Goal: Task Accomplishment & Management: Use online tool/utility

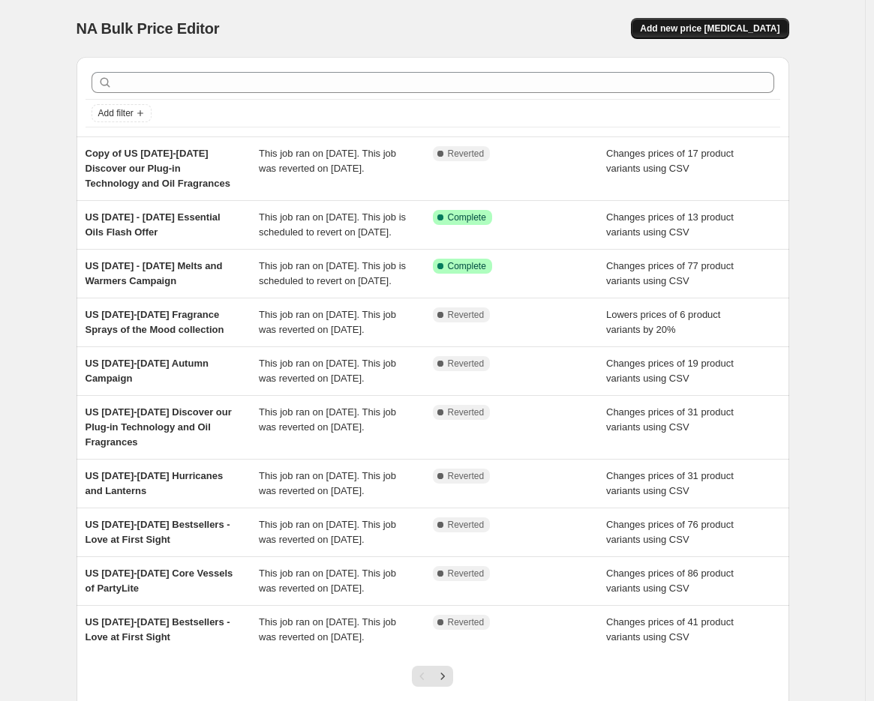
click at [750, 35] on button "Add new price [MEDICAL_DATA]" at bounding box center [710, 28] width 158 height 21
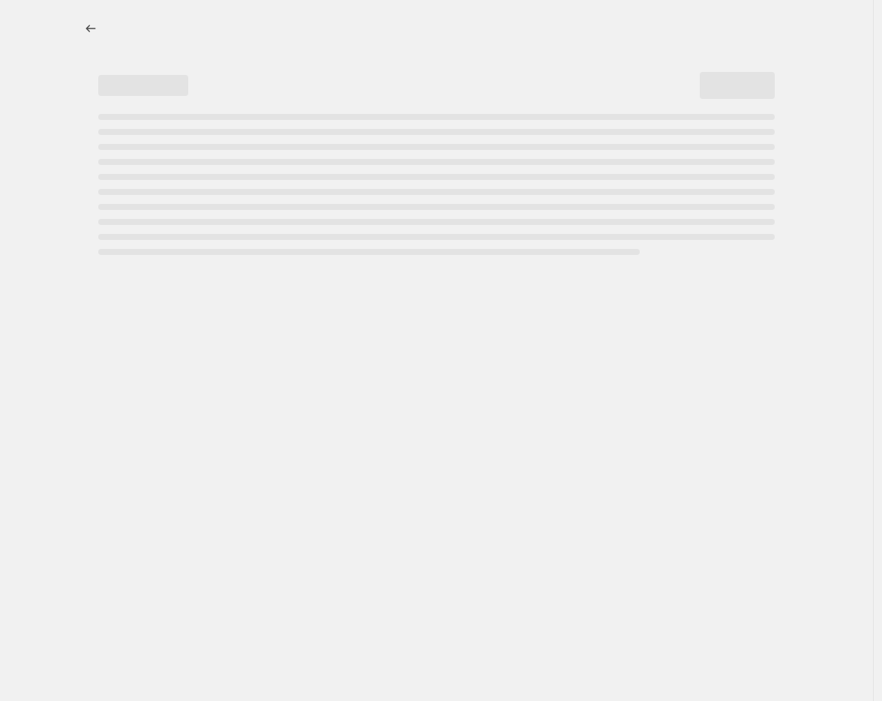
select select "percentage"
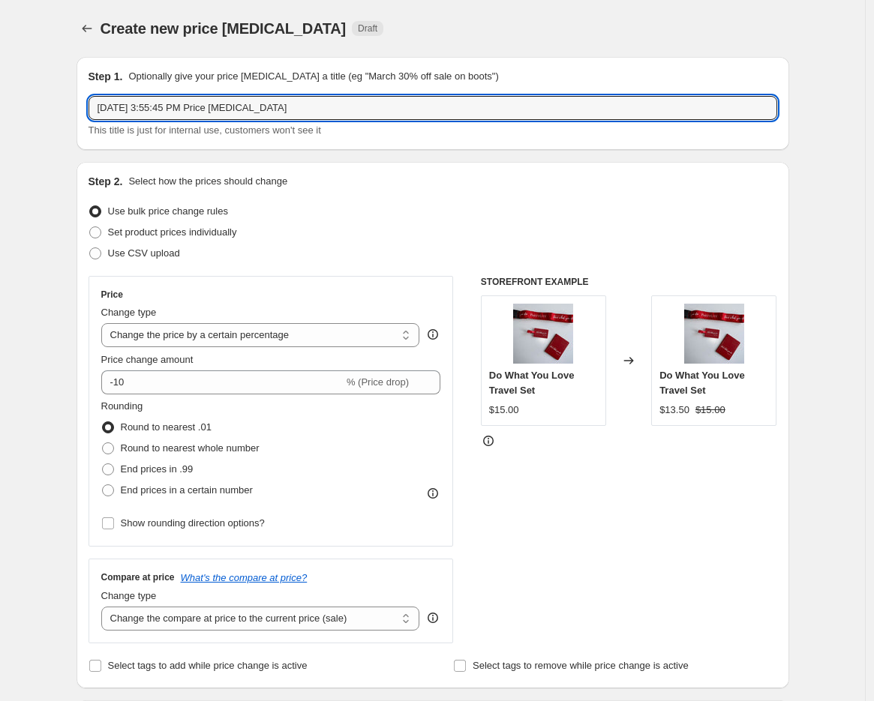
drag, startPoint x: 308, startPoint y: 102, endPoint x: -5, endPoint y: 129, distance: 314.0
click at [0, 129] on html "Home Settings Plans Skip to content Create new price change job. This page is r…" at bounding box center [437, 350] width 874 height 701
click at [210, 102] on input "US" at bounding box center [433, 108] width 689 height 24
paste input "October 1st - 31st Fragrance of the Month – Vanilla"
type input "US [DATE] - [DATE] Fragrance of the Month – Vanilla"
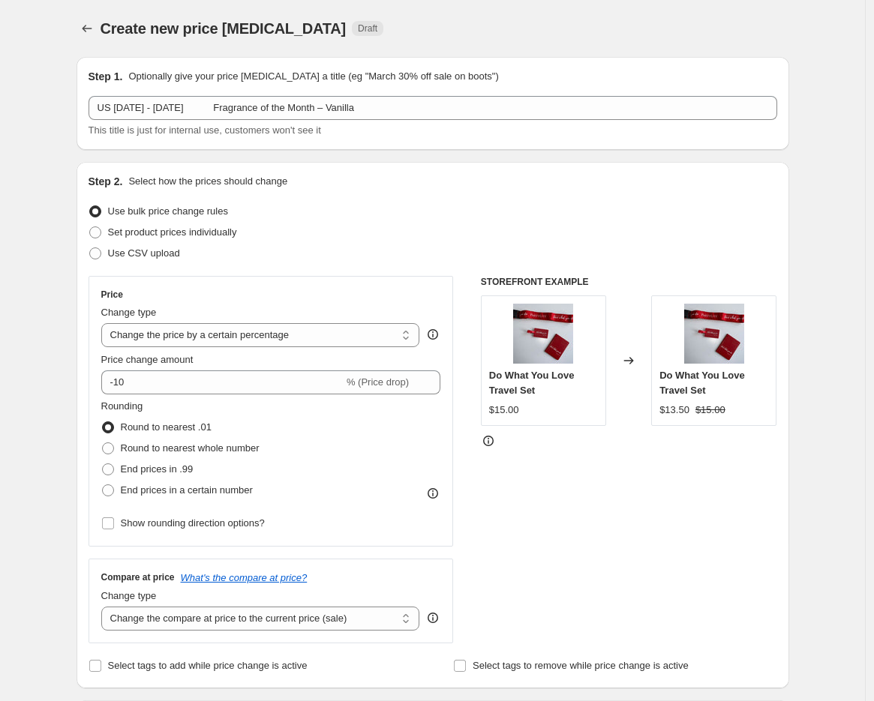
drag, startPoint x: 138, startPoint y: 229, endPoint x: 865, endPoint y: 296, distance: 730.1
click at [138, 229] on span "Set product prices individually" at bounding box center [172, 232] width 129 height 11
click at [90, 227] on input "Set product prices individually" at bounding box center [89, 227] width 1 height 1
radio input "true"
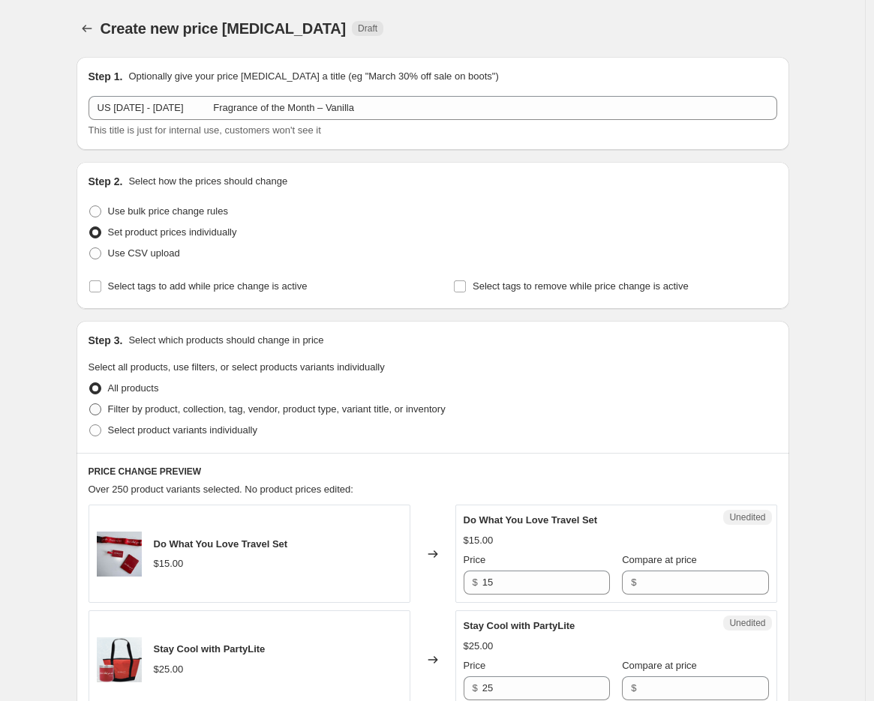
click at [191, 406] on span "Filter by product, collection, tag, vendor, product type, variant title, or inv…" at bounding box center [277, 409] width 338 height 11
click at [90, 404] on input "Filter by product, collection, tag, vendor, product type, variant title, or inv…" at bounding box center [89, 404] width 1 height 1
radio input "true"
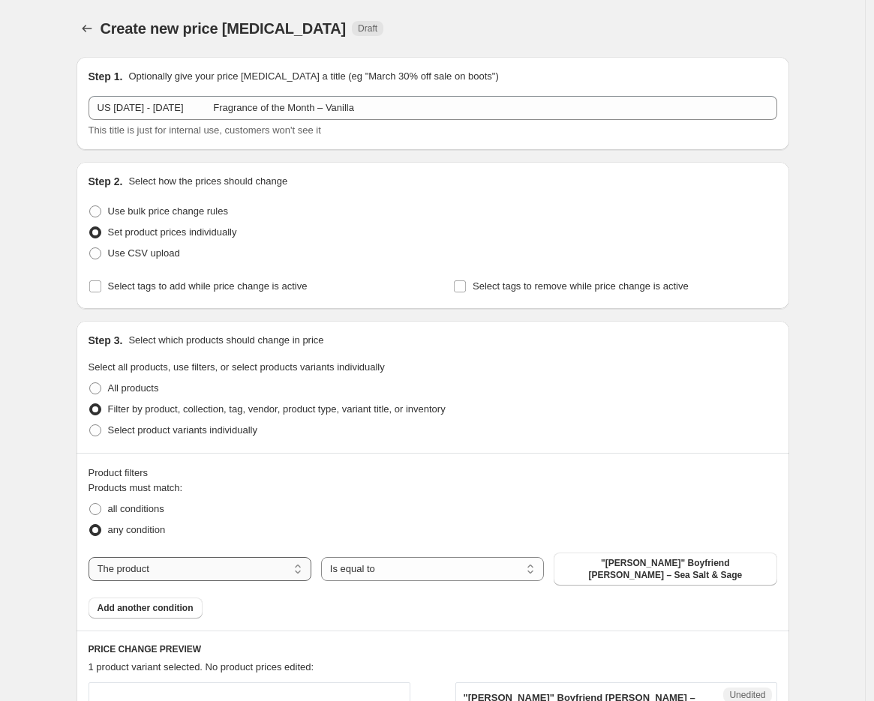
click at [282, 557] on select "The product The product's collection The product's tag The product's vendor The…" at bounding box center [200, 569] width 223 height 24
select select "collection"
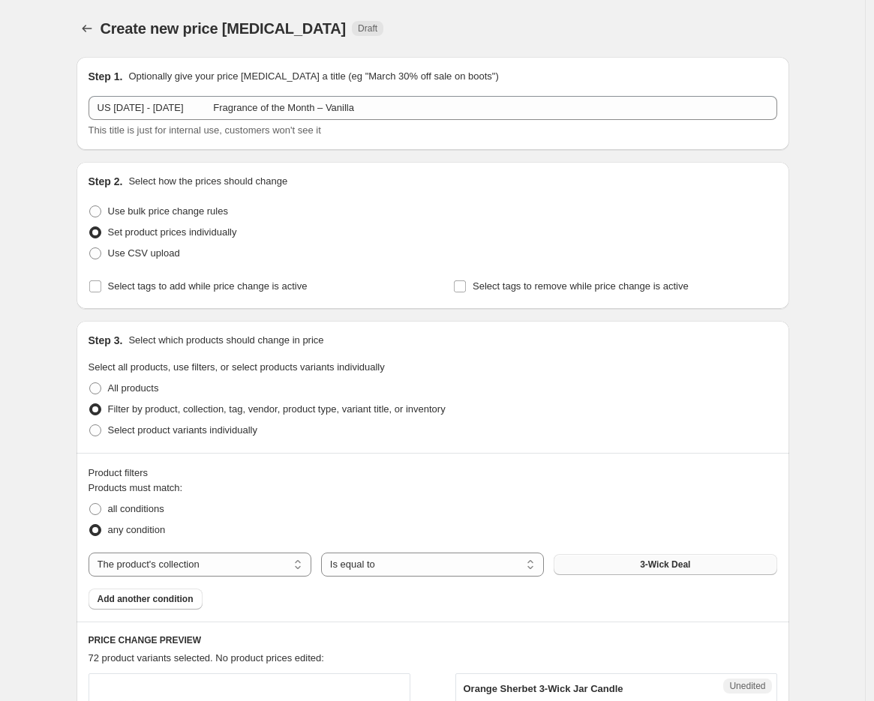
click at [628, 563] on button "3-Wick Deal" at bounding box center [665, 564] width 223 height 21
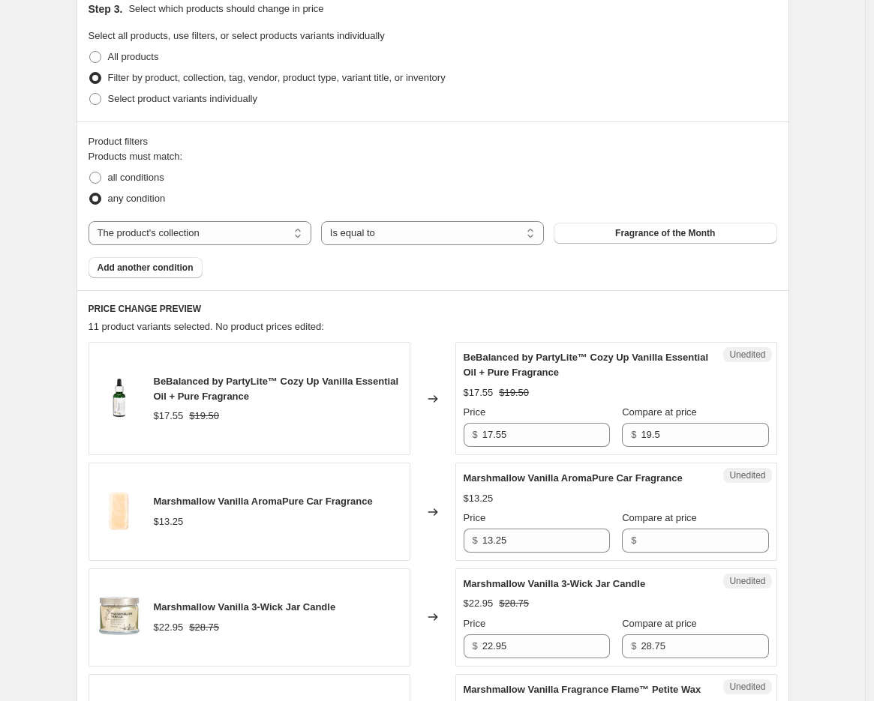
scroll to position [333, 0]
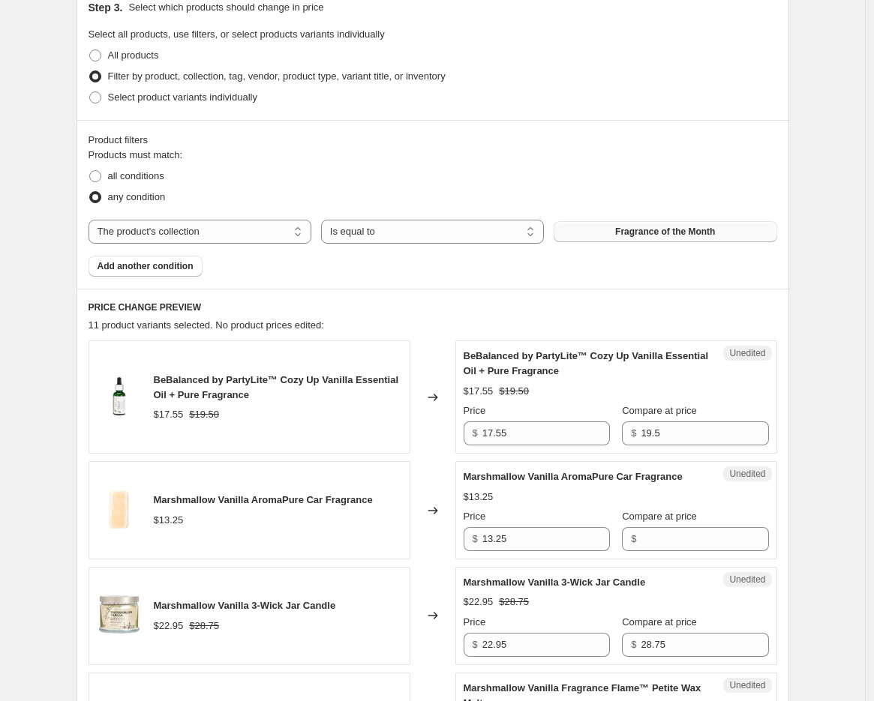
click at [673, 237] on button "Fragrance of the Month" at bounding box center [665, 231] width 223 height 21
drag, startPoint x: 545, startPoint y: 434, endPoint x: 407, endPoint y: 438, distance: 138.8
click at [407, 438] on div "BeBalanced by PartyLite™ Cozy Up Vanilla Essential Oil + Pure Fragrance $17.55 …" at bounding box center [433, 397] width 689 height 113
type input "15.60"
click at [662, 542] on input "Compare at price" at bounding box center [705, 539] width 128 height 24
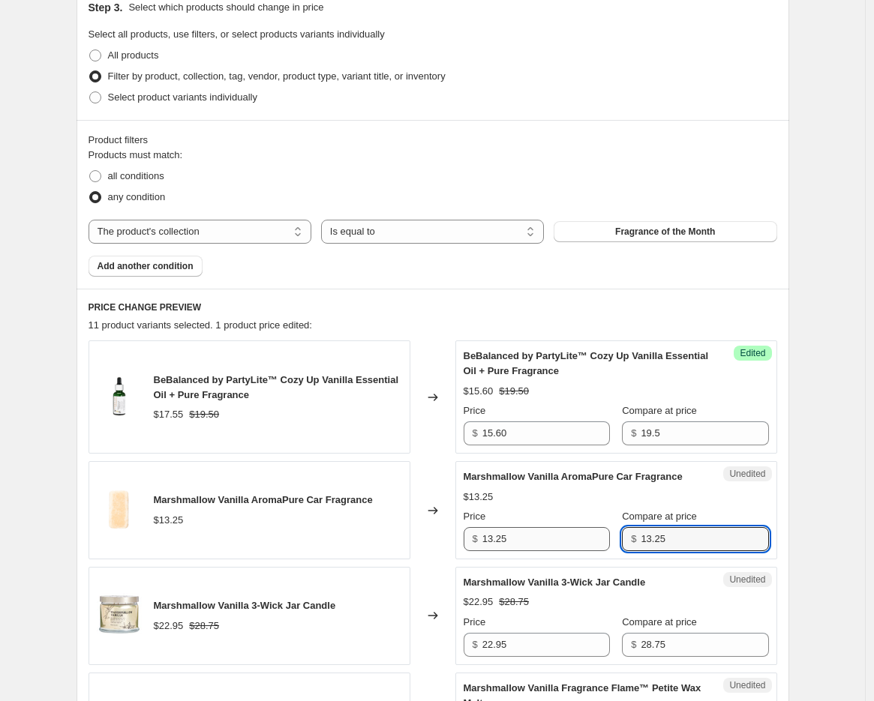
type input "13.25"
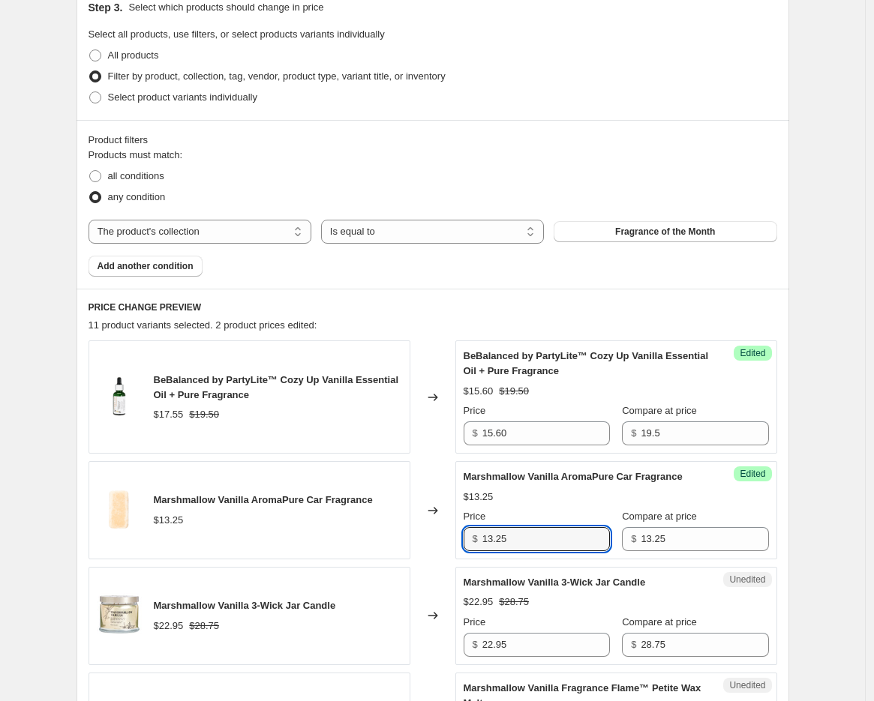
drag, startPoint x: 523, startPoint y: 539, endPoint x: 443, endPoint y: 530, distance: 80.8
click at [443, 530] on div "Marshmallow Vanilla AromaPure Car Fragrance $13.25 Changed to Success Edited Ma…" at bounding box center [433, 510] width 689 height 98
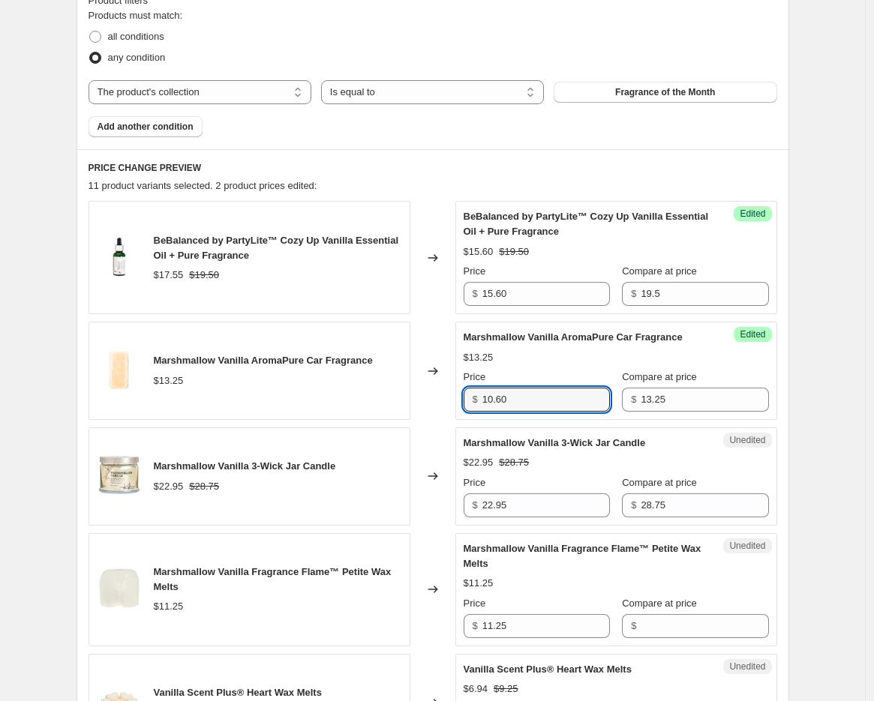
scroll to position [500, 0]
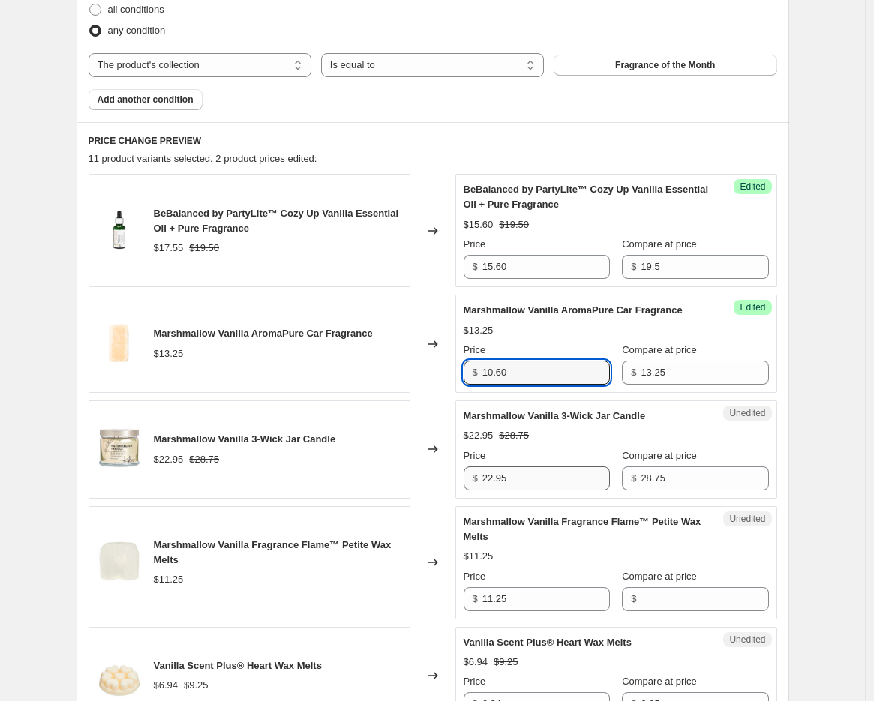
type input "10.60"
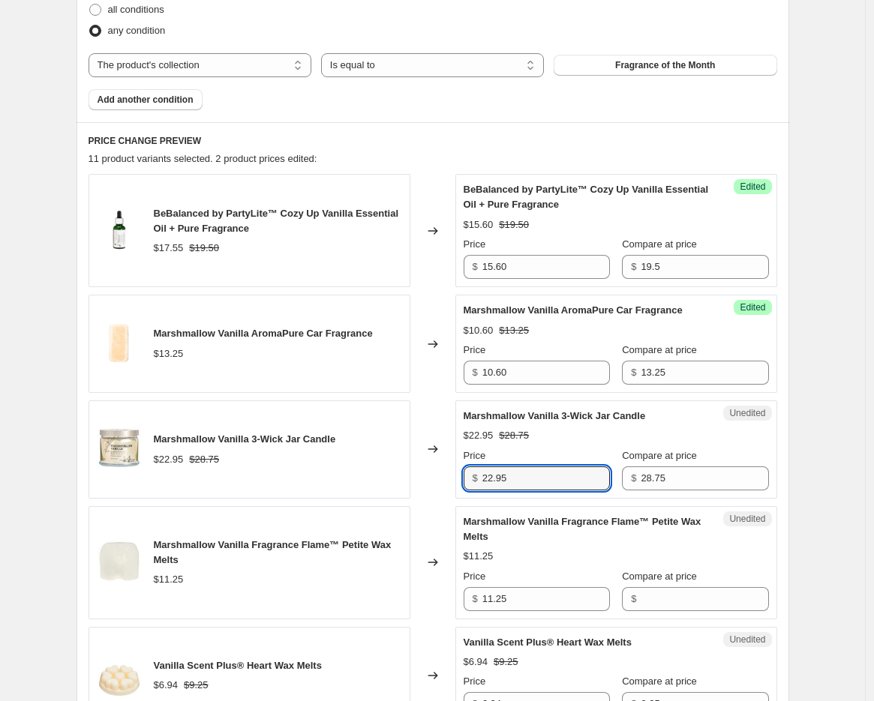
drag, startPoint x: 520, startPoint y: 473, endPoint x: 458, endPoint y: 473, distance: 62.3
click at [458, 473] on div "Marshmallow Vanilla 3-Wick Jar Candle $22.95 $28.75 Changed to Unedited Marshma…" at bounding box center [433, 450] width 689 height 98
type input "25.88"
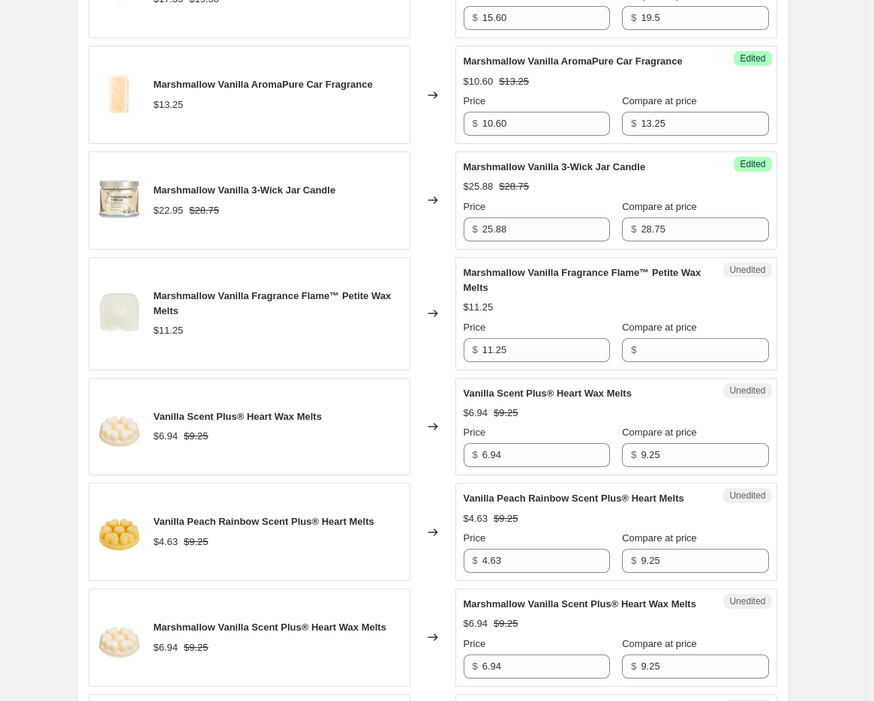
scroll to position [750, 0]
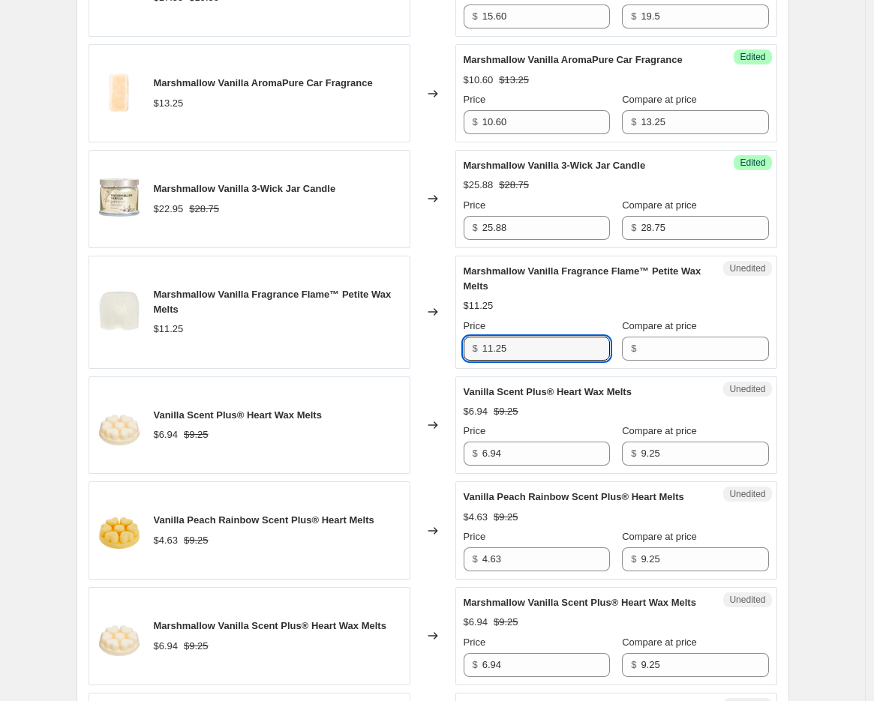
drag, startPoint x: 526, startPoint y: 347, endPoint x: 401, endPoint y: 347, distance: 124.5
click at [401, 347] on div "Marshmallow Vanilla Fragrance Flame™ Petite Wax Melts $11.25 Changed to Unedite…" at bounding box center [433, 312] width 689 height 113
type input "10.13"
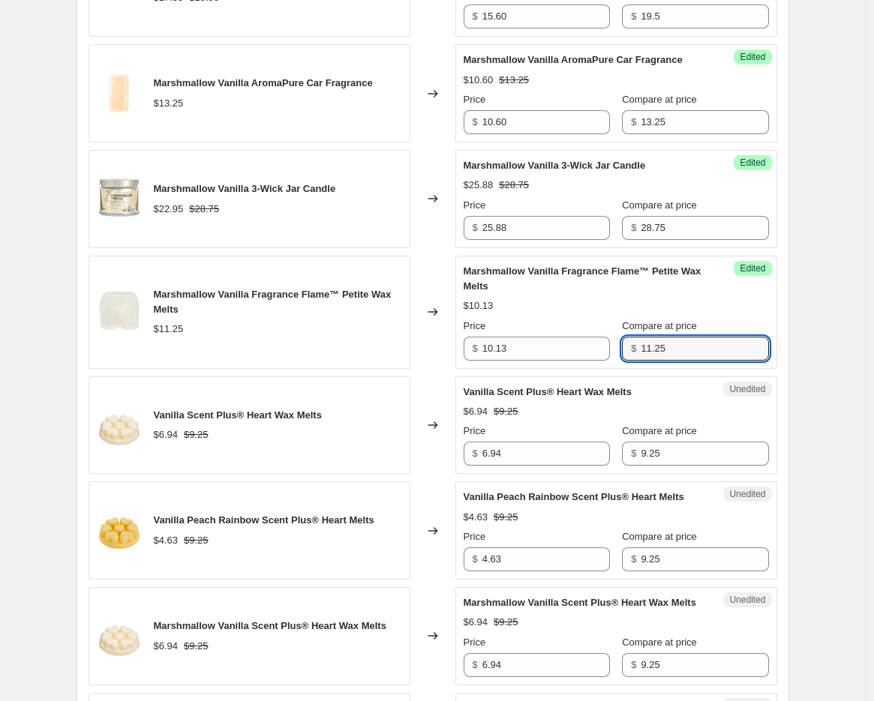
type input "11.25"
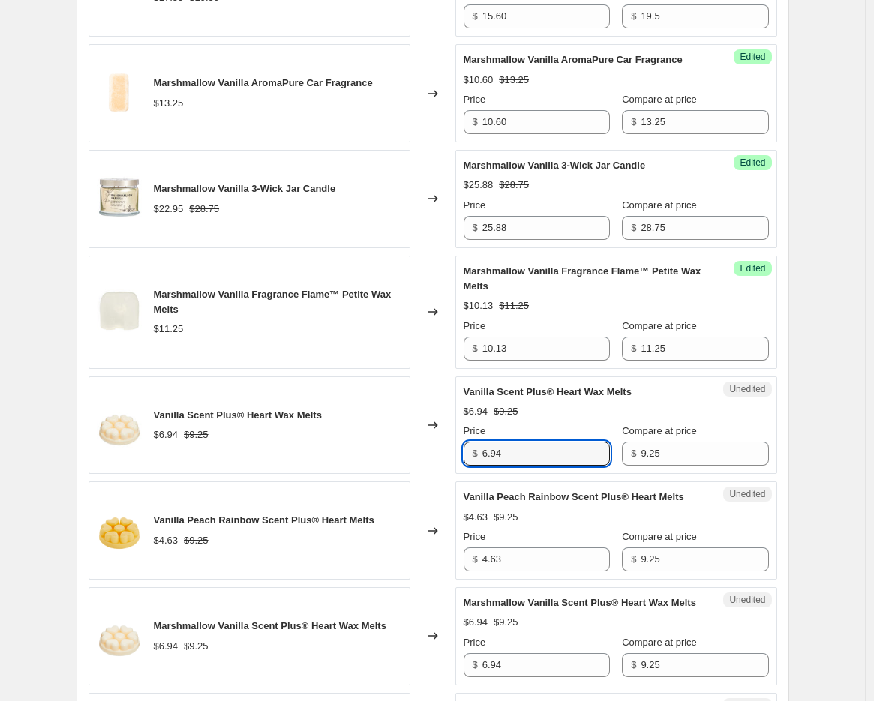
drag, startPoint x: 527, startPoint y: 449, endPoint x: 480, endPoint y: 449, distance: 47.3
click at [480, 449] on div "$ 6.94" at bounding box center [537, 454] width 146 height 24
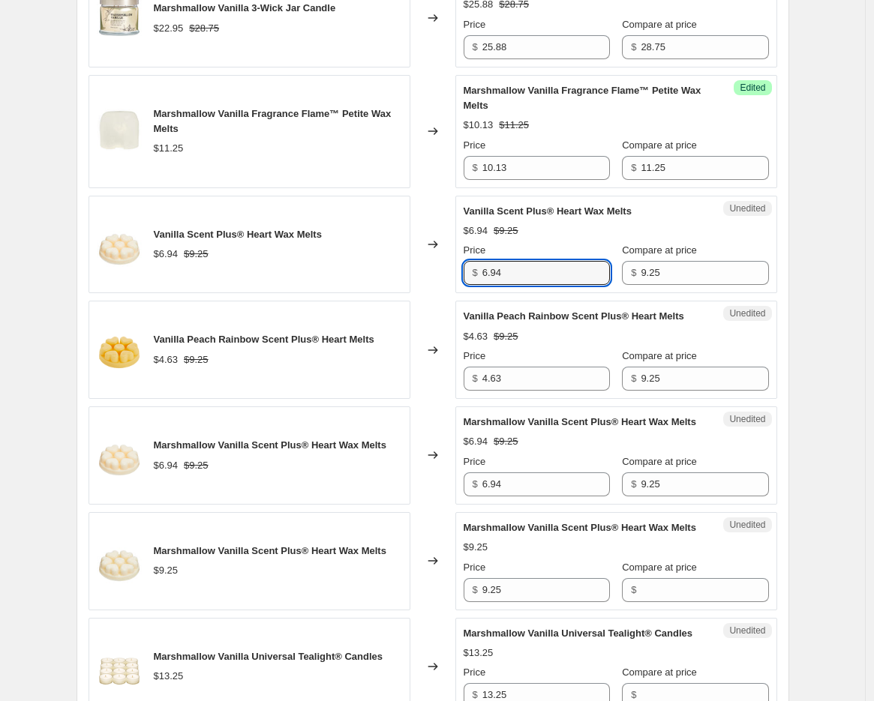
scroll to position [1083, 0]
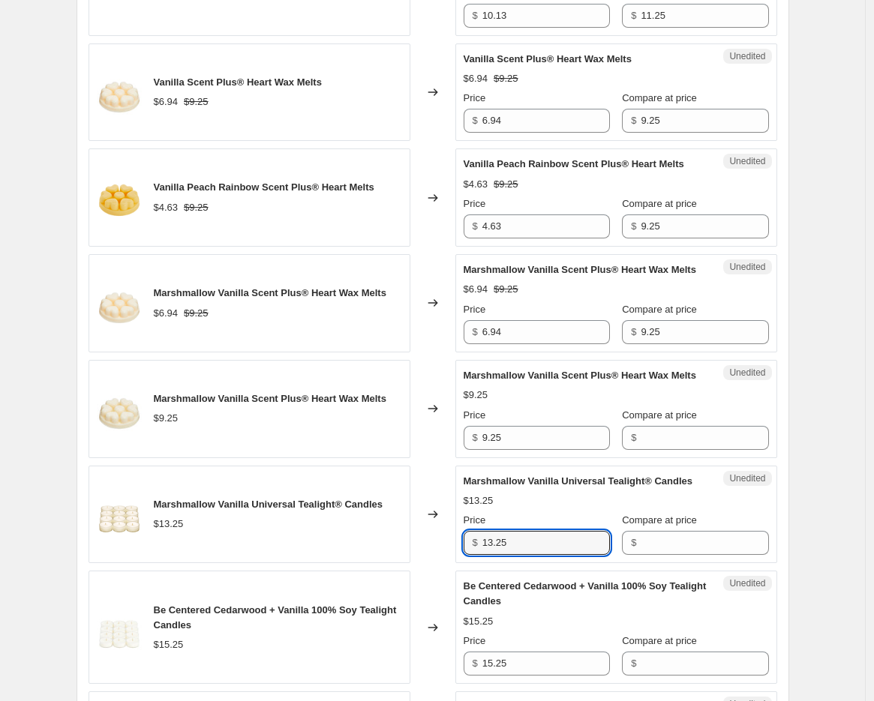
drag, startPoint x: 537, startPoint y: 605, endPoint x: 459, endPoint y: 602, distance: 78.1
click at [459, 564] on div "Unedited Marshmallow Vanilla Universal Tealight® Candles $13.25 Price $ 13.25 C…" at bounding box center [616, 515] width 322 height 98
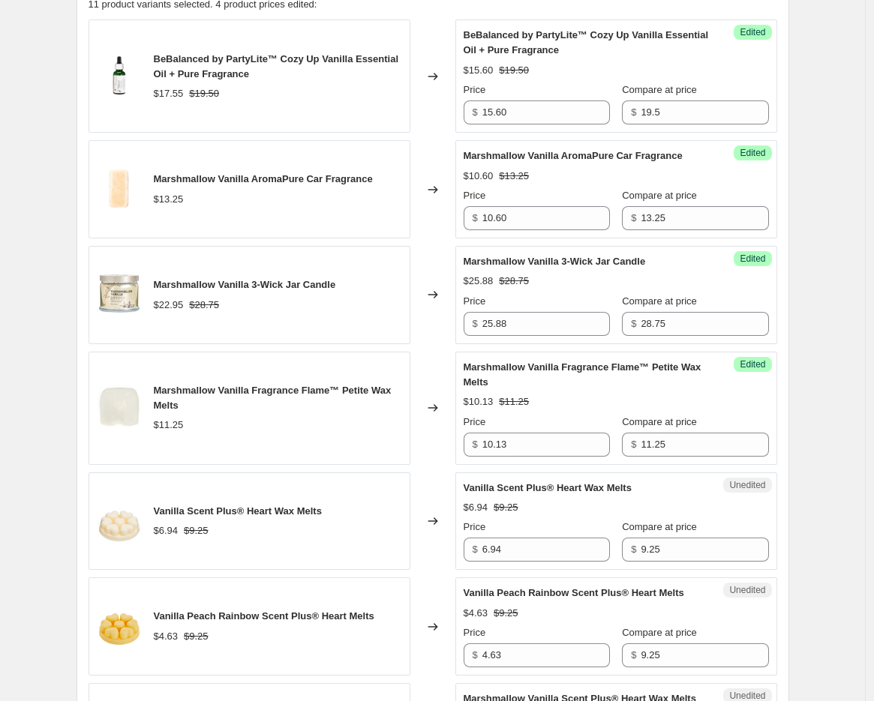
scroll to position [500, 0]
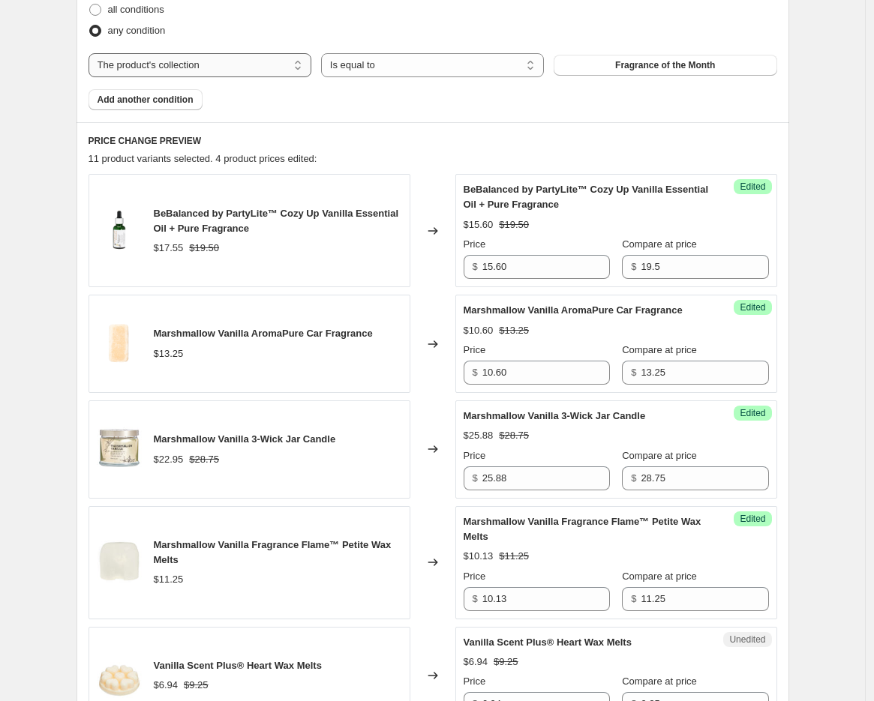
click at [236, 62] on select "The product The product's collection The product's tag The product's vendor The…" at bounding box center [200, 65] width 223 height 24
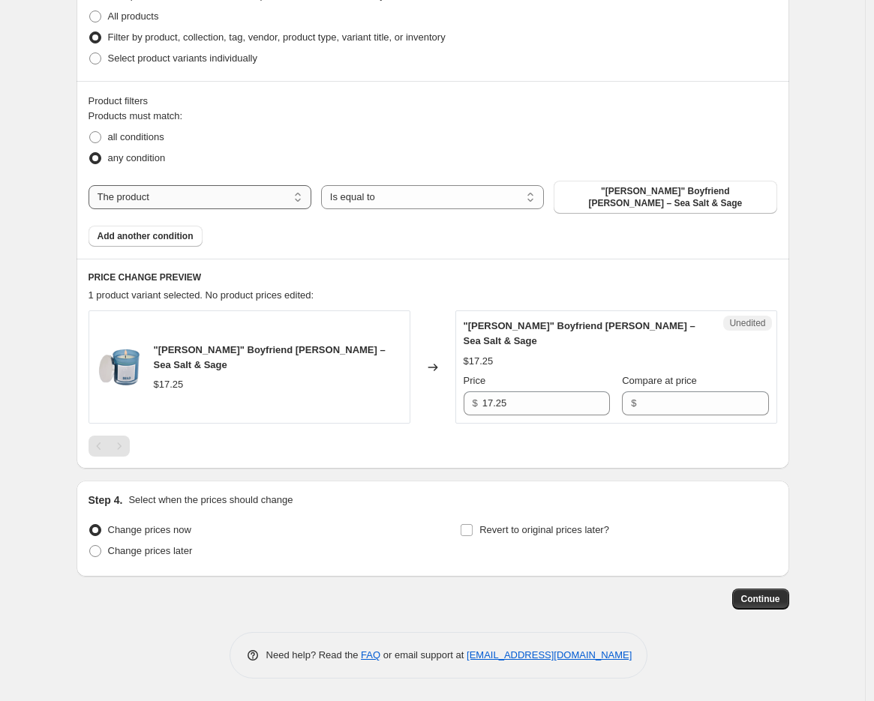
scroll to position [347, 0]
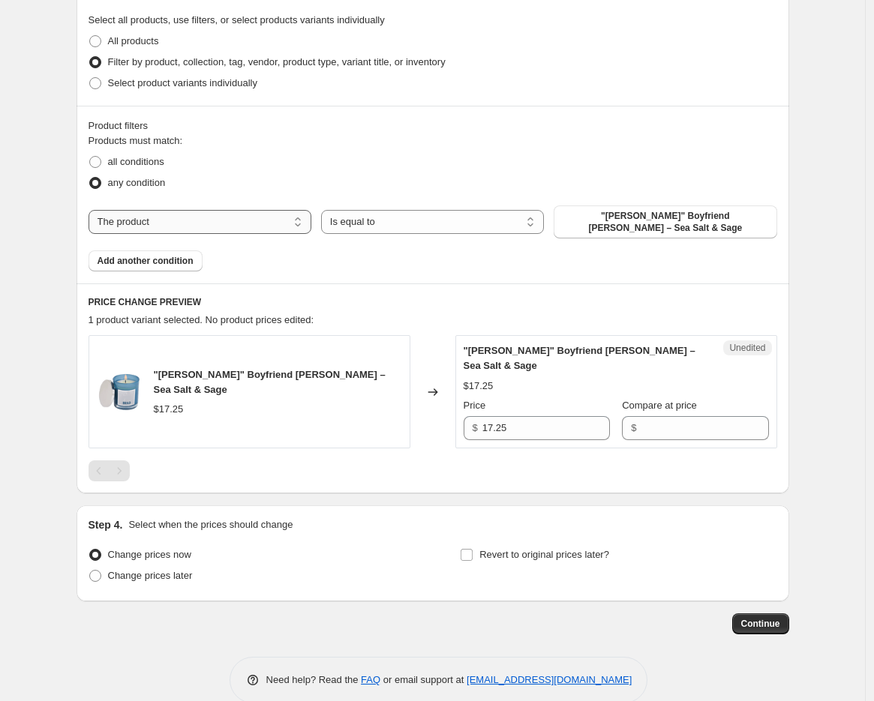
click at [223, 210] on select "The product The product's collection The product's tag The product's vendor The…" at bounding box center [200, 222] width 223 height 24
select select "collection"
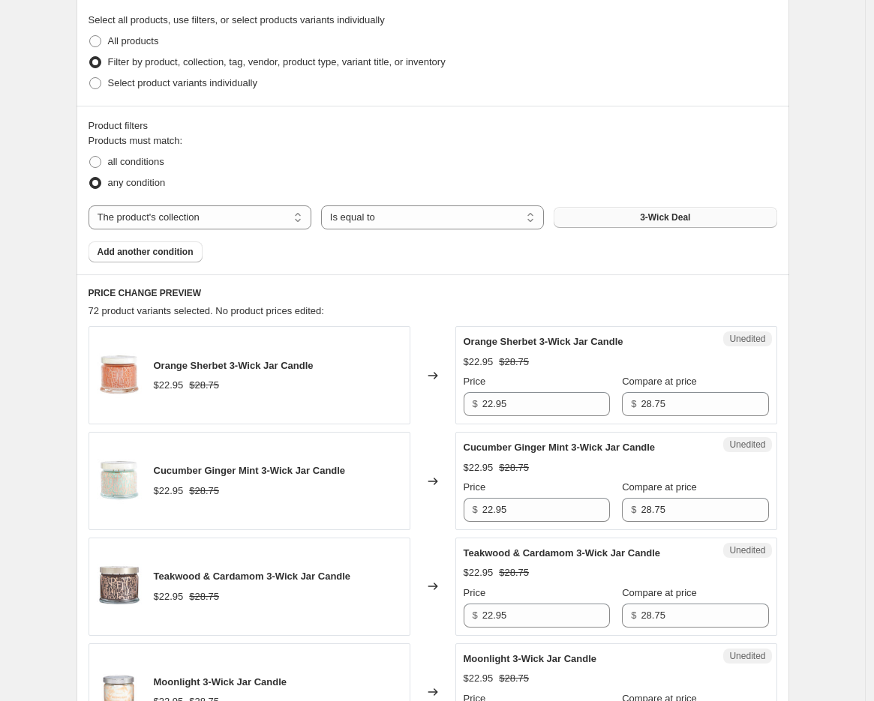
click at [653, 217] on span "3-Wick Deal" at bounding box center [665, 218] width 50 height 12
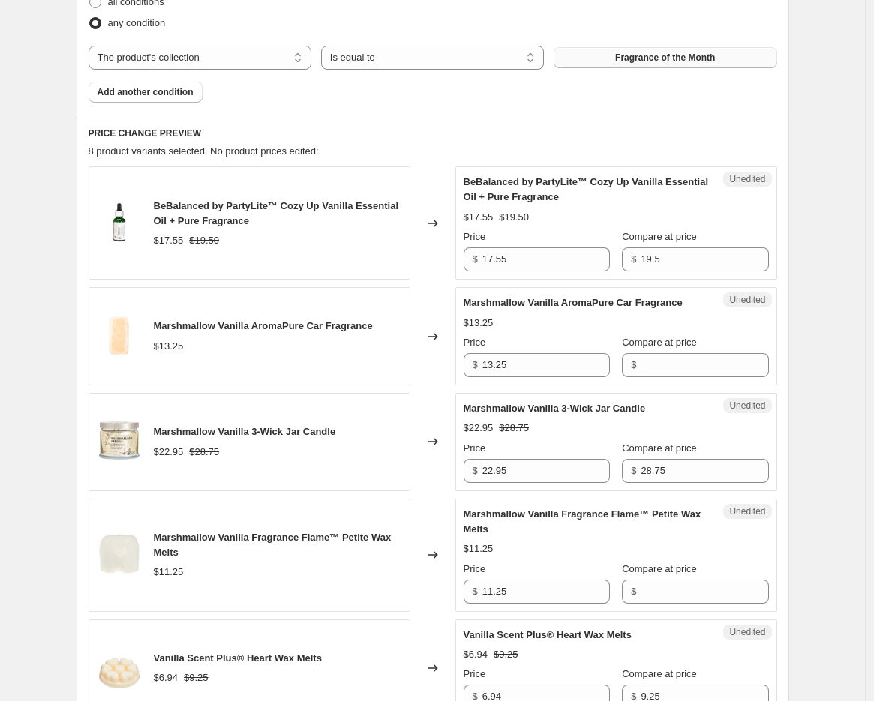
scroll to position [514, 0]
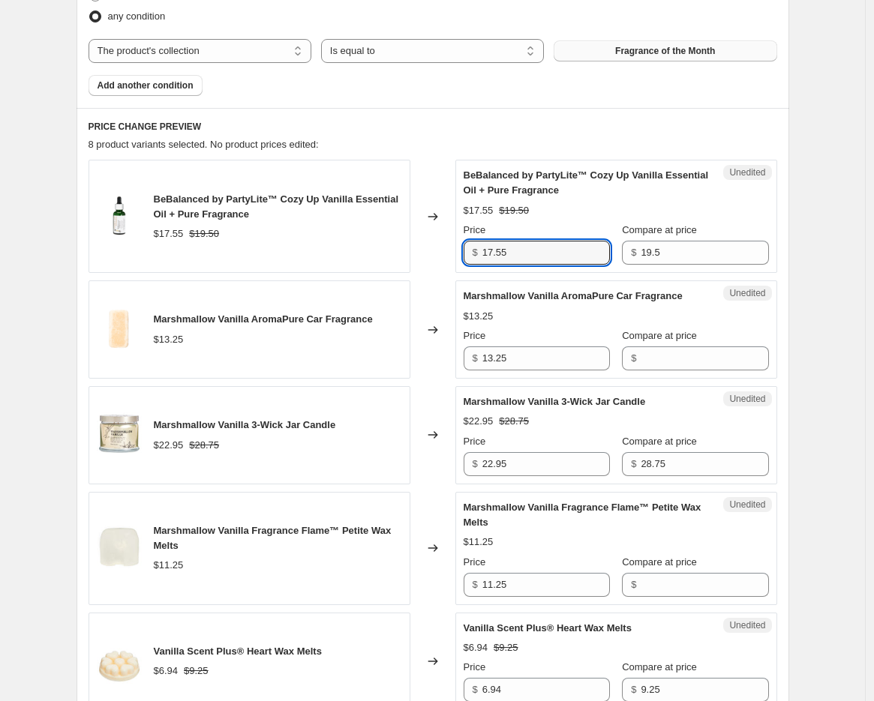
drag, startPoint x: 529, startPoint y: 257, endPoint x: 443, endPoint y: 257, distance: 85.5
click at [443, 257] on div "BeBalanced by PartyLite™ Cozy Up Vanilla Essential Oil + Pure Fragrance $17.55 …" at bounding box center [433, 216] width 689 height 113
type input "15.60"
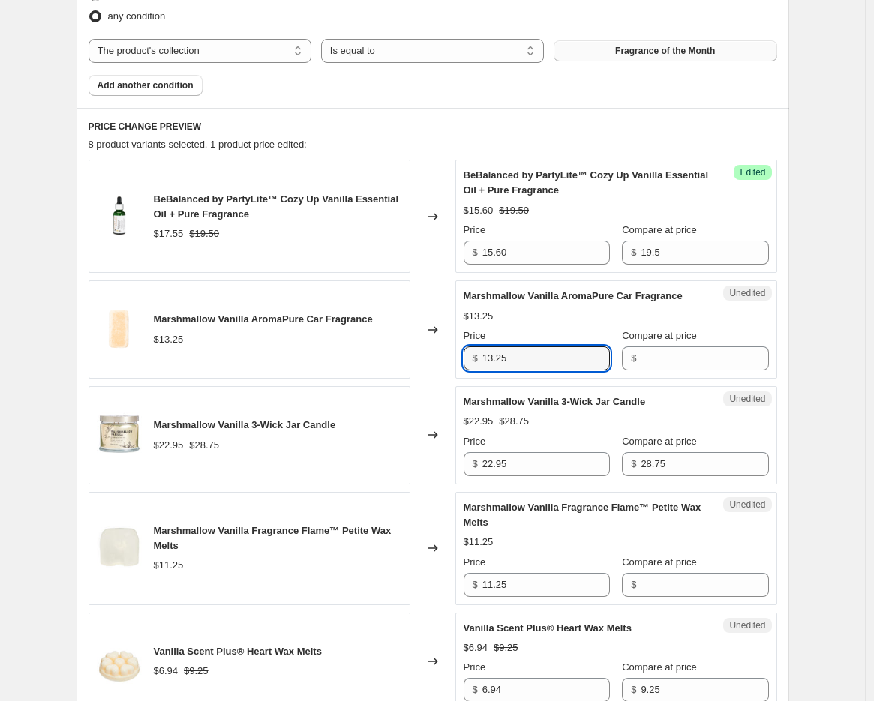
drag, startPoint x: 523, startPoint y: 360, endPoint x: 416, endPoint y: 360, distance: 106.5
click at [416, 360] on div "Marshmallow Vanilla AromaPure Car Fragrance $13.25 Changed to Unedited Marshmal…" at bounding box center [433, 330] width 689 height 98
type input "10.60"
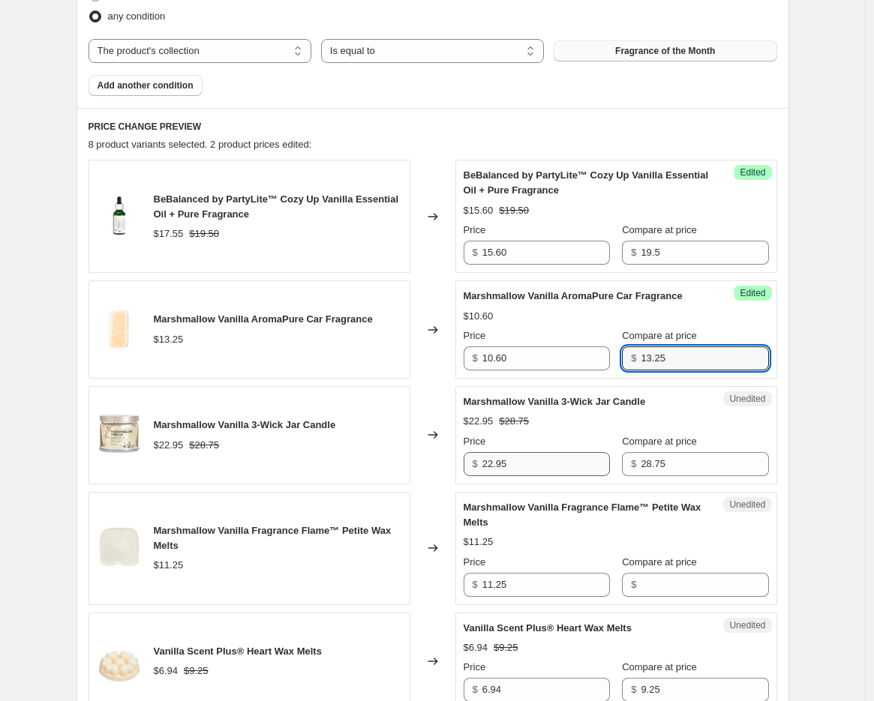
type input "13.25"
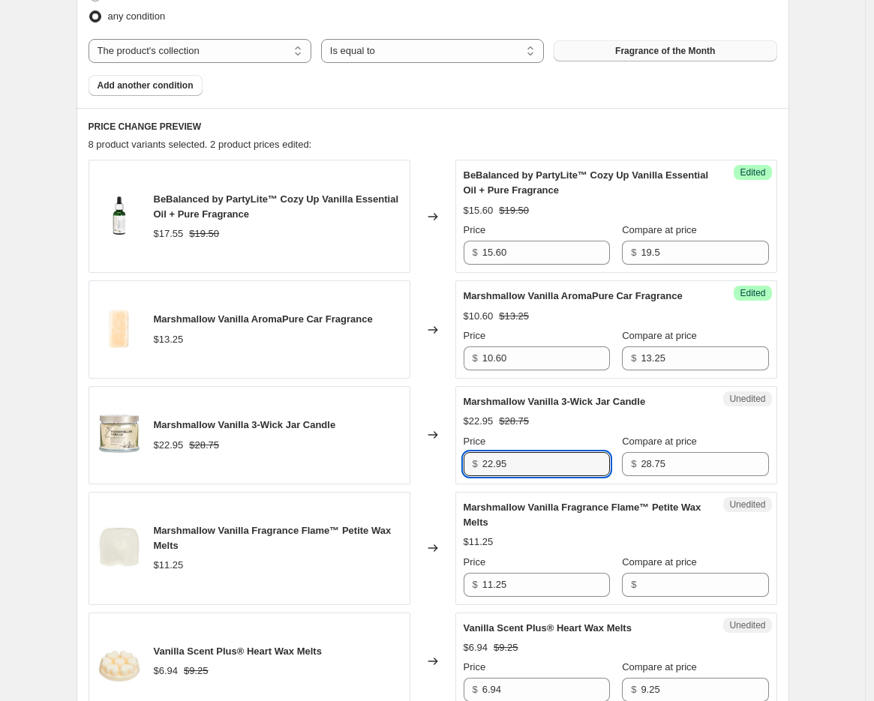
drag, startPoint x: 527, startPoint y: 466, endPoint x: 422, endPoint y: 470, distance: 104.4
click at [434, 469] on div "Marshmallow Vanilla 3-Wick Jar Candle $22.95 $28.75 Changed to Unedited Marshma…" at bounding box center [433, 435] width 689 height 98
type input "25.88"
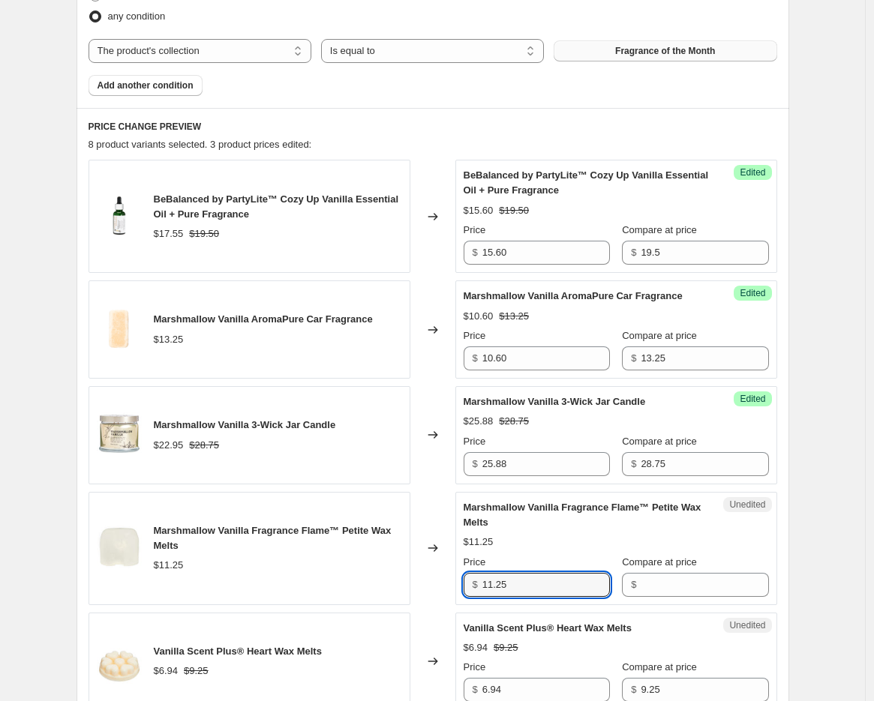
drag, startPoint x: 526, startPoint y: 582, endPoint x: 446, endPoint y: 577, distance: 80.4
click at [446, 575] on div "Marshmallow Vanilla Fragrance Flame™ Petite Wax Melts $11.25 Changed to Unedite…" at bounding box center [433, 548] width 689 height 113
type input "10.13"
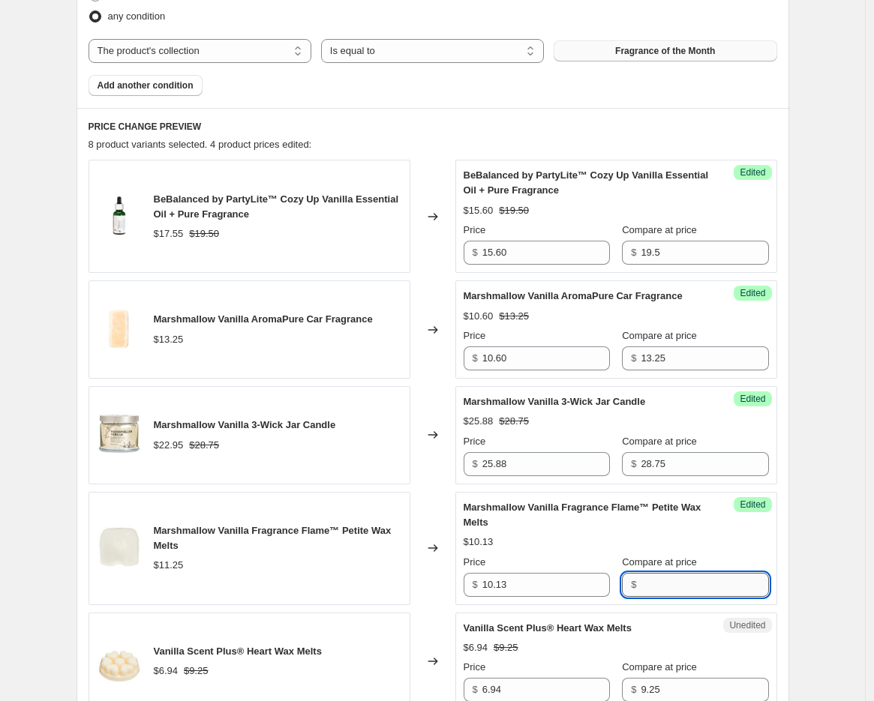
click at [699, 582] on input "Compare at price" at bounding box center [705, 585] width 128 height 24
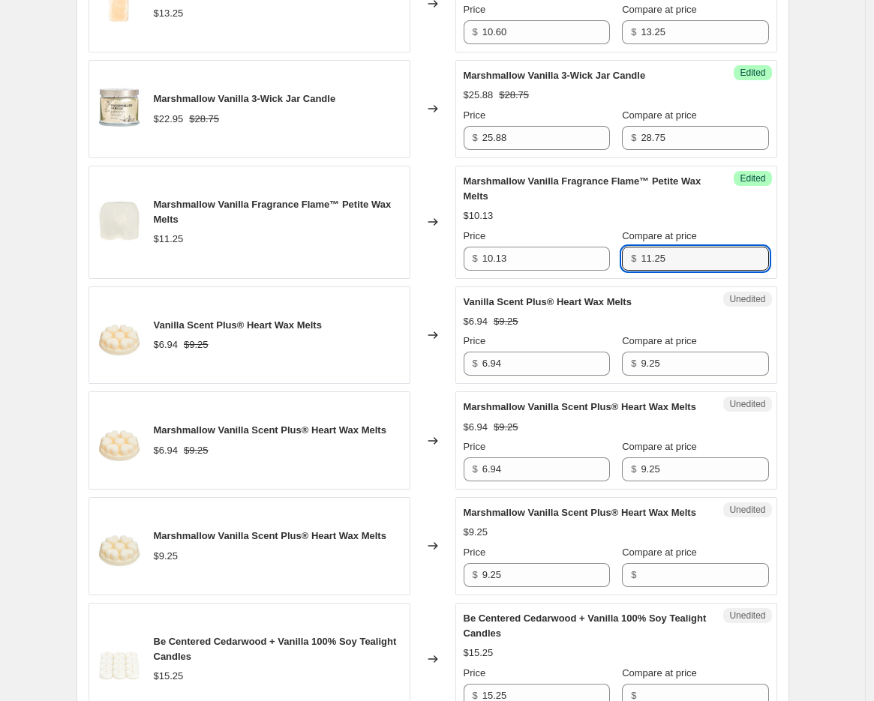
scroll to position [848, 0]
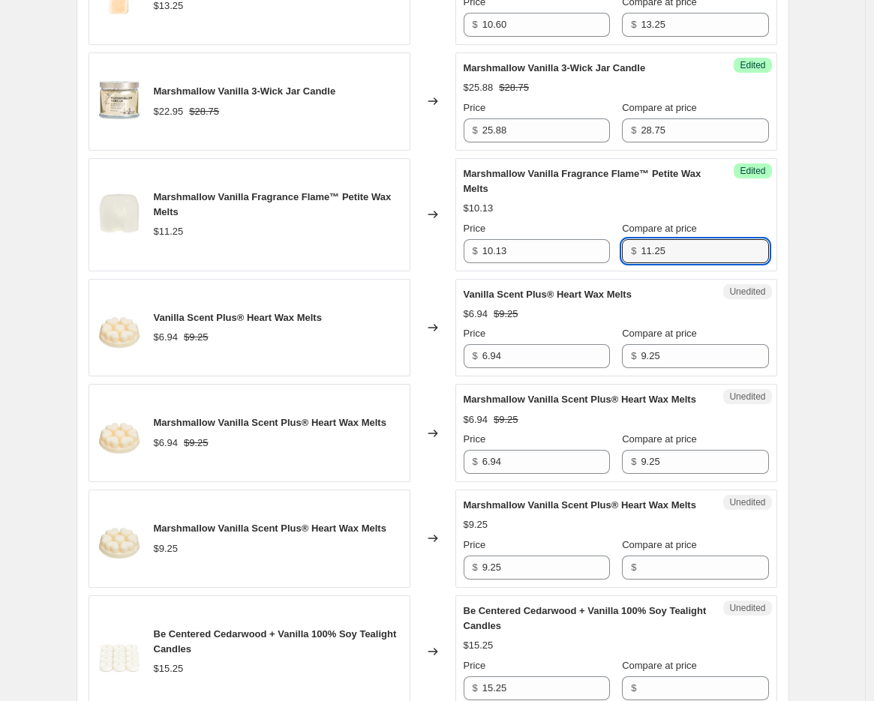
type input "11.25"
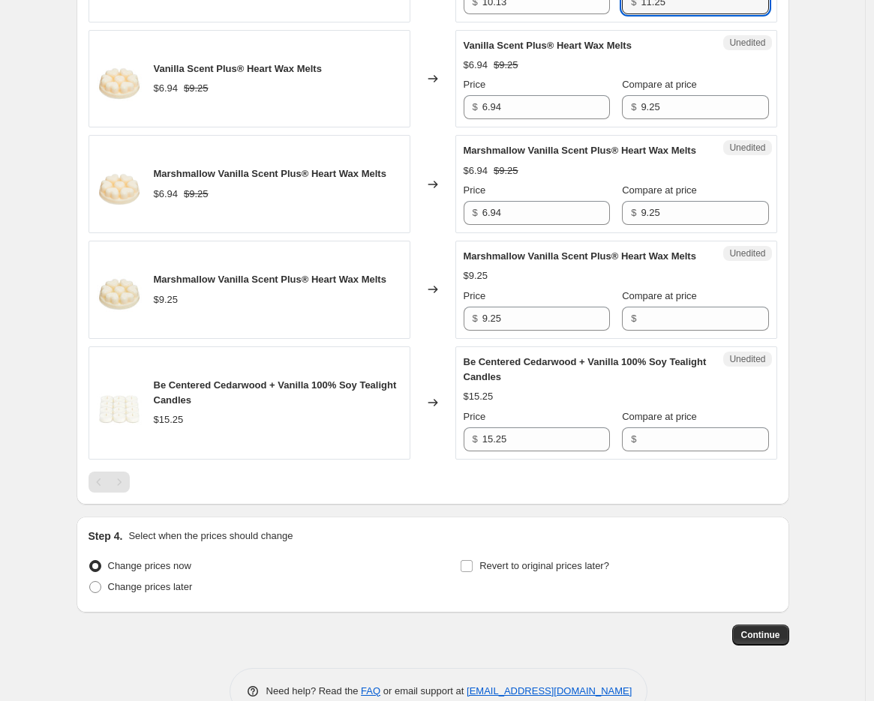
scroll to position [1098, 0]
drag, startPoint x: 533, startPoint y: 468, endPoint x: 439, endPoint y: 466, distance: 94.6
click at [439, 459] on div "Be Centered Cedarwood + Vanilla 100% Soy Tealight Candles $15.25 Changed to Une…" at bounding box center [433, 402] width 689 height 113
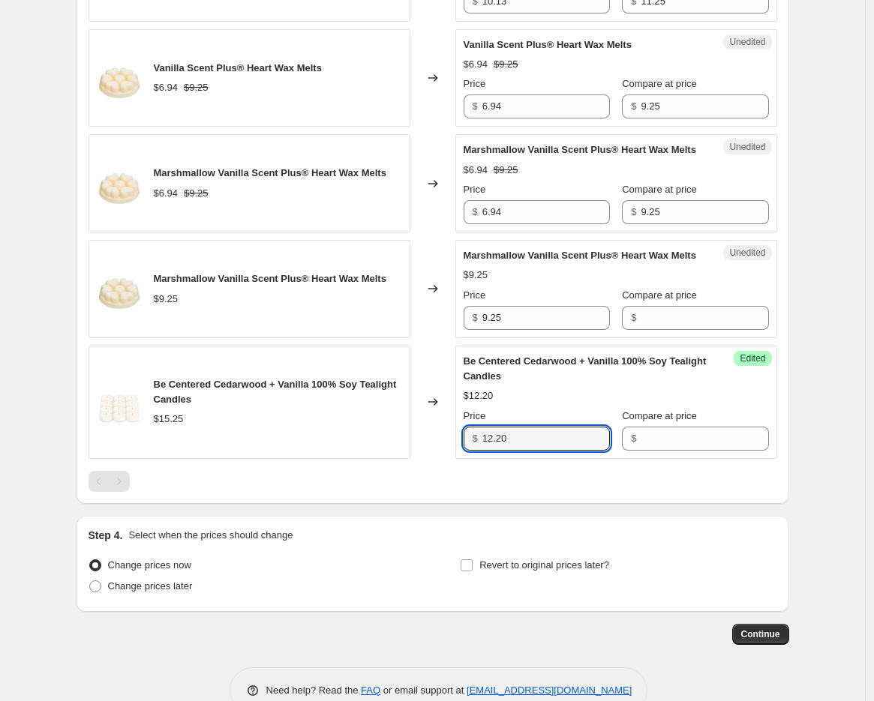
type input "12.20"
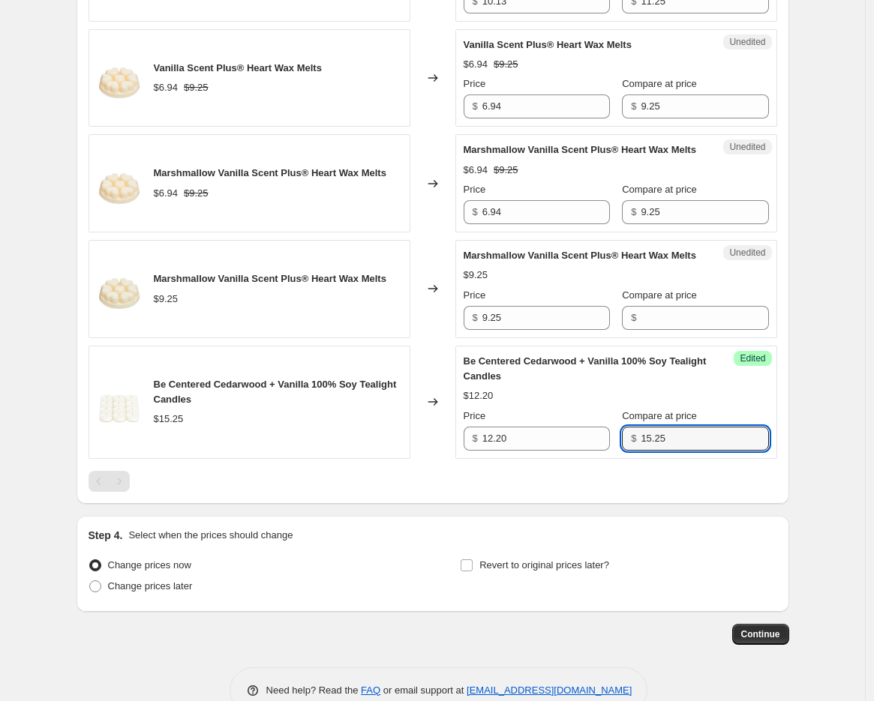
type input "15.25"
click at [98, 593] on span at bounding box center [95, 587] width 12 height 12
click at [90, 581] on input "Change prices later" at bounding box center [89, 581] width 1 height 1
radio input "true"
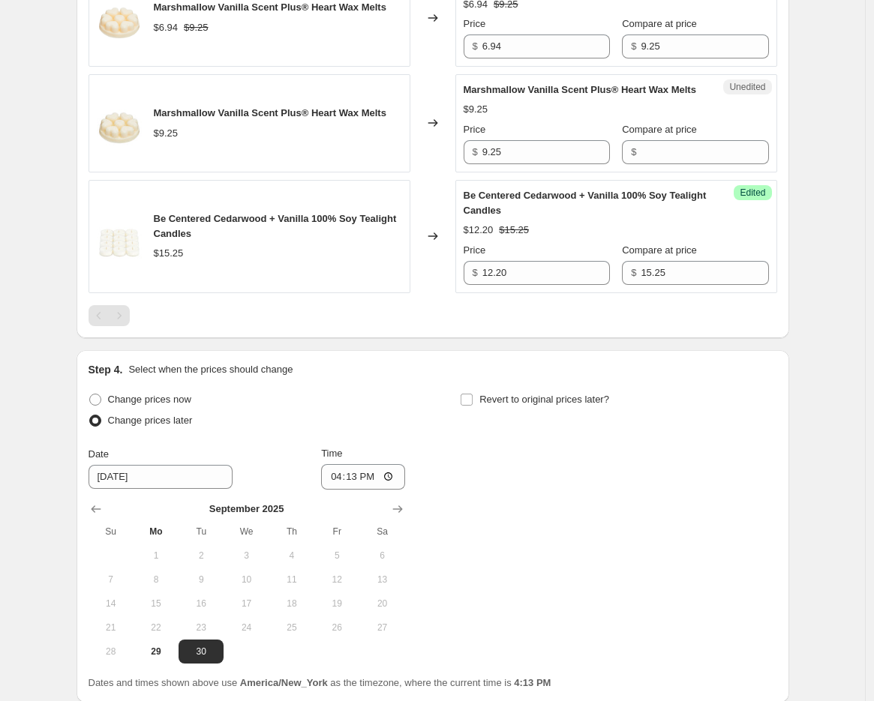
scroll to position [1264, 0]
click at [403, 516] on icon "Show next month, October 2025" at bounding box center [397, 508] width 15 height 15
click at [253, 567] on button "1" at bounding box center [246, 555] width 45 height 24
type input "10/1/2025"
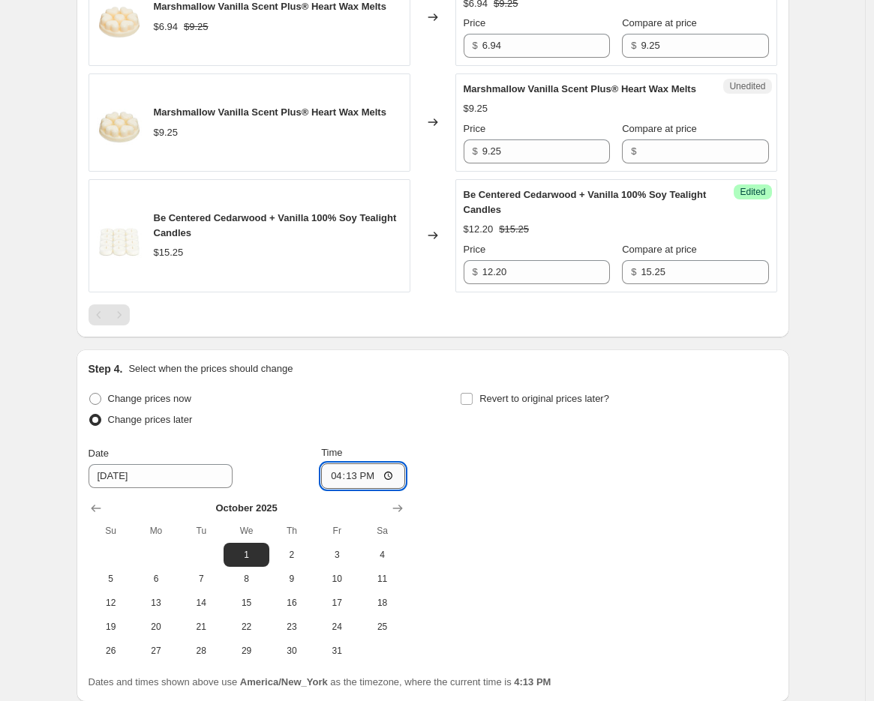
click at [338, 489] on input "16:13" at bounding box center [363, 477] width 84 height 26
type input "08:00"
click at [471, 405] on input "Revert to original prices later?" at bounding box center [467, 399] width 12 height 12
checkbox input "true"
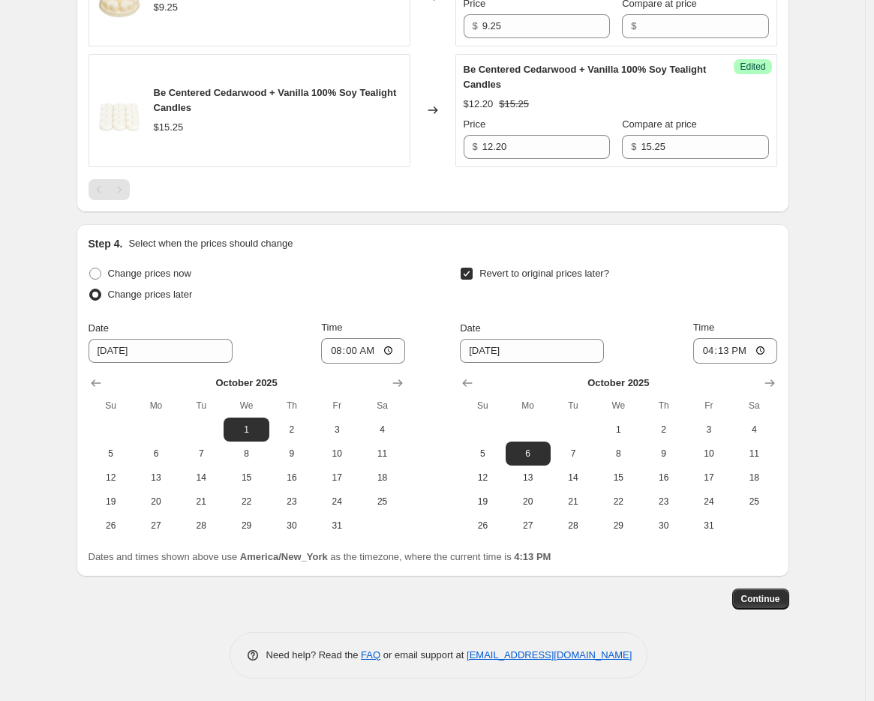
scroll to position [1419, 0]
click at [777, 384] on icon "Show next month, November 2025" at bounding box center [769, 383] width 15 height 15
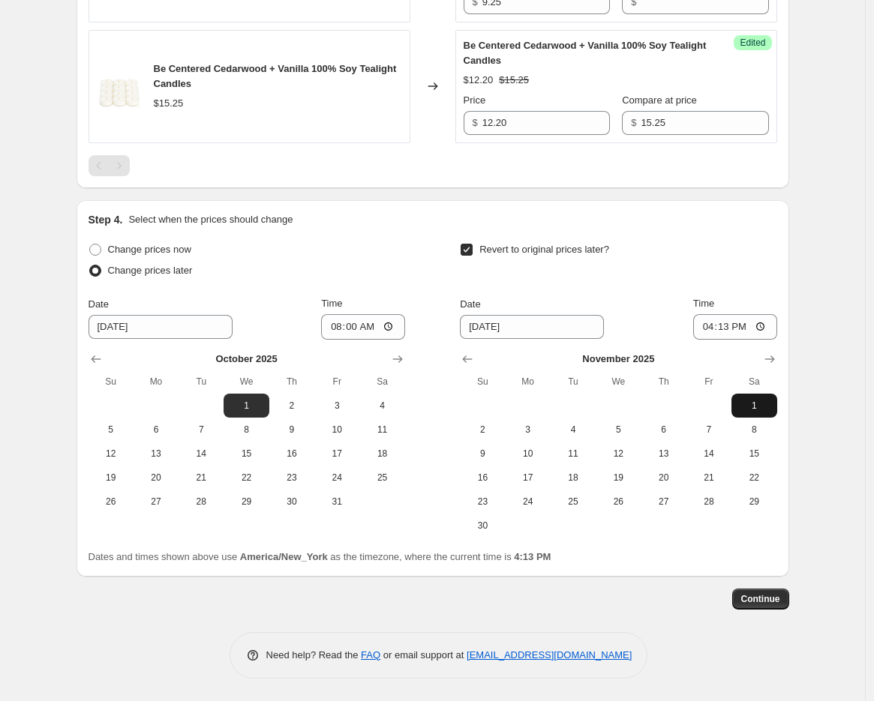
click at [750, 412] on span "1" at bounding box center [754, 406] width 33 height 12
type input "11/1/2025"
click at [709, 340] on input "16:13" at bounding box center [735, 327] width 84 height 26
type input "08:00"
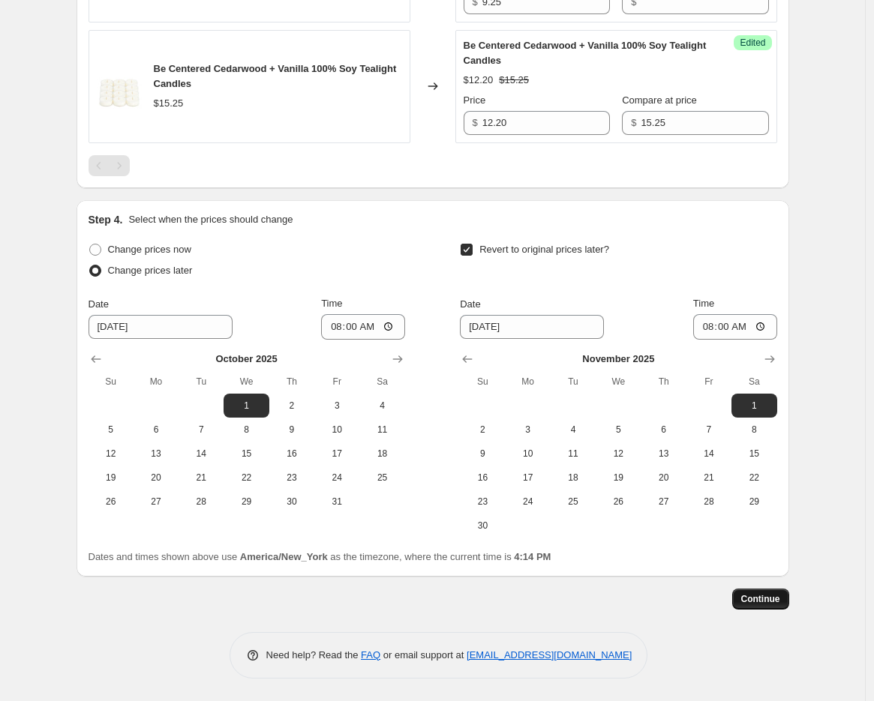
click at [756, 599] on span "Continue" at bounding box center [760, 599] width 39 height 12
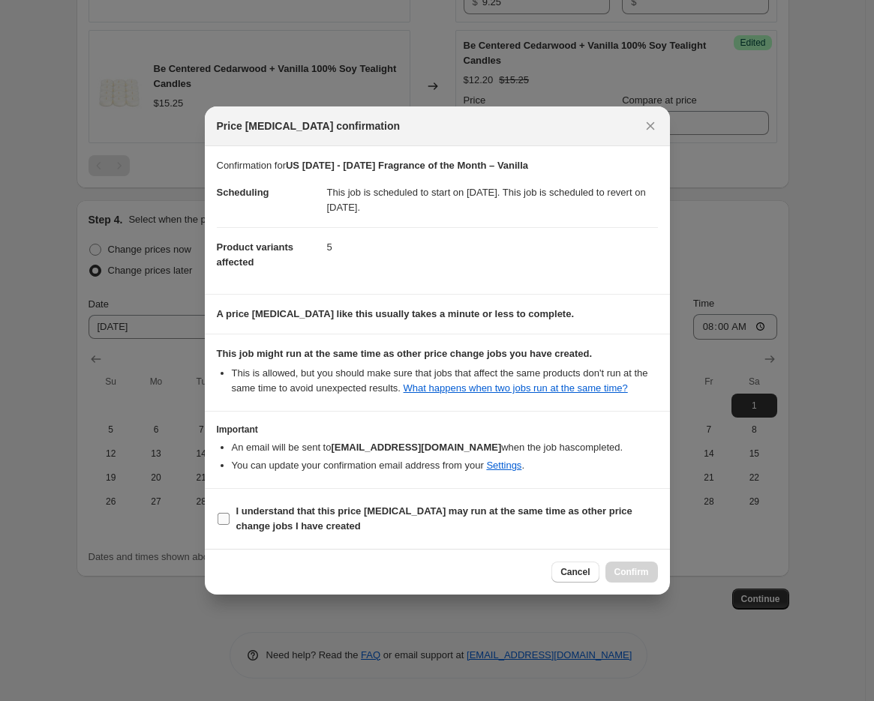
drag, startPoint x: 384, startPoint y: 511, endPoint x: 441, endPoint y: 536, distance: 62.5
click at [384, 511] on b "I understand that this price change job may run at the same time as other price…" at bounding box center [434, 519] width 396 height 26
click at [230, 513] on input "I understand that this price change job may run at the same time as other price…" at bounding box center [224, 519] width 12 height 12
checkbox input "true"
click at [630, 569] on span "Confirm" at bounding box center [631, 572] width 35 height 12
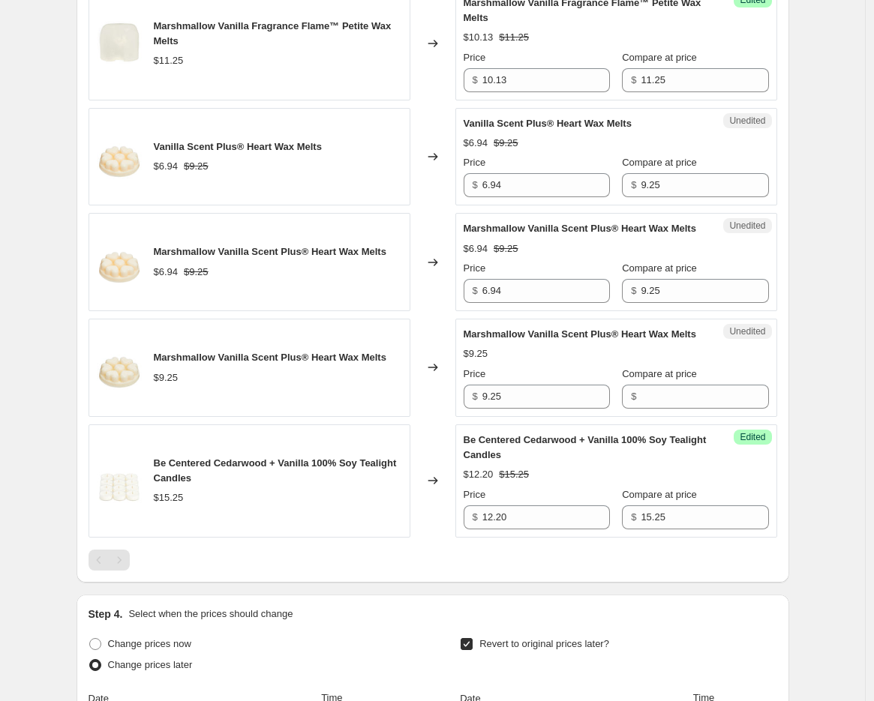
scroll to position [777, 0]
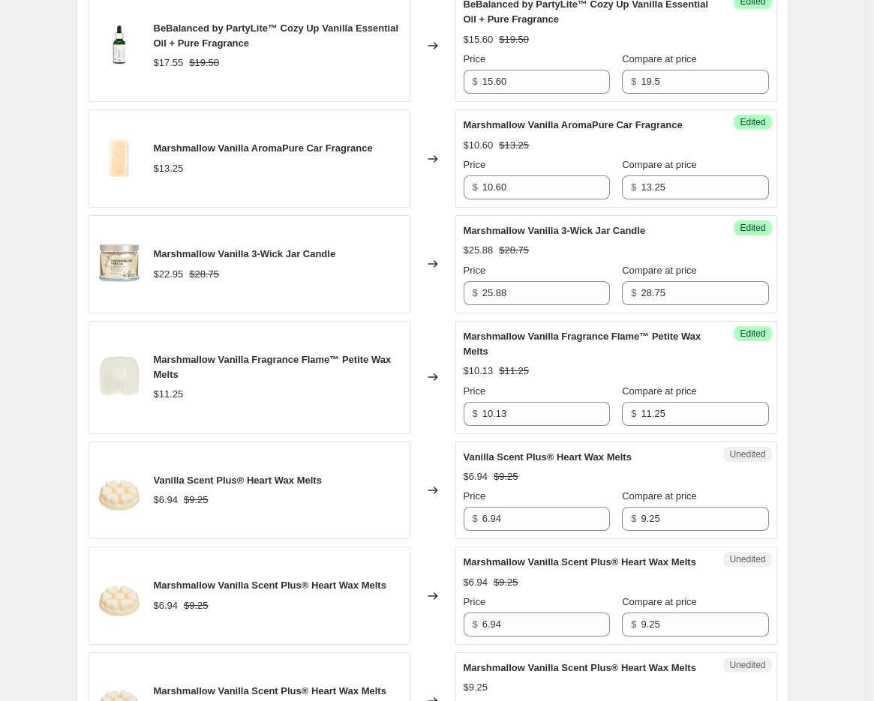
click at [334, 484] on div "Vanilla Scent Plus® Heart Wax Melts $6.94 $9.25" at bounding box center [250, 491] width 322 height 98
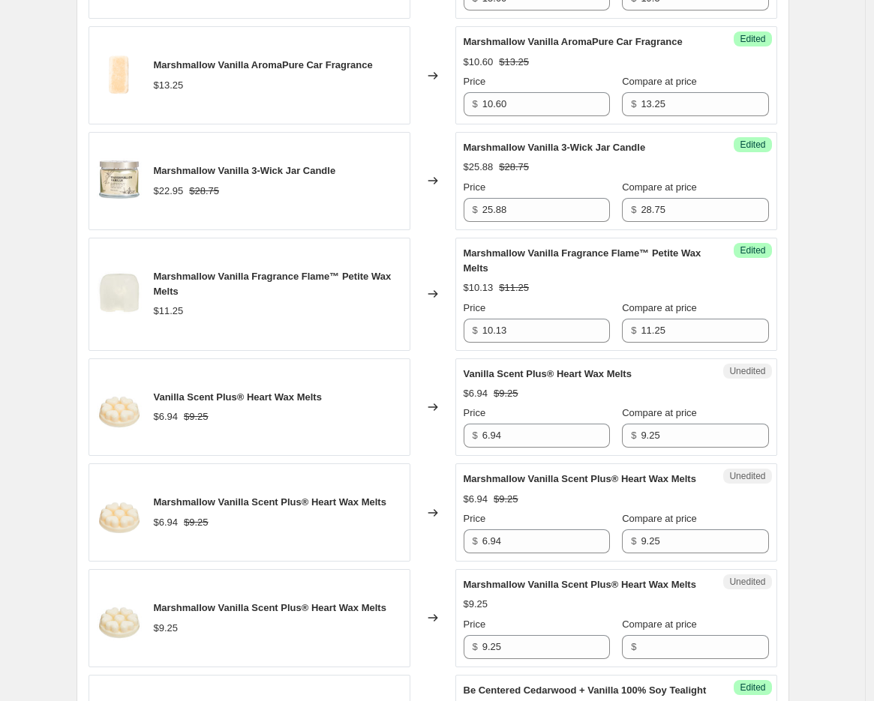
scroll to position [943, 0]
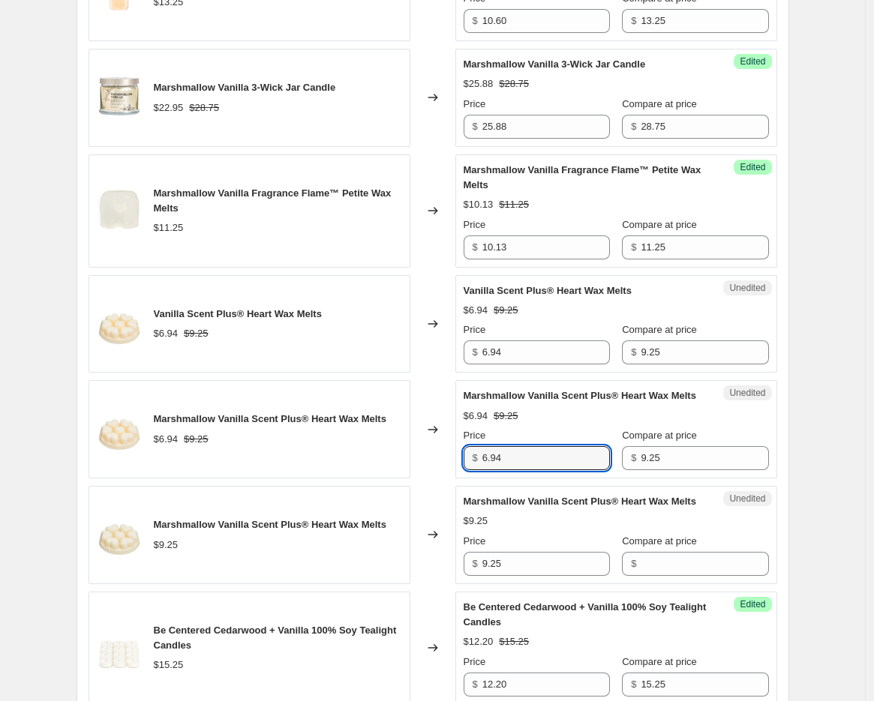
drag, startPoint x: 538, startPoint y: 477, endPoint x: 450, endPoint y: 476, distance: 87.8
click at [450, 476] on div "Marshmallow Vanilla Scent Plus® Heart Wax Melts $6.94 $9.25 Changed to Unedited…" at bounding box center [433, 429] width 689 height 98
type input "8.33"
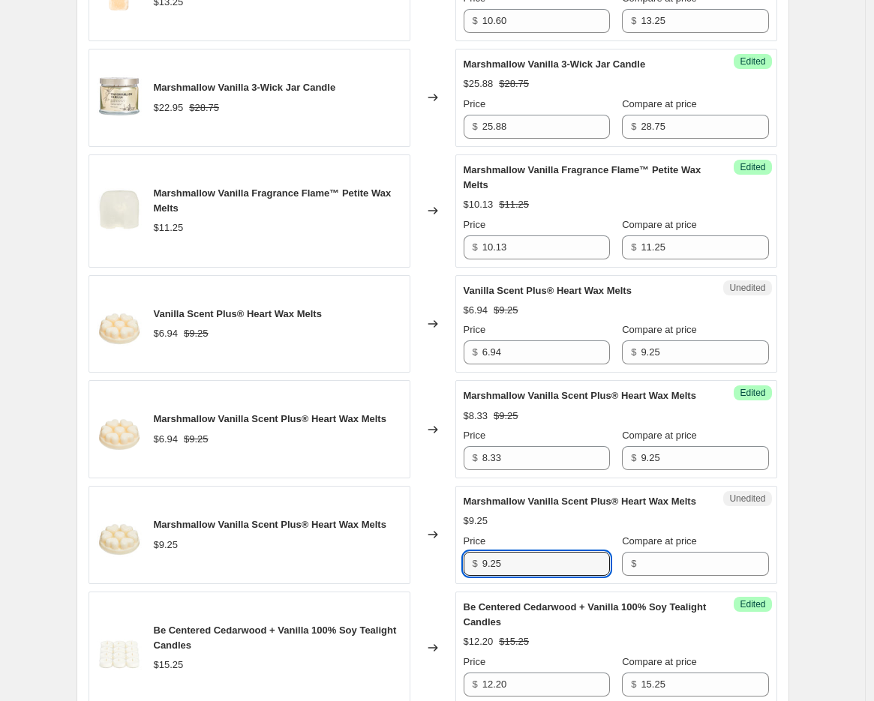
drag, startPoint x: 521, startPoint y: 593, endPoint x: 448, endPoint y: 599, distance: 73.8
click at [448, 584] on div "Marshmallow Vanilla Scent Plus® Heart Wax Melts $9.25 Changed to Unedited Marsh…" at bounding box center [433, 535] width 689 height 98
type input "6.94"
click at [684, 576] on input "Compare at price" at bounding box center [705, 564] width 128 height 24
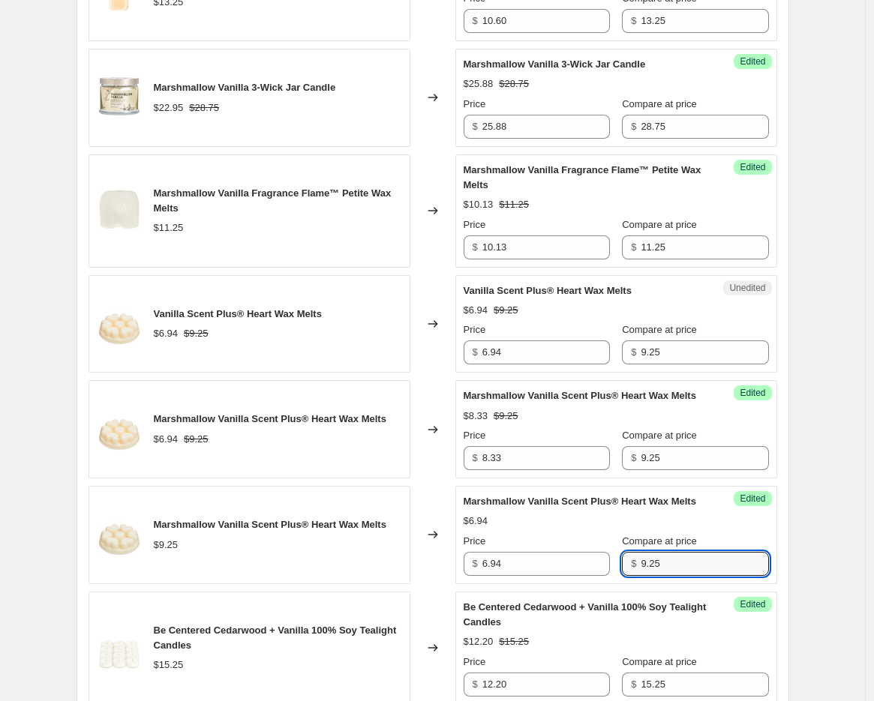
type input "9.25"
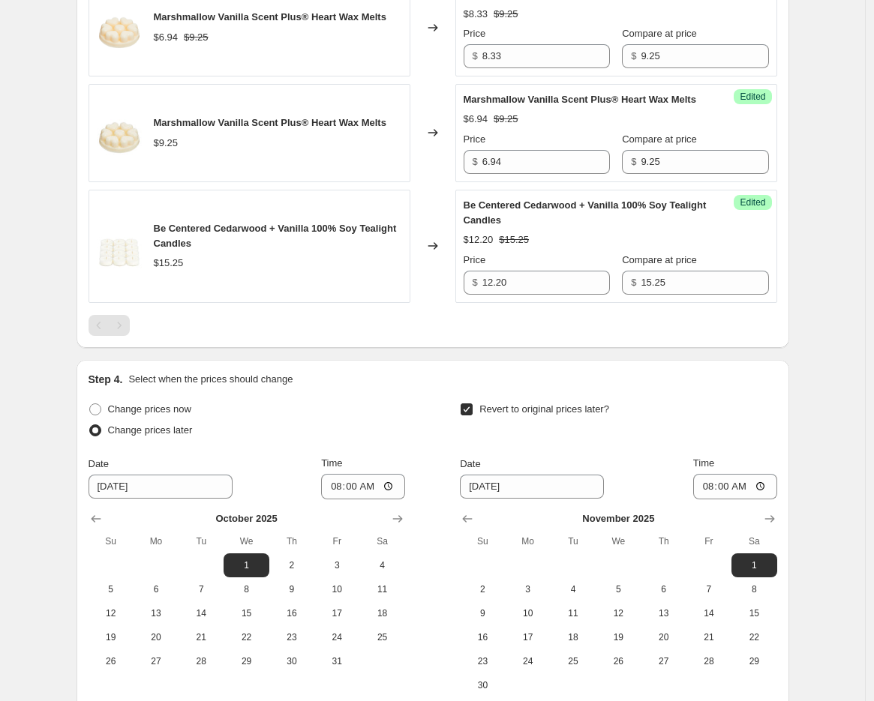
scroll to position [1501, 0]
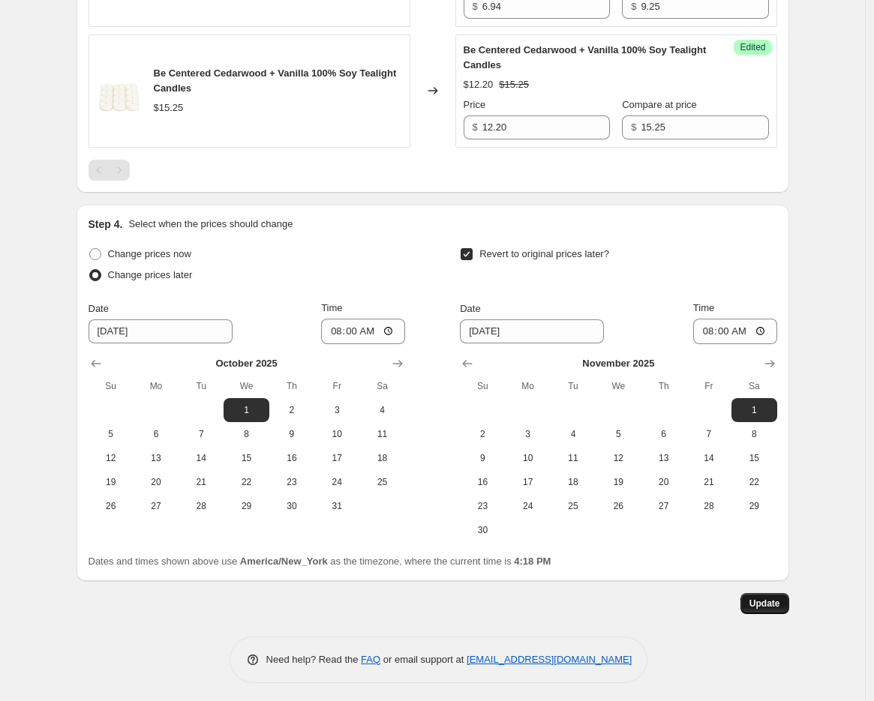
click at [780, 610] on span "Update" at bounding box center [765, 604] width 31 height 12
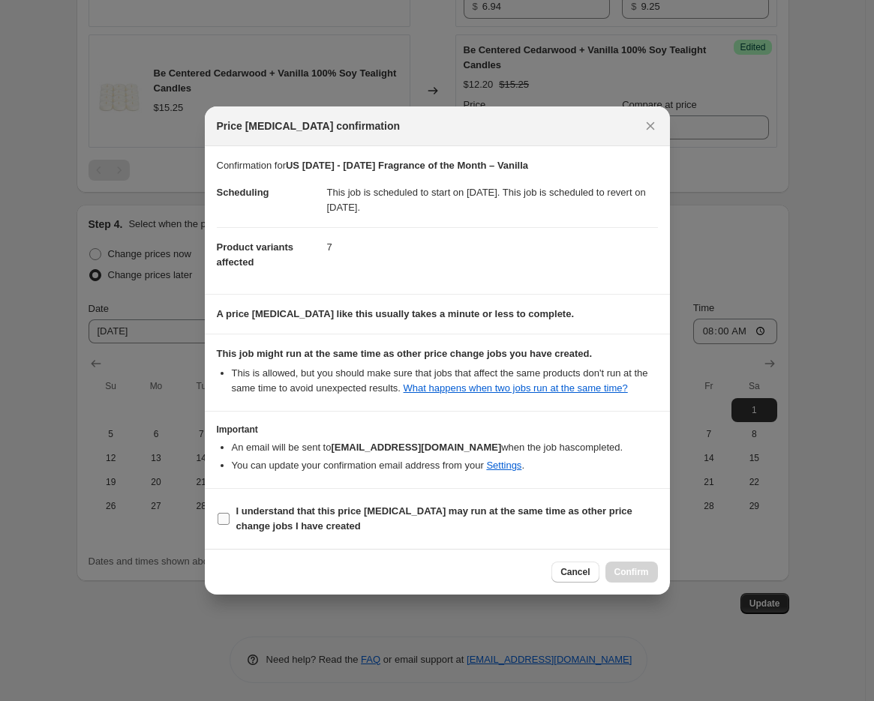
drag, startPoint x: 402, startPoint y: 515, endPoint x: 416, endPoint y: 521, distance: 14.8
click at [402, 515] on b "I understand that this price change job may run at the same time as other price…" at bounding box center [434, 519] width 396 height 26
click at [230, 515] on input "I understand that this price change job may run at the same time as other price…" at bounding box center [224, 519] width 12 height 12
checkbox input "true"
click at [640, 572] on span "Confirm" at bounding box center [631, 572] width 35 height 12
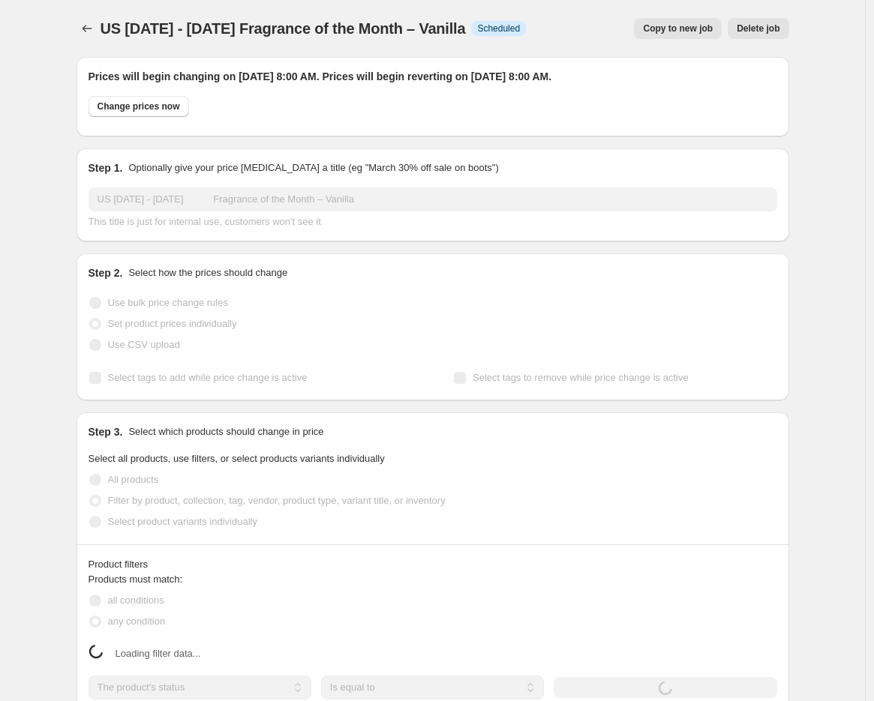
select select "collection"
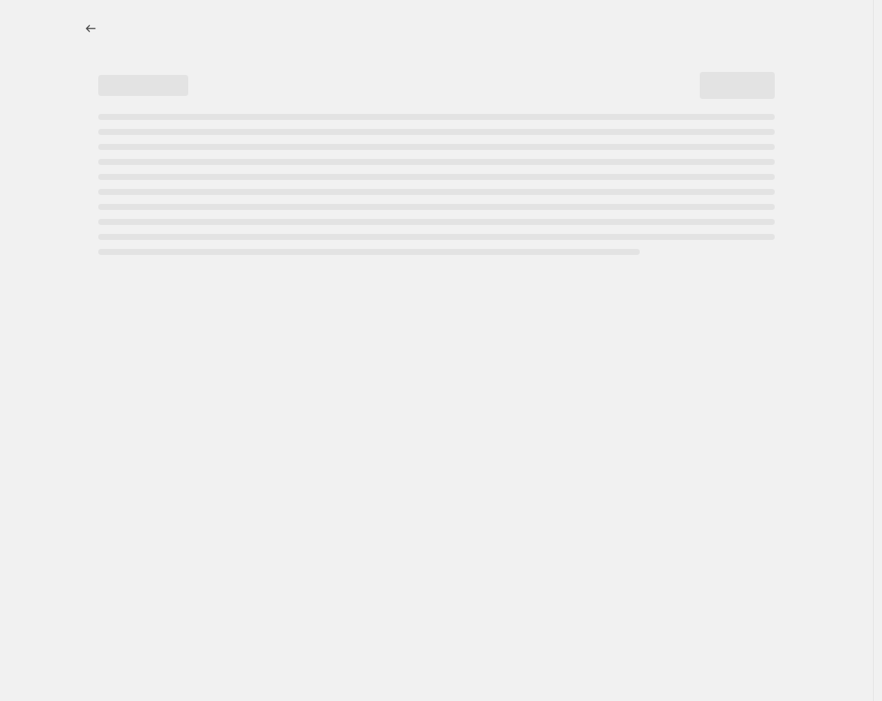
select select "collection"
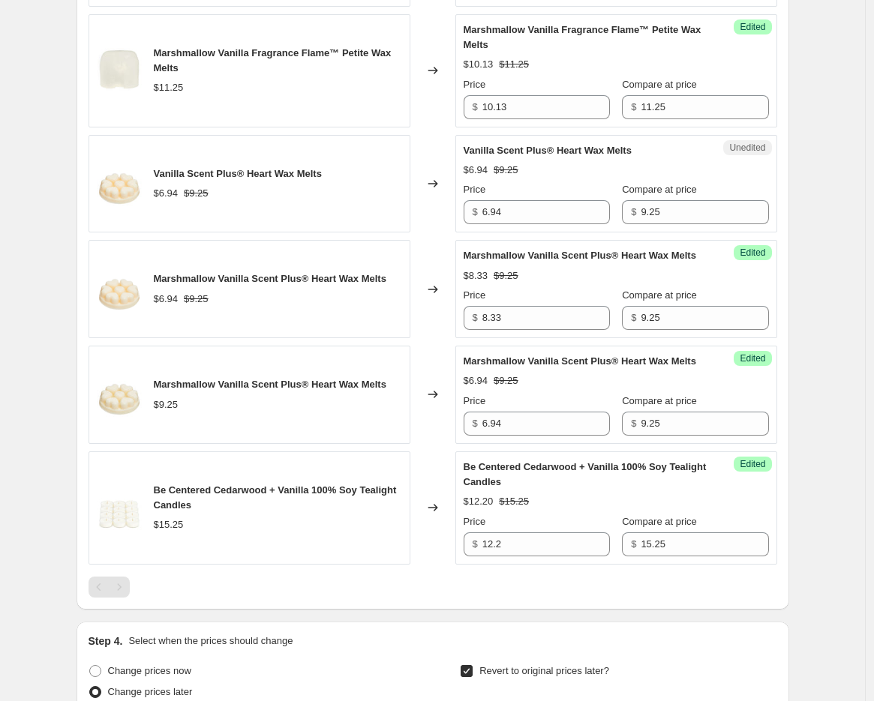
scroll to position [1535, 0]
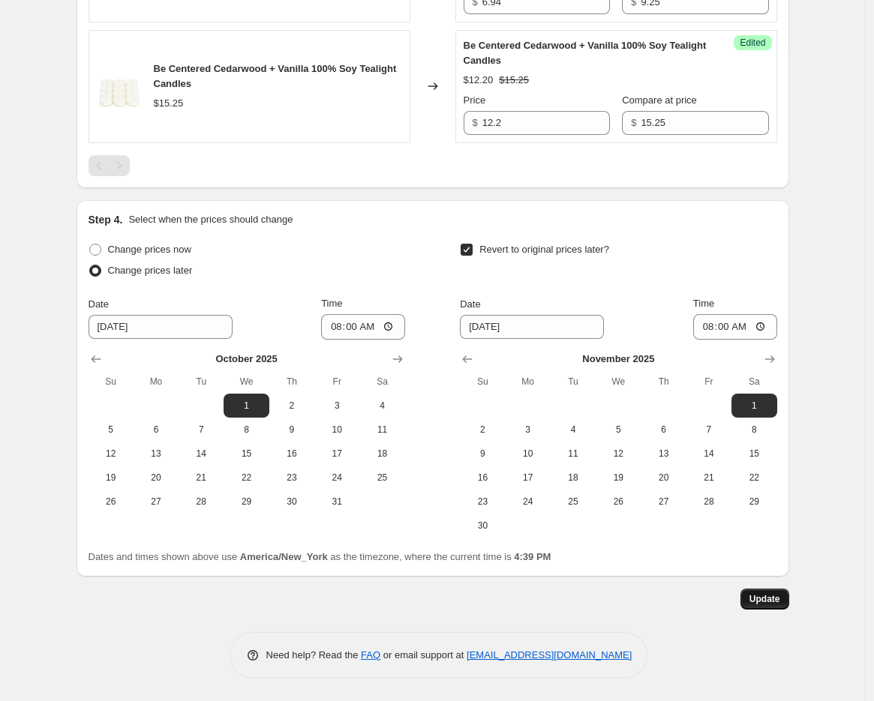
click at [777, 596] on span "Update" at bounding box center [765, 599] width 31 height 12
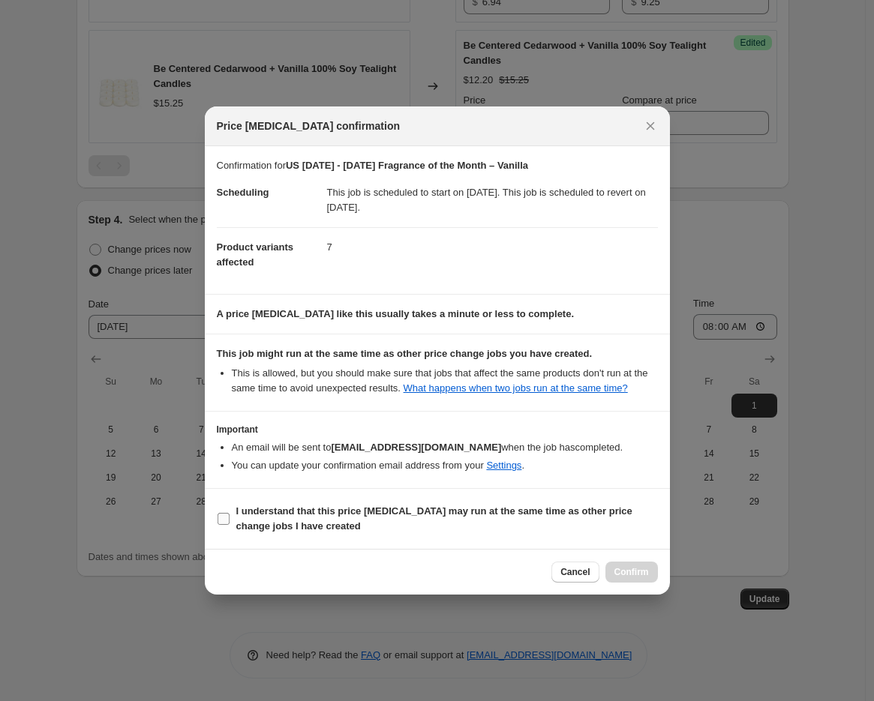
drag, startPoint x: 450, startPoint y: 535, endPoint x: 450, endPoint y: 526, distance: 9.0
click at [450, 527] on label "I understand that this price [MEDICAL_DATA] may run at the same time as other p…" at bounding box center [437, 519] width 441 height 36
click at [230, 525] on input "I understand that this price [MEDICAL_DATA] may run at the same time as other p…" at bounding box center [224, 519] width 12 height 12
checkbox input "true"
click at [638, 569] on span "Confirm" at bounding box center [631, 572] width 35 height 12
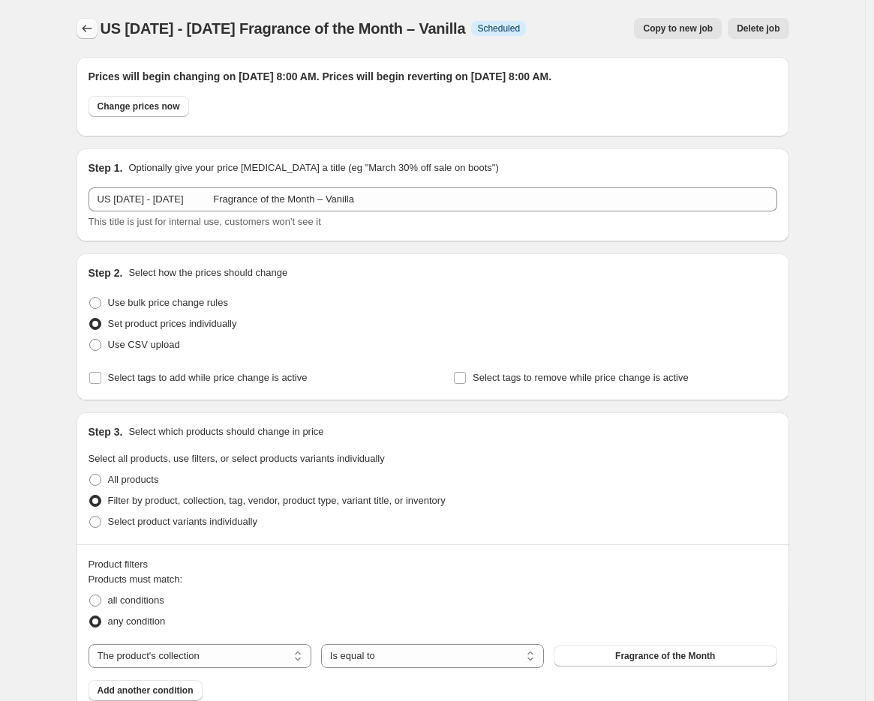
click at [91, 32] on icon "Price change jobs" at bounding box center [87, 28] width 15 height 15
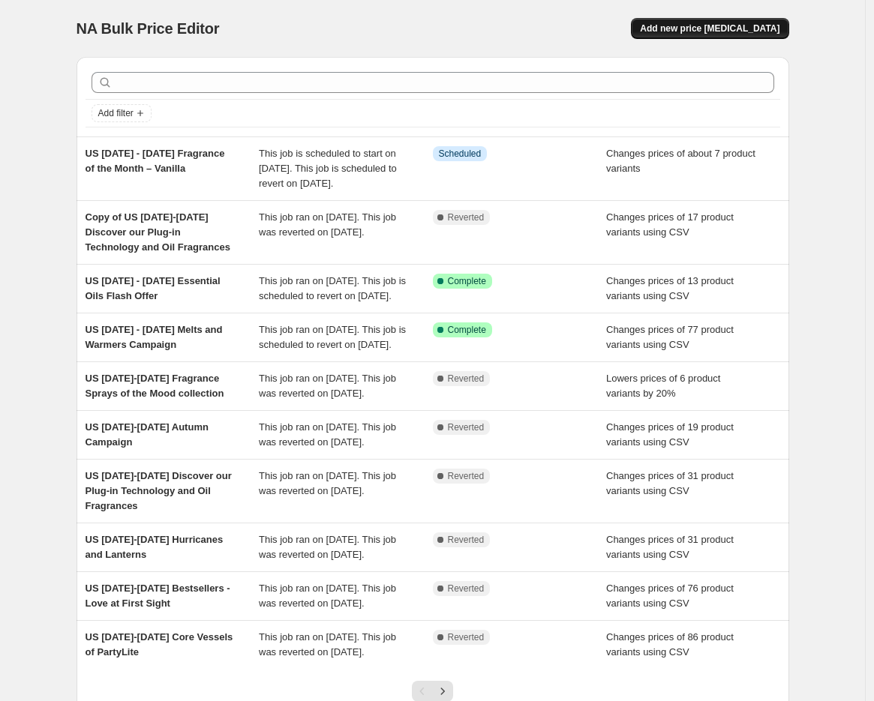
click at [759, 30] on span "Add new price change job" at bounding box center [710, 29] width 140 height 12
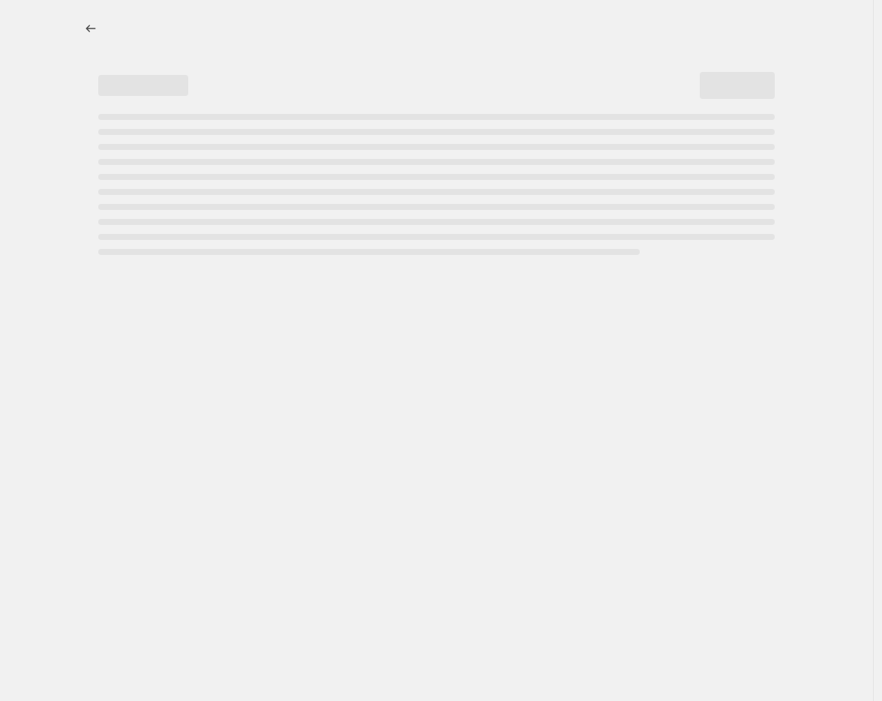
select select "percentage"
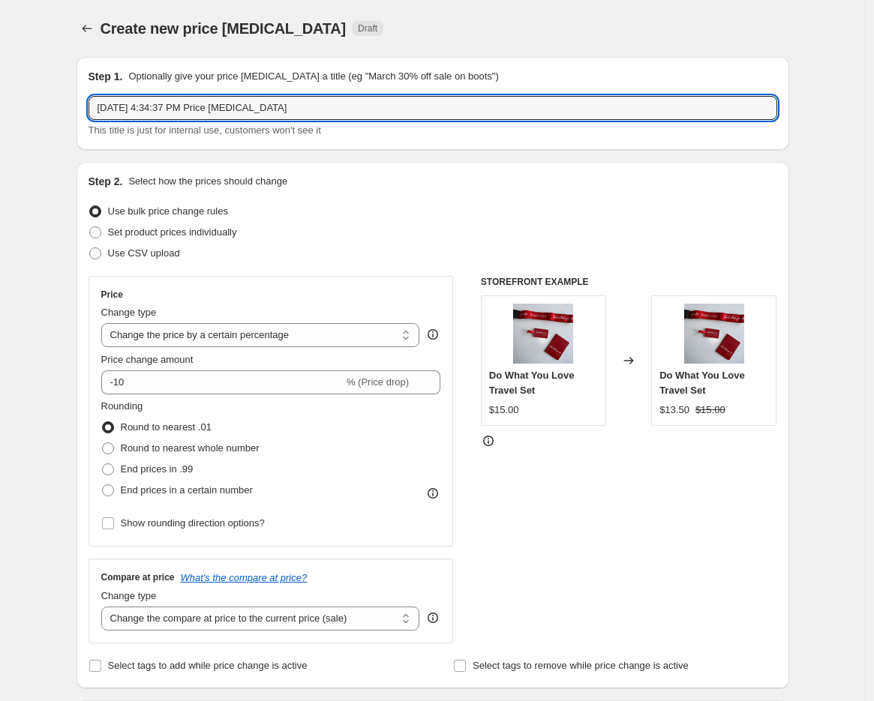
drag, startPoint x: 312, startPoint y: 104, endPoint x: -159, endPoint y: 78, distance: 471.9
click at [0, 78] on html "Home Settings Plans Skip to content Create new price change job. This page is r…" at bounding box center [437, 350] width 874 height 701
paste input "October 1st - 31st (October) Summer Outlet"
type input "US October 1st - 31st (October) Summer Outlet"
click at [122, 252] on span "Use CSV upload" at bounding box center [144, 253] width 72 height 11
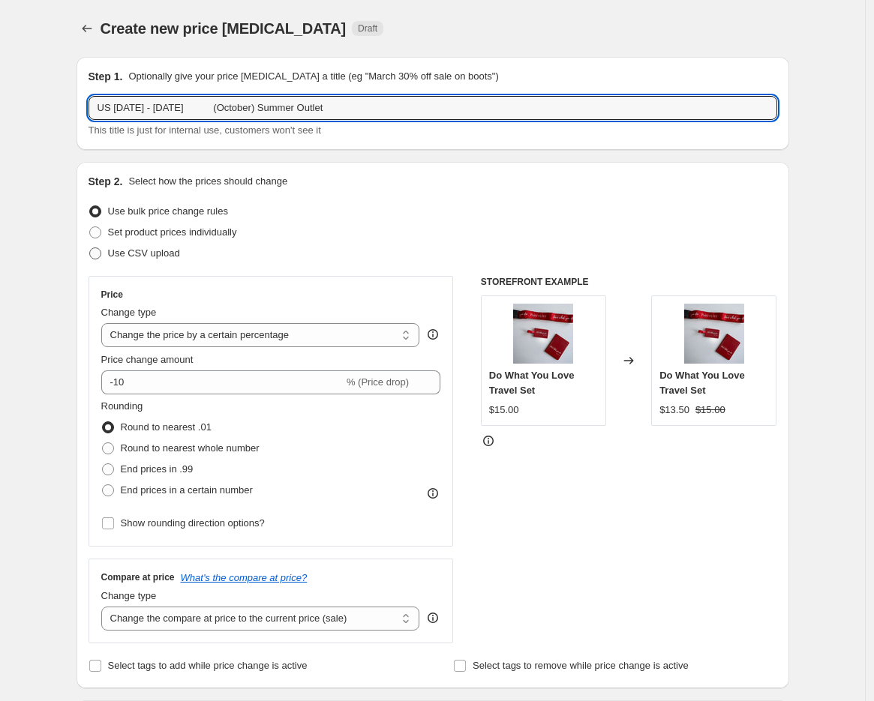
click at [90, 248] on input "Use CSV upload" at bounding box center [89, 248] width 1 height 1
radio input "true"
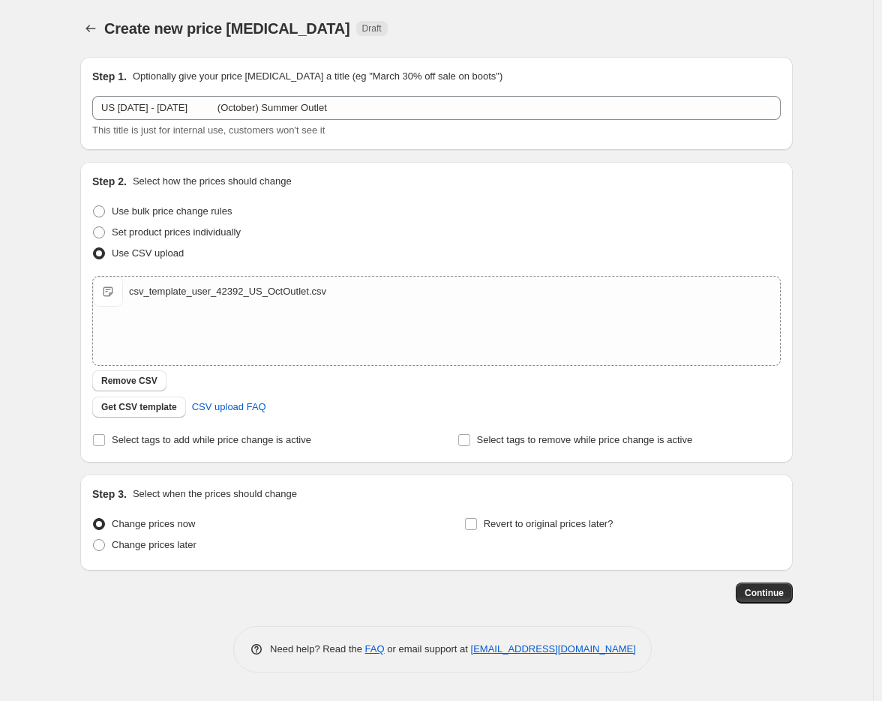
drag, startPoint x: 155, startPoint y: 543, endPoint x: 326, endPoint y: 515, distance: 173.4
click at [155, 543] on span "Change prices later" at bounding box center [154, 544] width 85 height 11
click at [94, 540] on input "Change prices later" at bounding box center [93, 539] width 1 height 1
radio input "true"
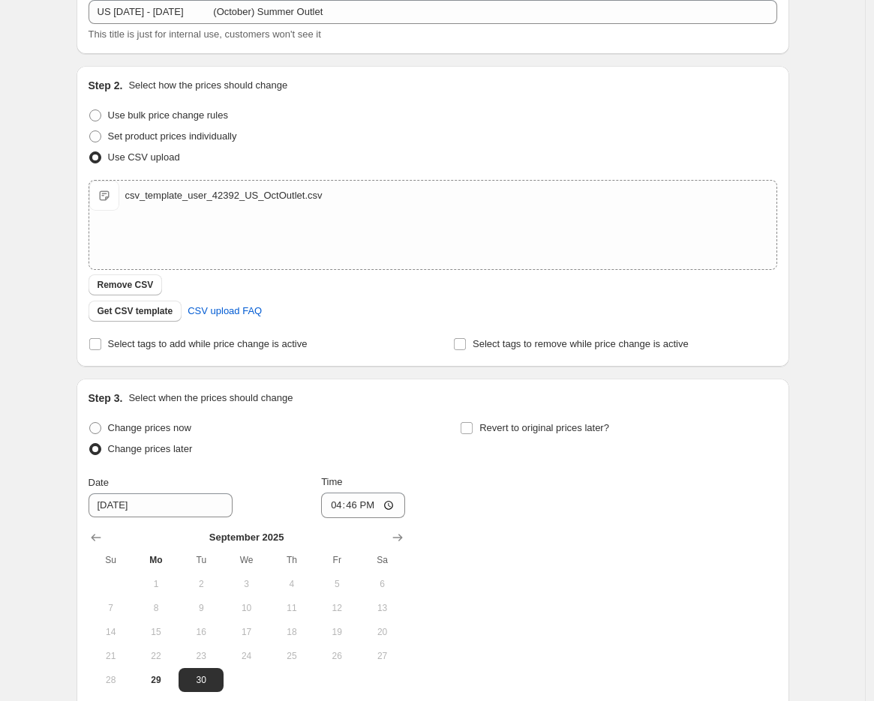
scroll to position [250, 0]
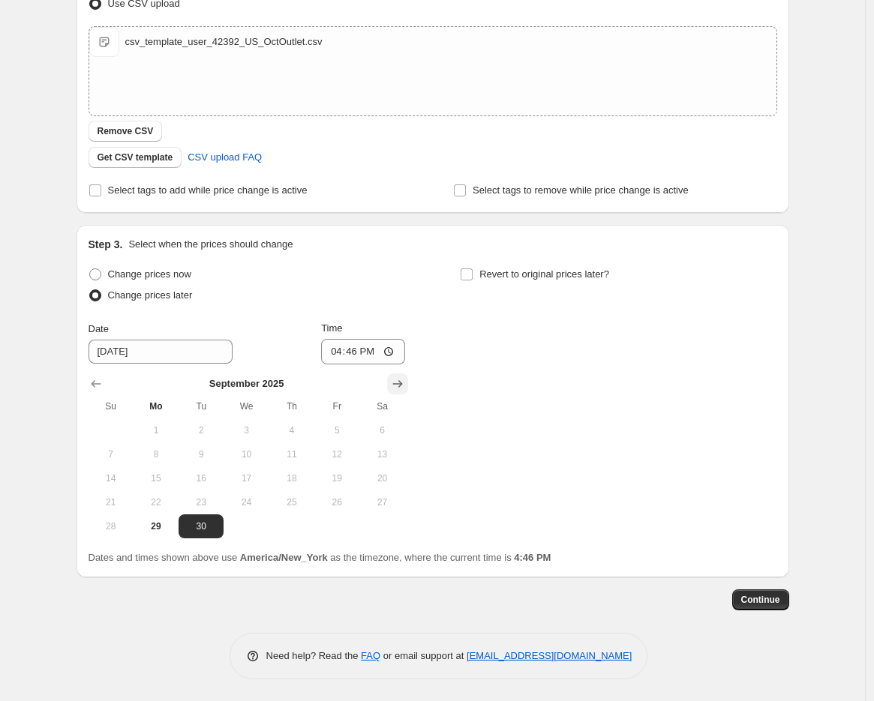
click at [402, 383] on icon "Show next month, October 2025" at bounding box center [397, 384] width 10 height 8
click at [257, 426] on span "1" at bounding box center [246, 431] width 33 height 12
type input "10/1/2025"
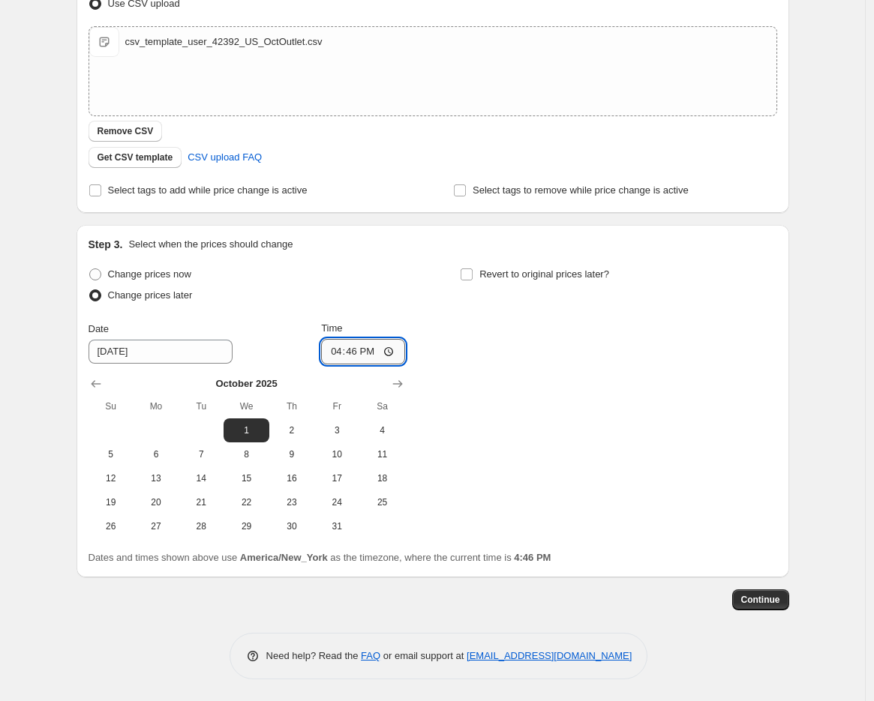
click at [338, 349] on input "16:46" at bounding box center [363, 352] width 84 height 26
type input "08:00"
click at [480, 271] on label "Revert to original prices later?" at bounding box center [534, 274] width 149 height 21
click at [473, 271] on input "Revert to original prices later?" at bounding box center [467, 275] width 12 height 12
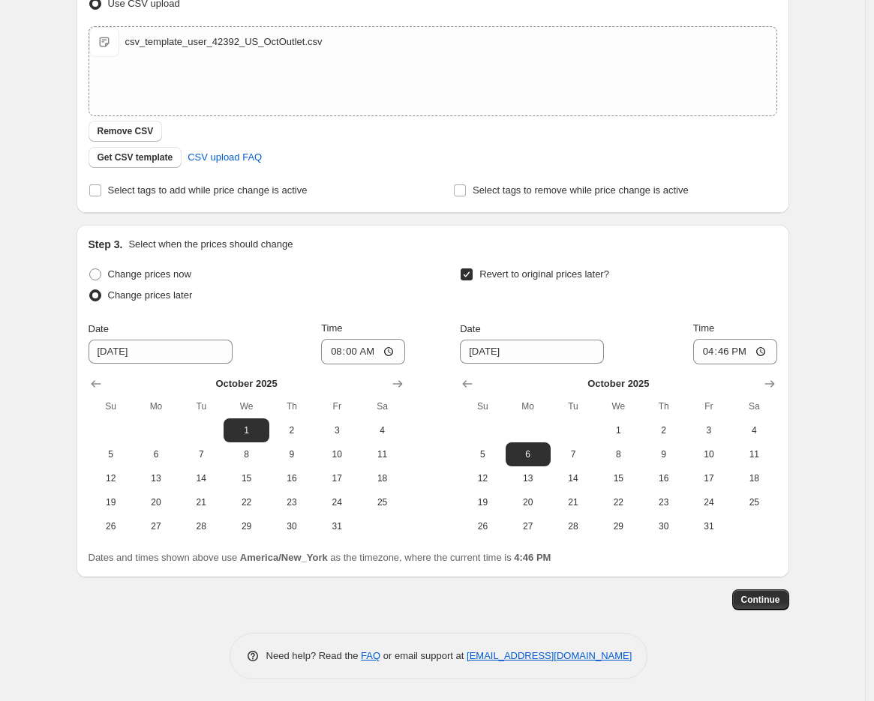
click at [473, 269] on input "Revert to original prices later?" at bounding box center [467, 275] width 12 height 12
checkbox input "false"
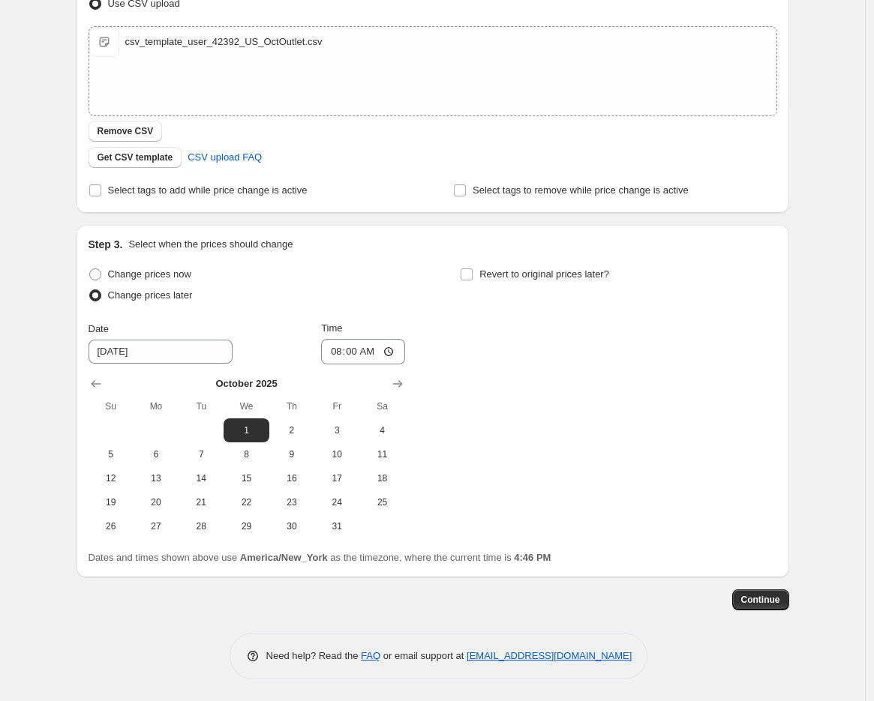
scroll to position [0, 0]
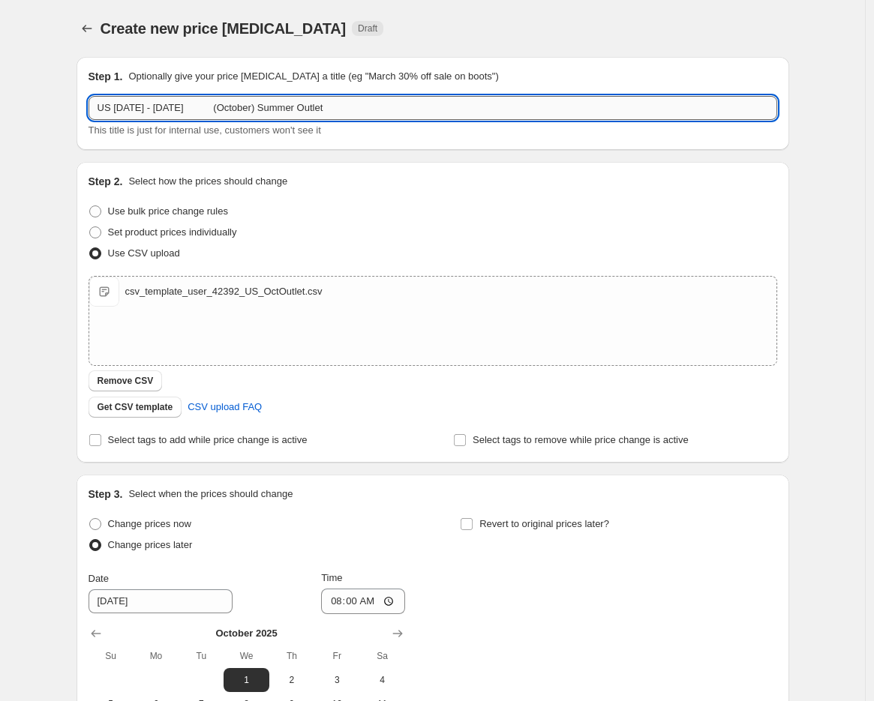
drag, startPoint x: 373, startPoint y: 113, endPoint x: 116, endPoint y: 104, distance: 256.7
click at [116, 104] on input "US October 1st - 31st (October) Summer Outlet" at bounding box center [433, 108] width 689 height 24
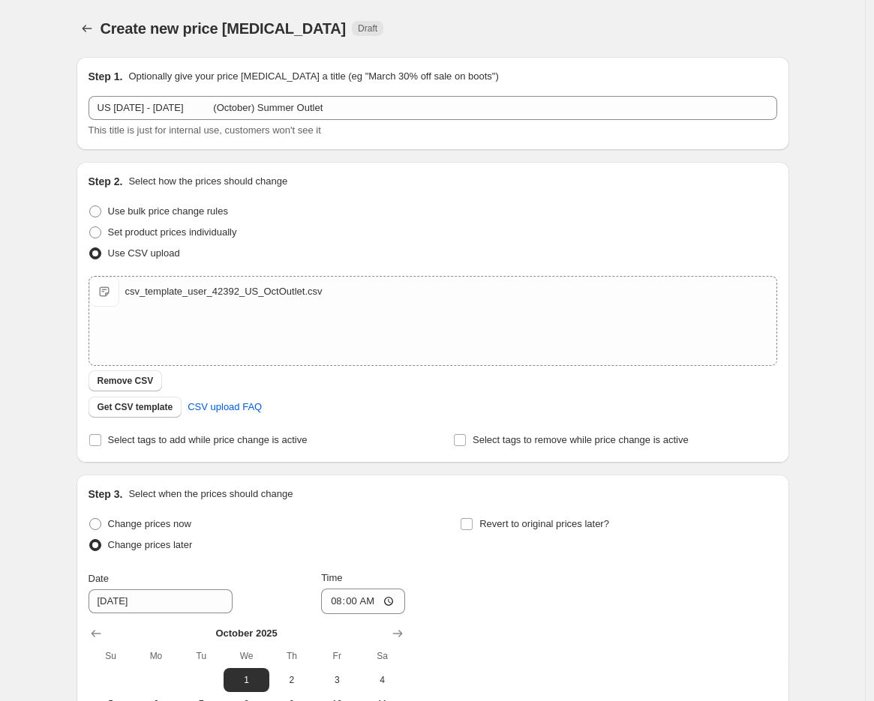
scroll to position [250, 0]
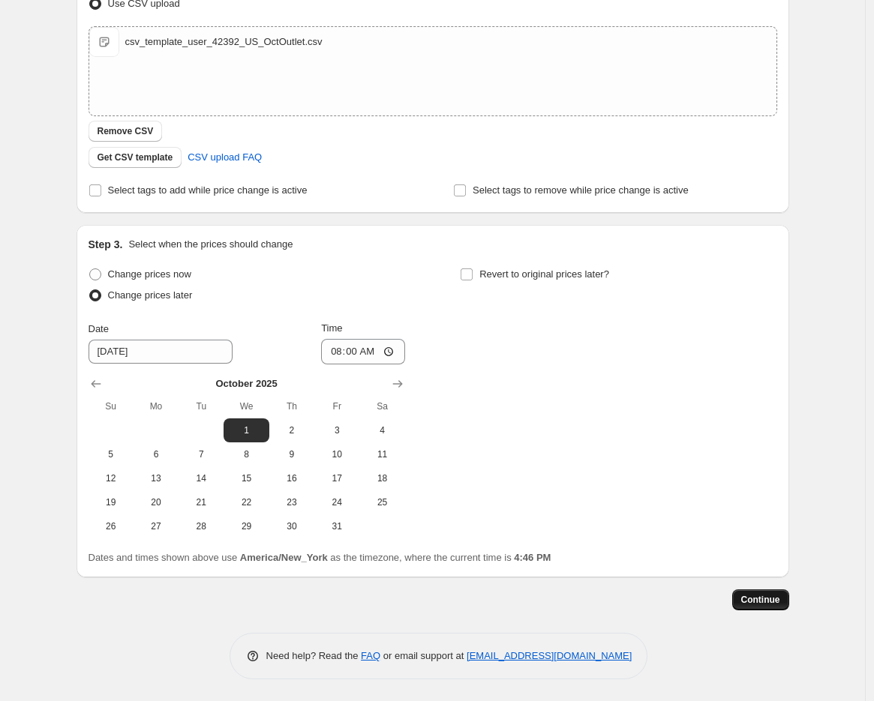
click at [774, 600] on span "Continue" at bounding box center [760, 600] width 39 height 12
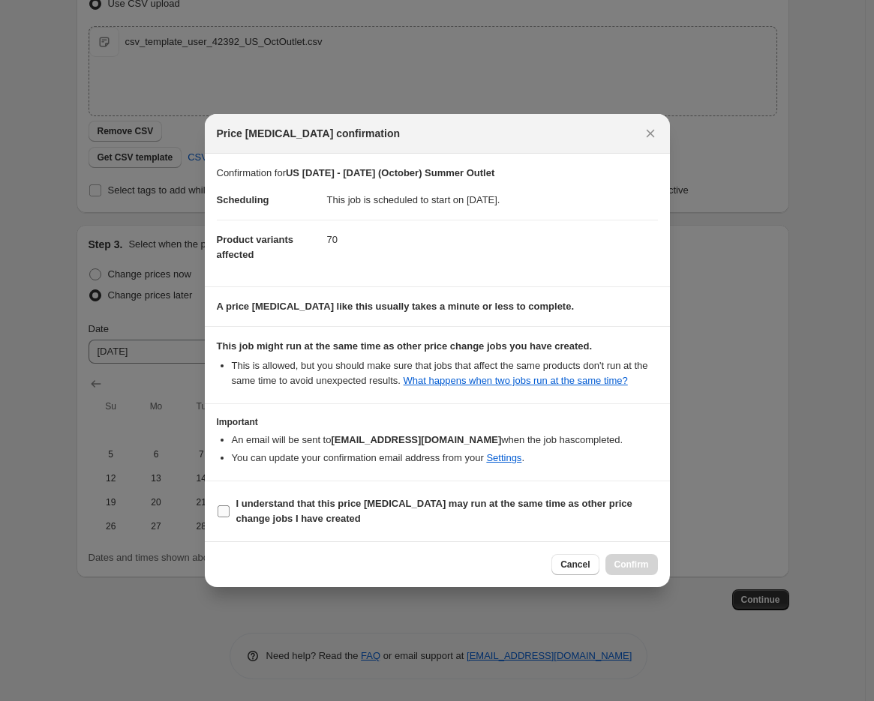
click at [509, 519] on span "I understand that this price change job may run at the same time as other price…" at bounding box center [447, 512] width 422 height 30
click at [230, 518] on input "I understand that this price change job may run at the same time as other price…" at bounding box center [224, 512] width 12 height 12
checkbox input "true"
click at [638, 566] on span "Confirm" at bounding box center [631, 565] width 35 height 12
type input "US October 1st - 31st (October) Summer Outlet"
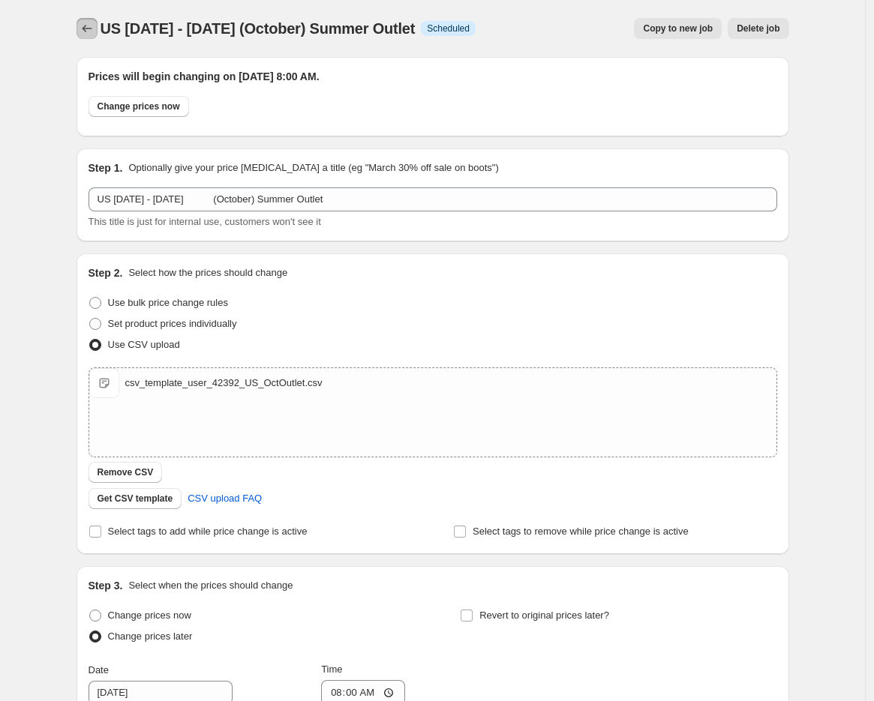
click at [93, 29] on icon "Price change jobs" at bounding box center [87, 28] width 15 height 15
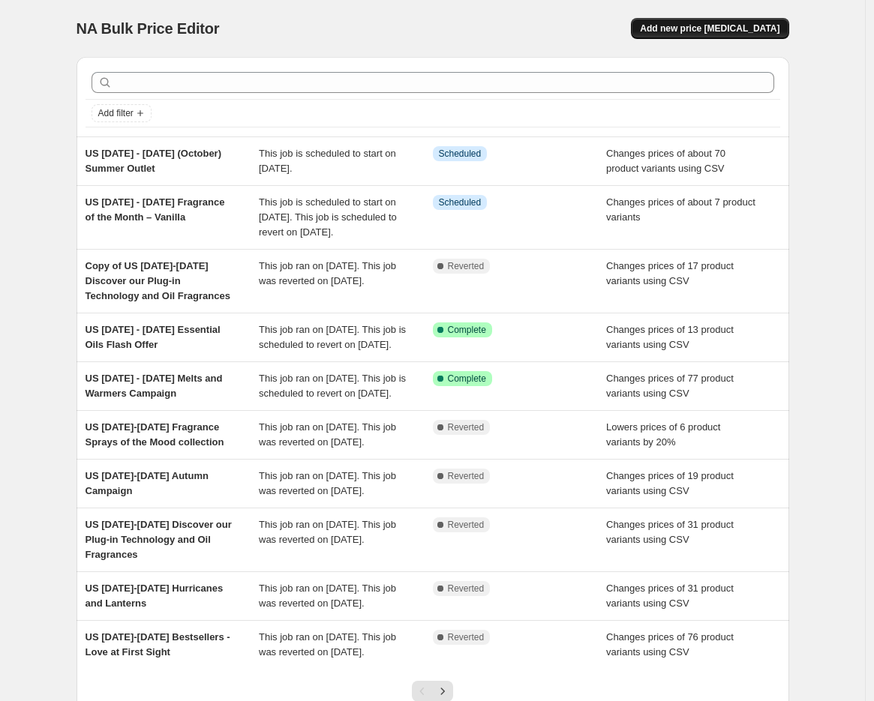
click at [728, 23] on span "Add new price change job" at bounding box center [710, 29] width 140 height 12
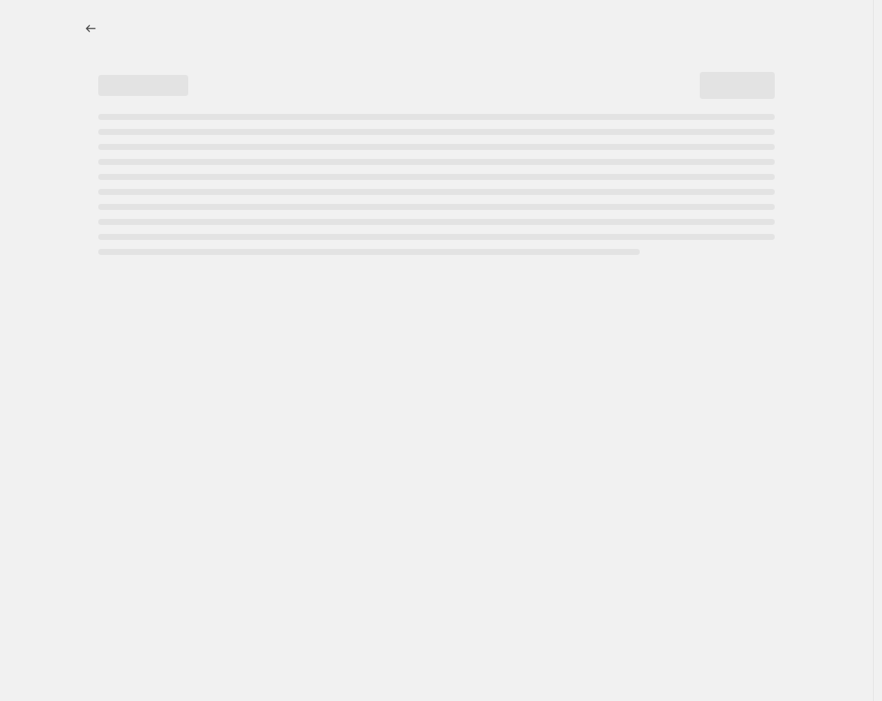
select select "percentage"
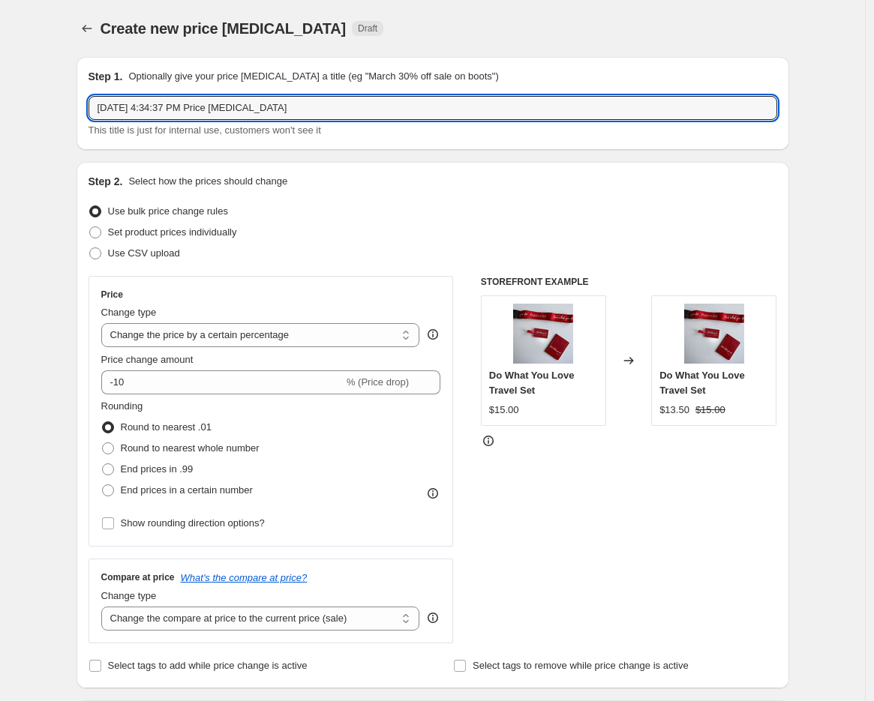
drag, startPoint x: -7, startPoint y: 99, endPoint x: -33, endPoint y: 90, distance: 27.8
click at [0, 90] on html "Home Settings Plans Skip to content Create new price change job. This page is r…" at bounding box center [437, 350] width 874 height 701
paste input "October 1st - 8th Citronella - Last Warm Days"
type input "US October 1st - 8th Citronella - Last Warm Days"
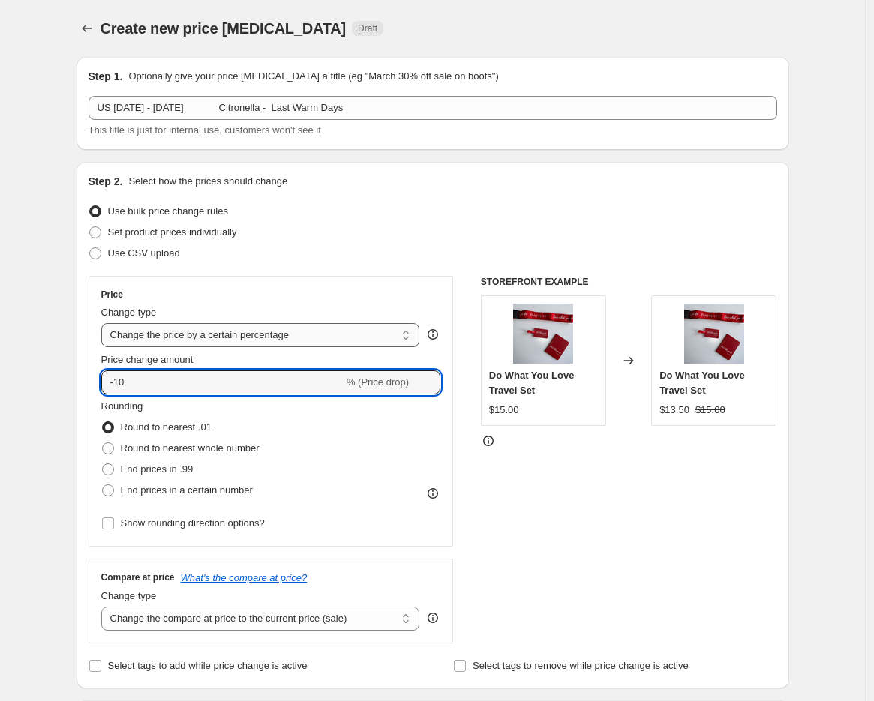
drag, startPoint x: 118, startPoint y: 381, endPoint x: 282, endPoint y: 344, distance: 168.4
click at [118, 381] on input "-10" at bounding box center [222, 383] width 242 height 24
type input "-20"
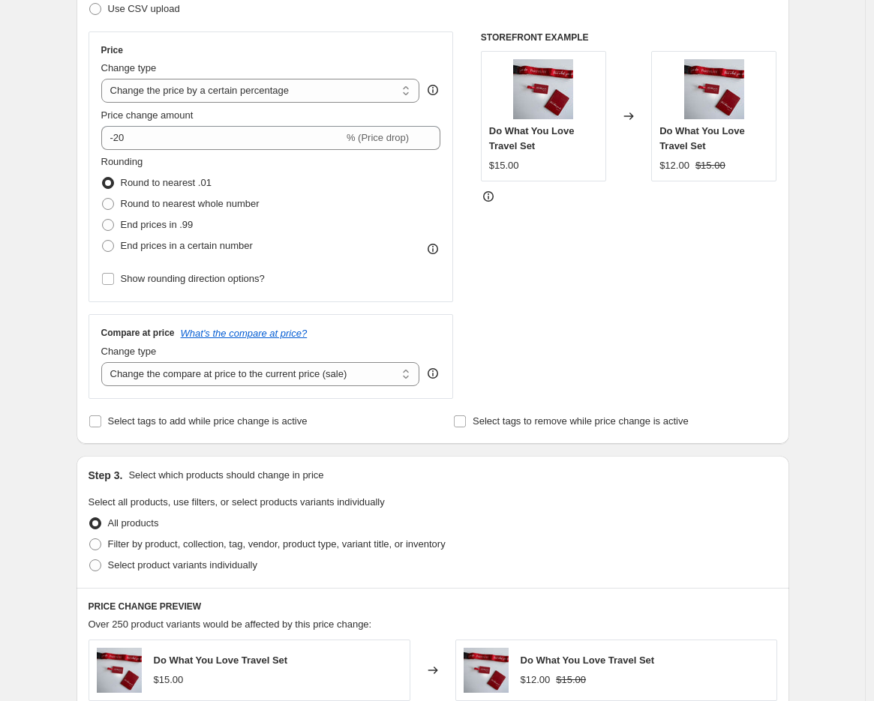
scroll to position [250, 0]
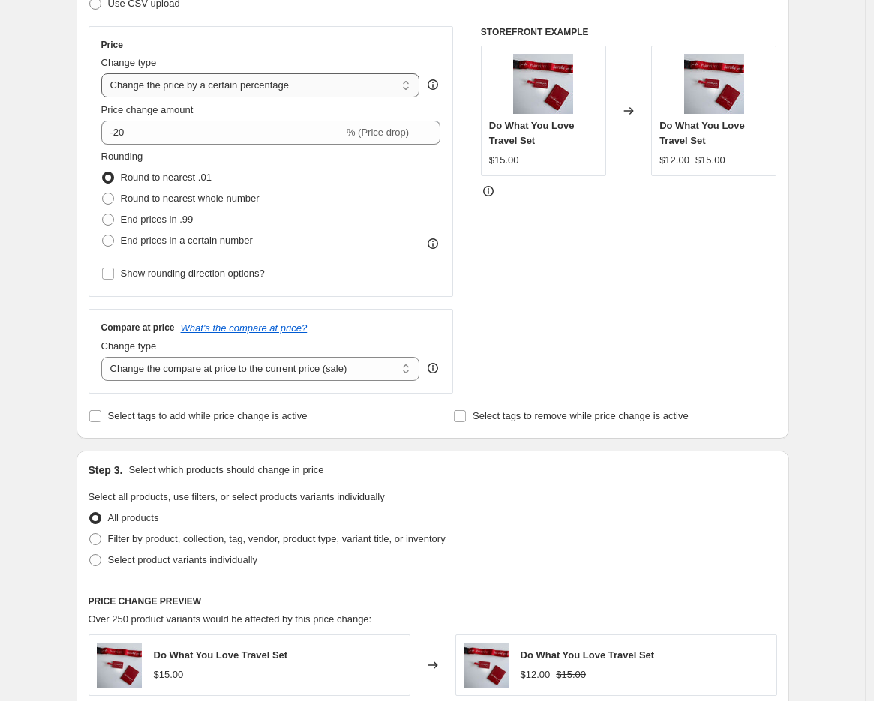
click at [355, 82] on select "Change the price to a certain amount Change the price by a certain amount Chang…" at bounding box center [260, 86] width 319 height 24
click at [105, 74] on select "Change the price to a certain amount Change the price by a certain amount Chang…" at bounding box center [260, 86] width 319 height 24
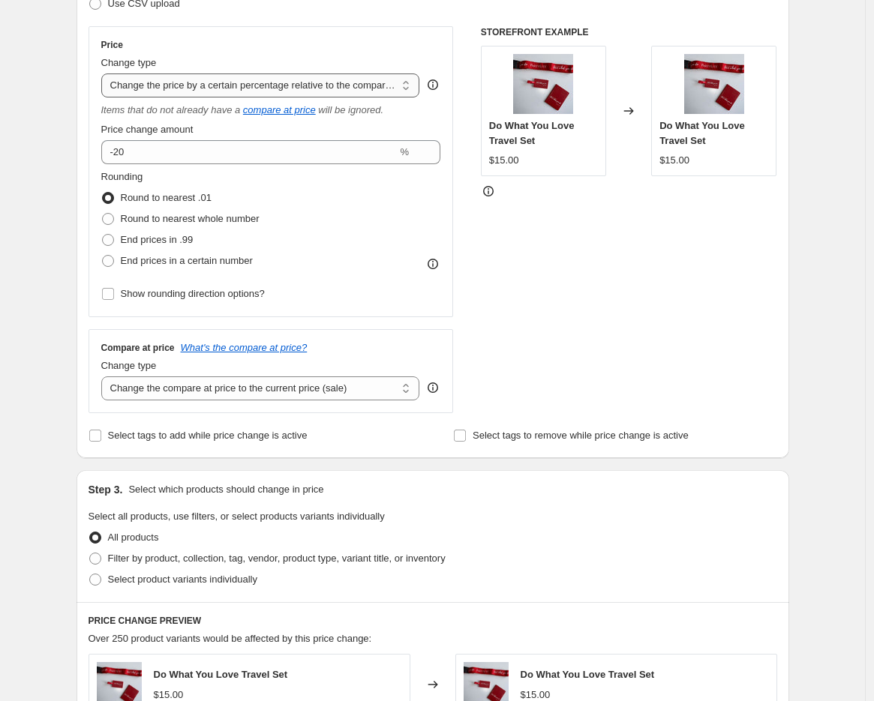
click at [236, 83] on select "Change the price to a certain amount Change the price by a certain amount Chang…" at bounding box center [260, 86] width 319 height 24
select select "percentage"
click at [105, 74] on select "Change the price to a certain amount Change the price by a certain amount Chang…" at bounding box center [260, 86] width 319 height 24
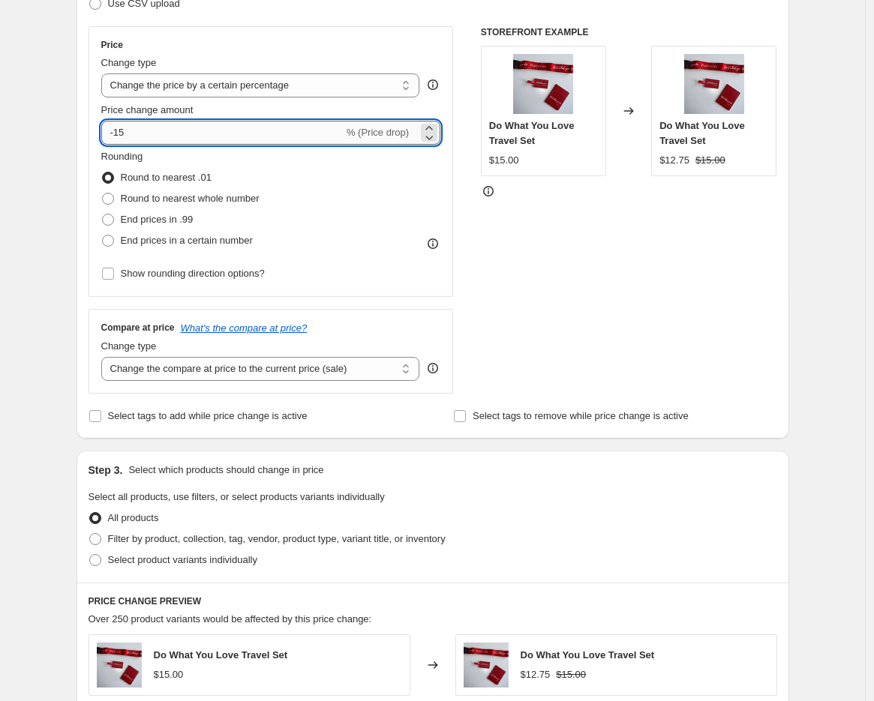
drag, startPoint x: 116, startPoint y: 130, endPoint x: 158, endPoint y: 130, distance: 42.0
click at [158, 130] on input "-15" at bounding box center [222, 133] width 242 height 24
type input "-20"
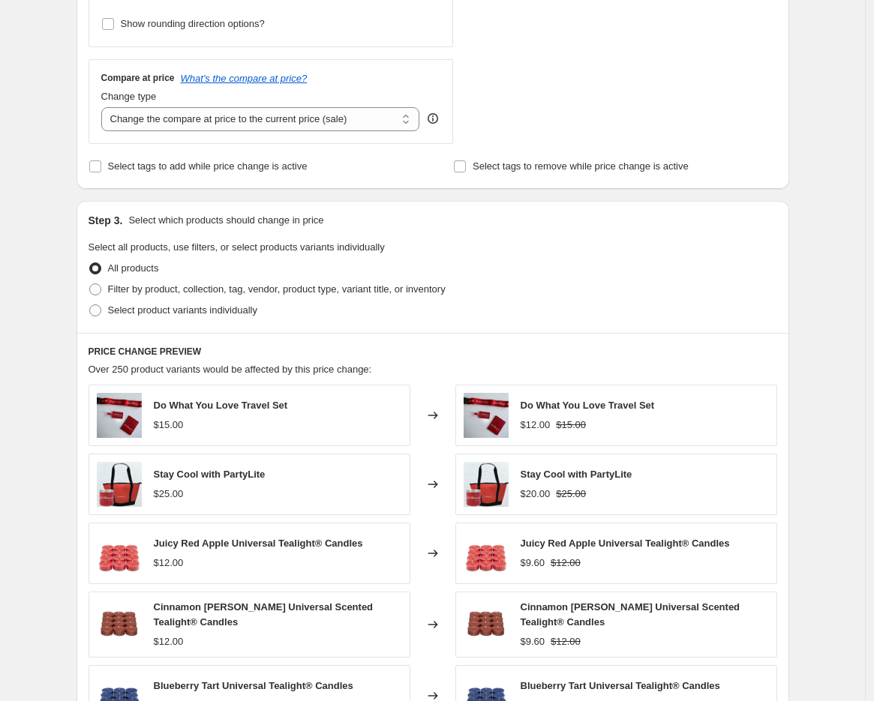
scroll to position [333, 0]
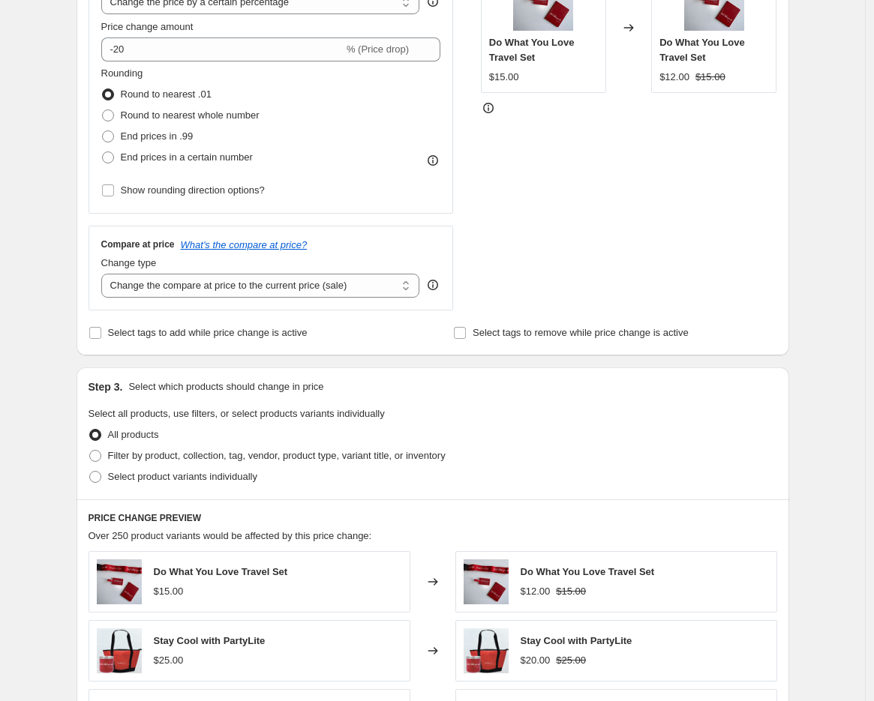
drag, startPoint x: 102, startPoint y: 457, endPoint x: 831, endPoint y: 439, distance: 729.5
click at [101, 457] on span at bounding box center [95, 456] width 12 height 12
click at [90, 451] on input "Filter by product, collection, tag, vendor, product type, variant title, or inv…" at bounding box center [89, 450] width 1 height 1
radio input "true"
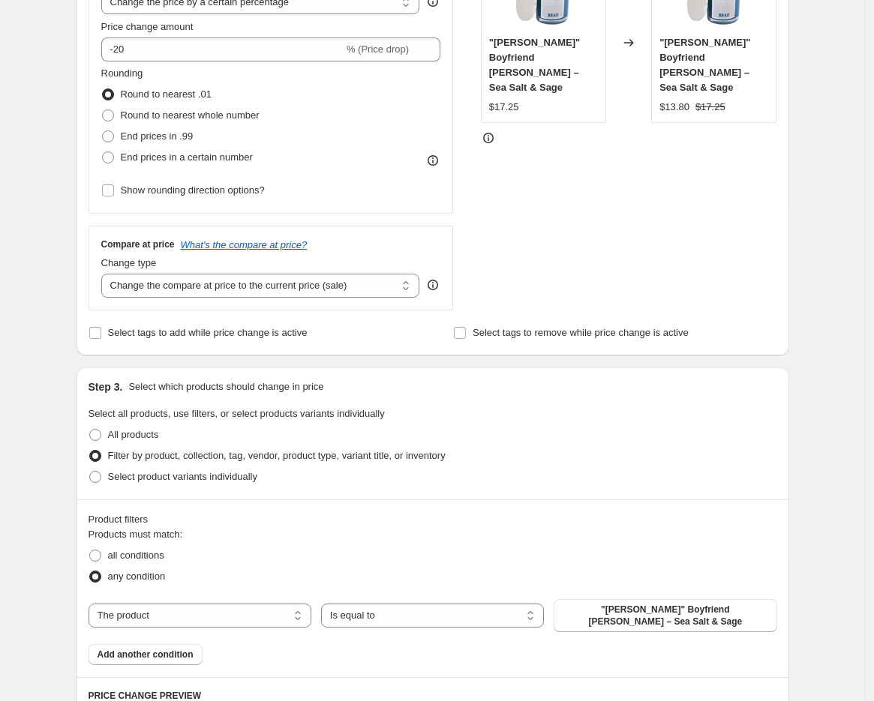
drag, startPoint x: 246, startPoint y: 614, endPoint x: 246, endPoint y: 624, distance: 10.5
click at [246, 614] on select "The product The product's collection The product's tag The product's vendor The…" at bounding box center [200, 616] width 223 height 24
select select "collection"
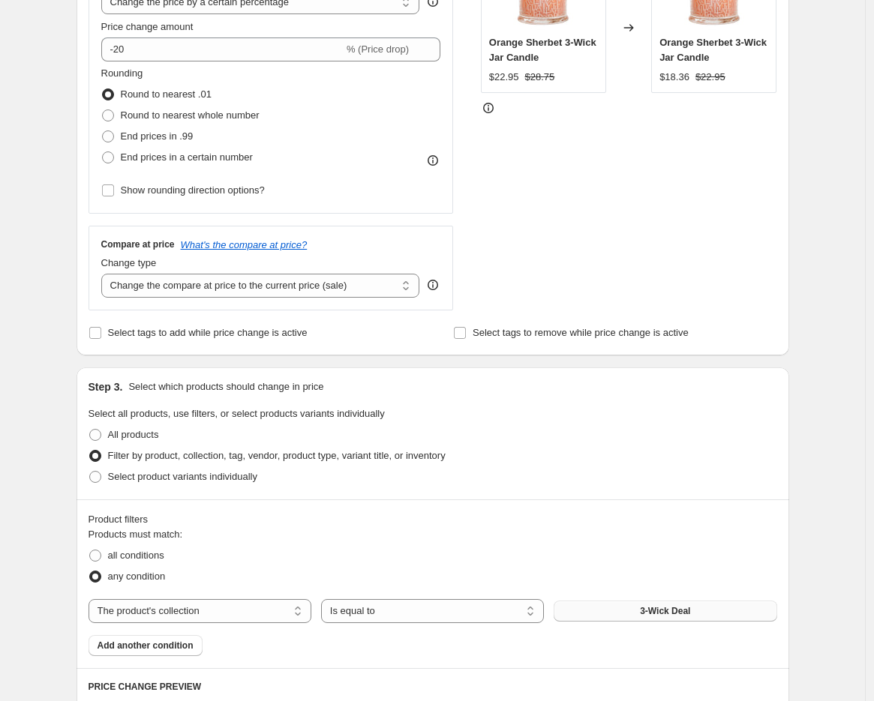
click at [635, 611] on button "3-Wick Deal" at bounding box center [665, 611] width 223 height 21
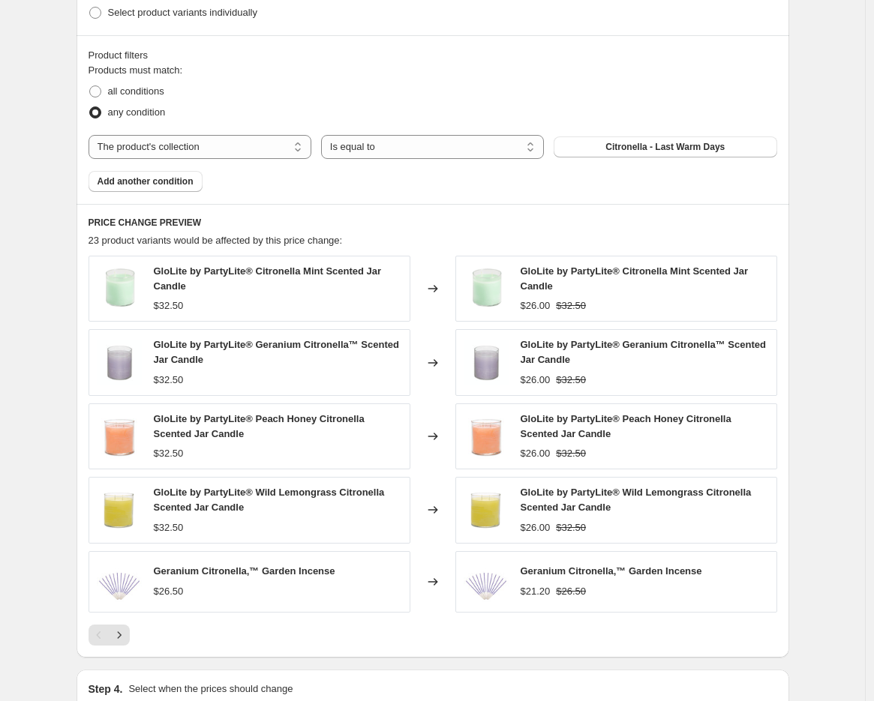
scroll to position [834, 0]
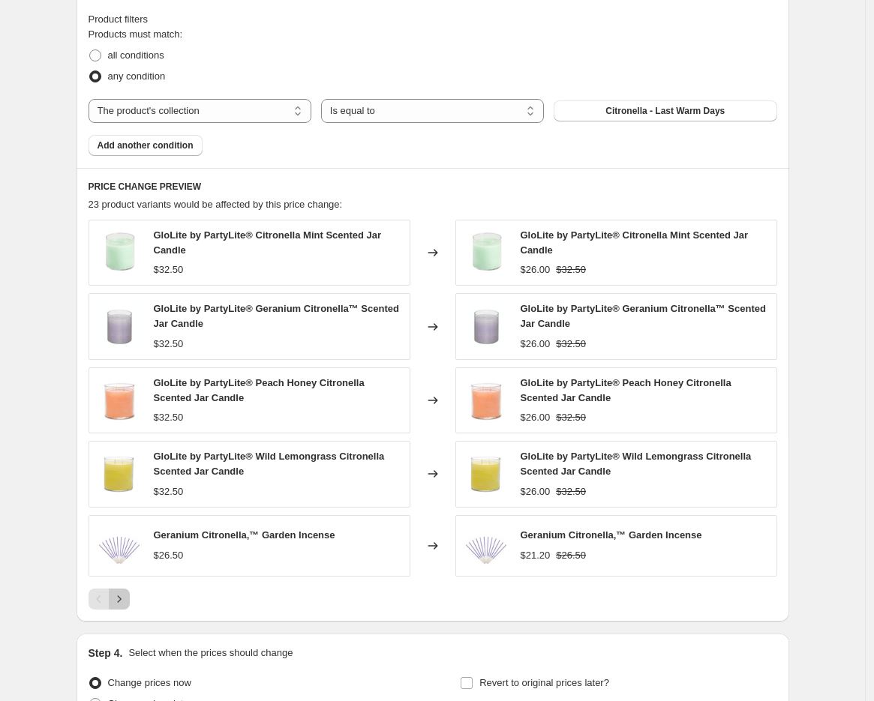
drag, startPoint x: 124, startPoint y: 599, endPoint x: 160, endPoint y: 595, distance: 36.3
click at [124, 598] on icon "Next" at bounding box center [119, 599] width 15 height 15
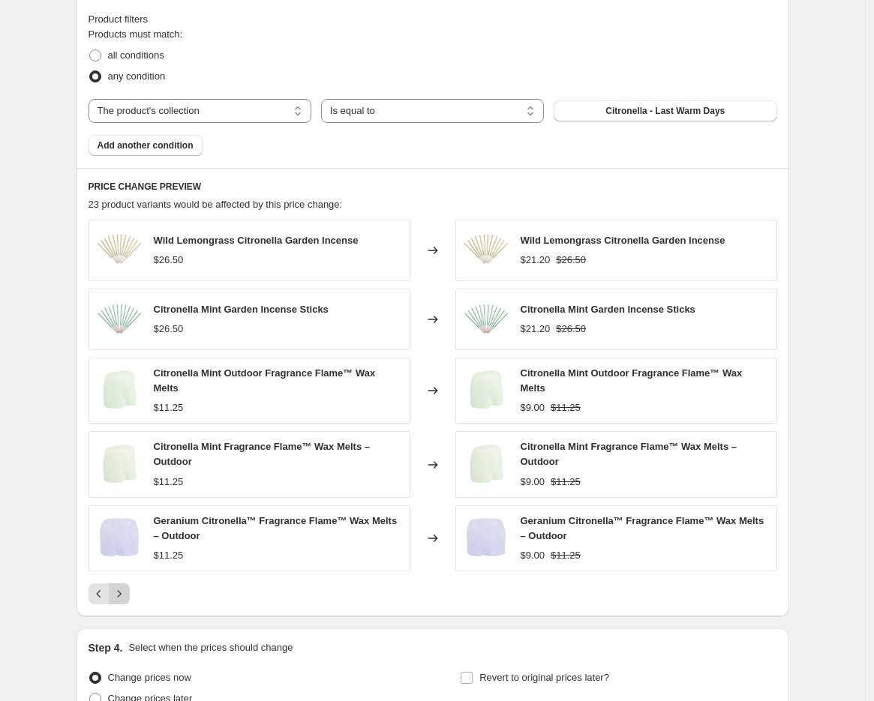
click at [121, 590] on icon "Next" at bounding box center [119, 593] width 4 height 7
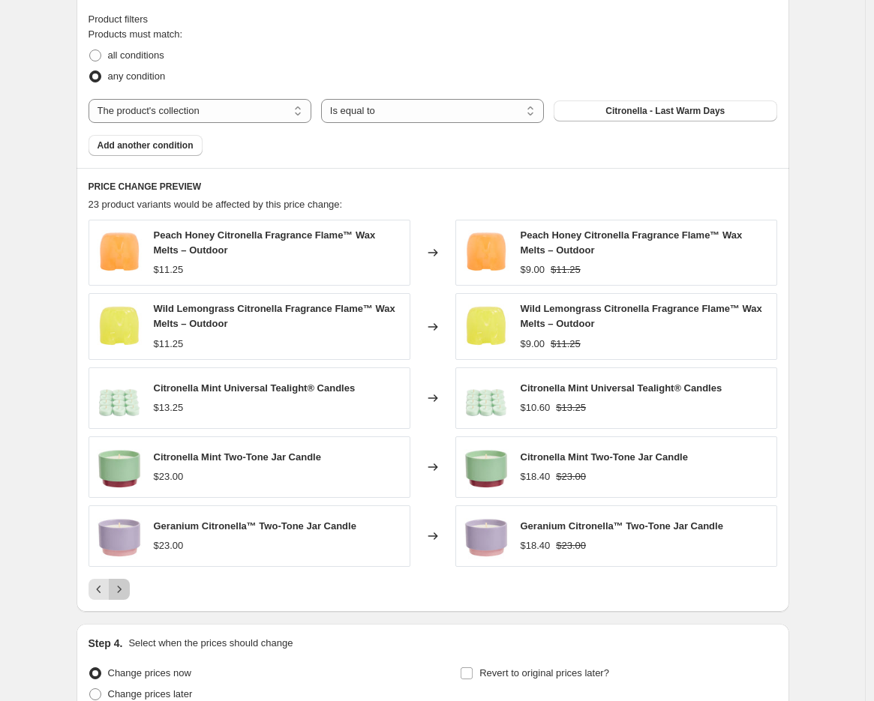
drag, startPoint x: 121, startPoint y: 593, endPoint x: 257, endPoint y: 561, distance: 140.3
click at [121, 593] on icon "Next" at bounding box center [119, 589] width 15 height 15
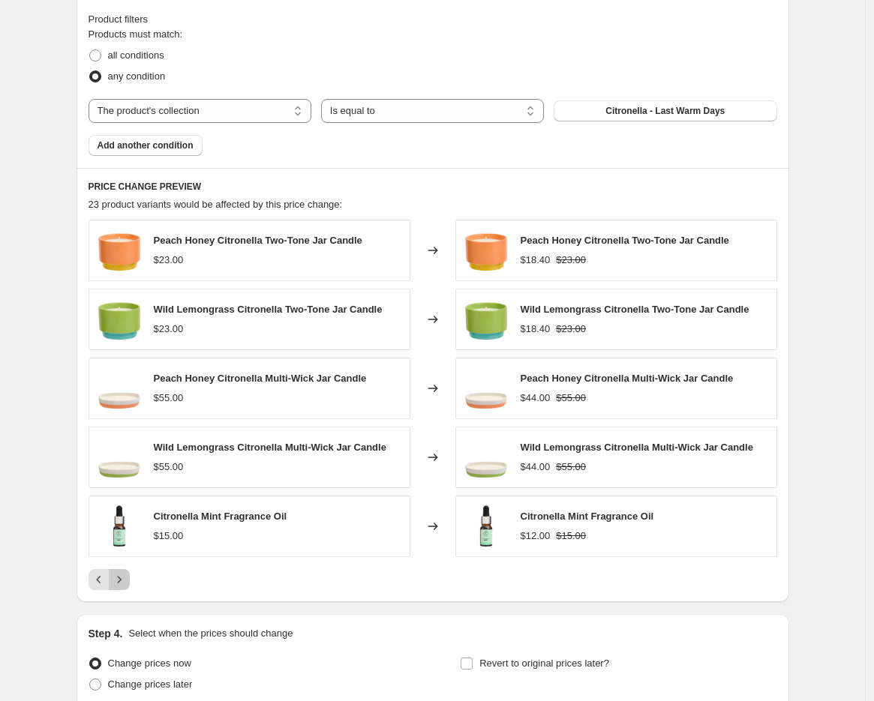
drag, startPoint x: 125, startPoint y: 579, endPoint x: 170, endPoint y: 576, distance: 45.1
click at [125, 579] on icon "Next" at bounding box center [119, 579] width 15 height 15
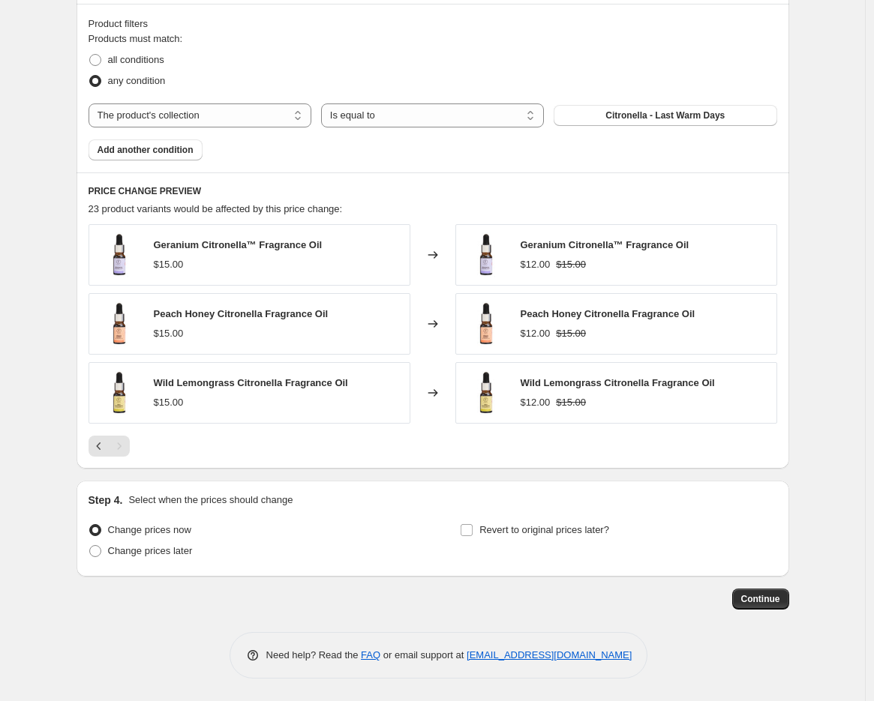
scroll to position [829, 0]
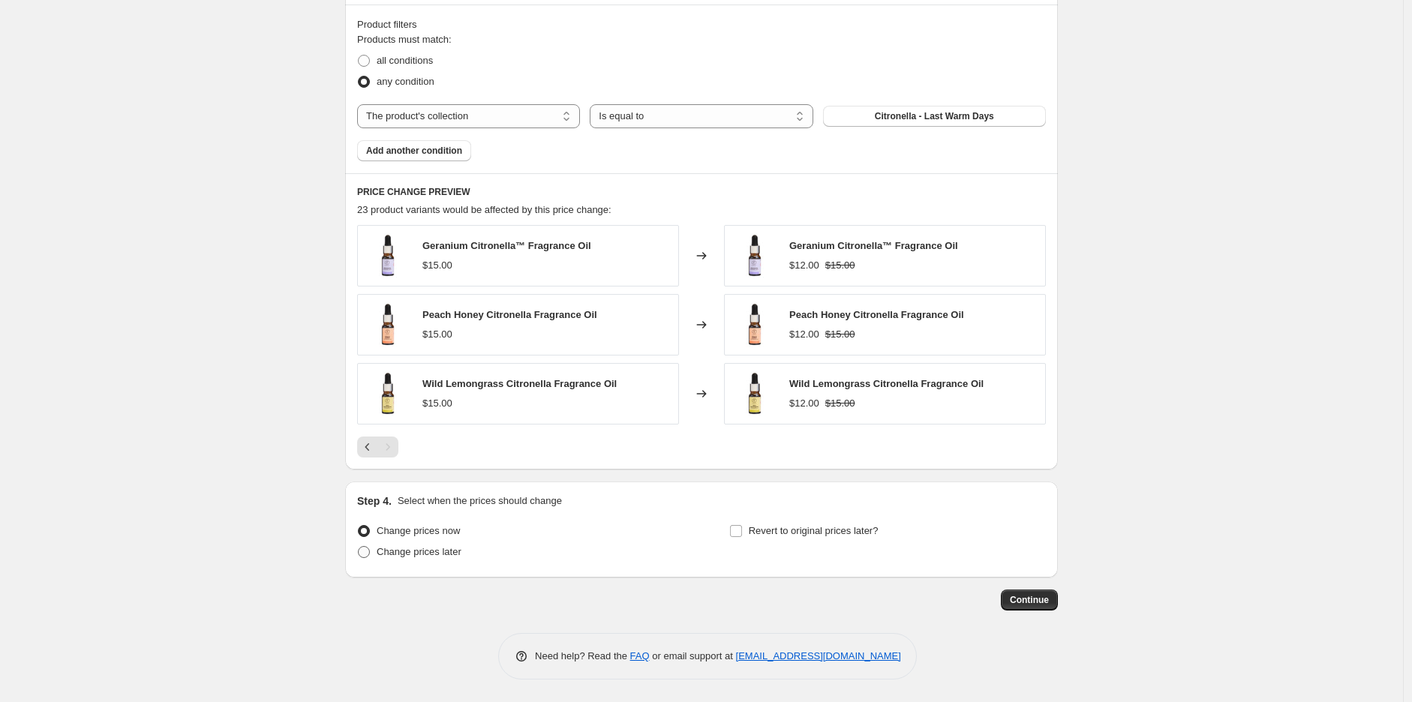
click at [413, 556] on span "Change prices later" at bounding box center [419, 551] width 85 height 11
click at [359, 547] on input "Change prices later" at bounding box center [358, 546] width 1 height 1
radio input "true"
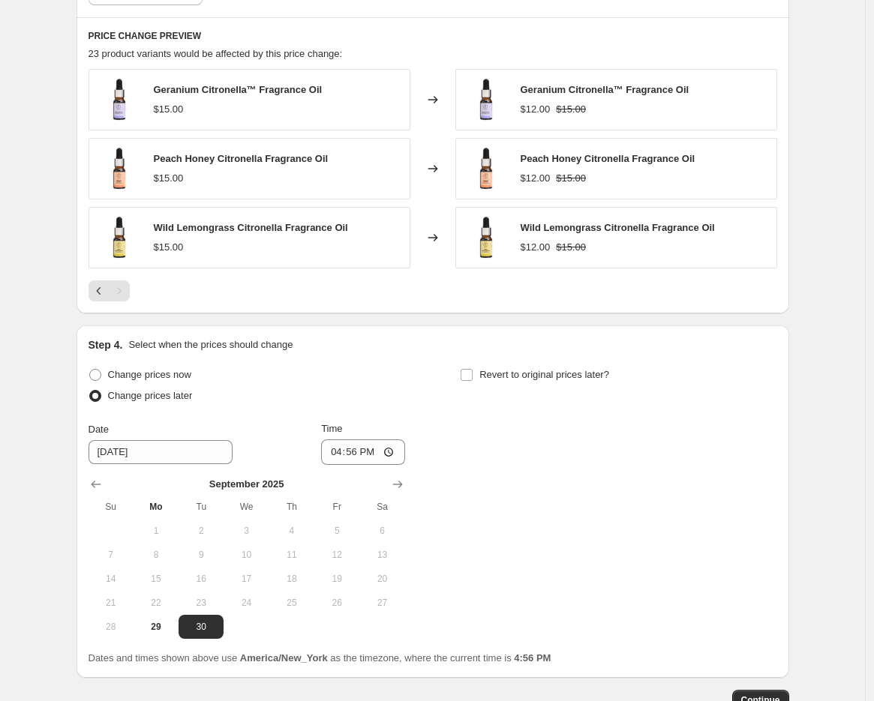
scroll to position [1086, 0]
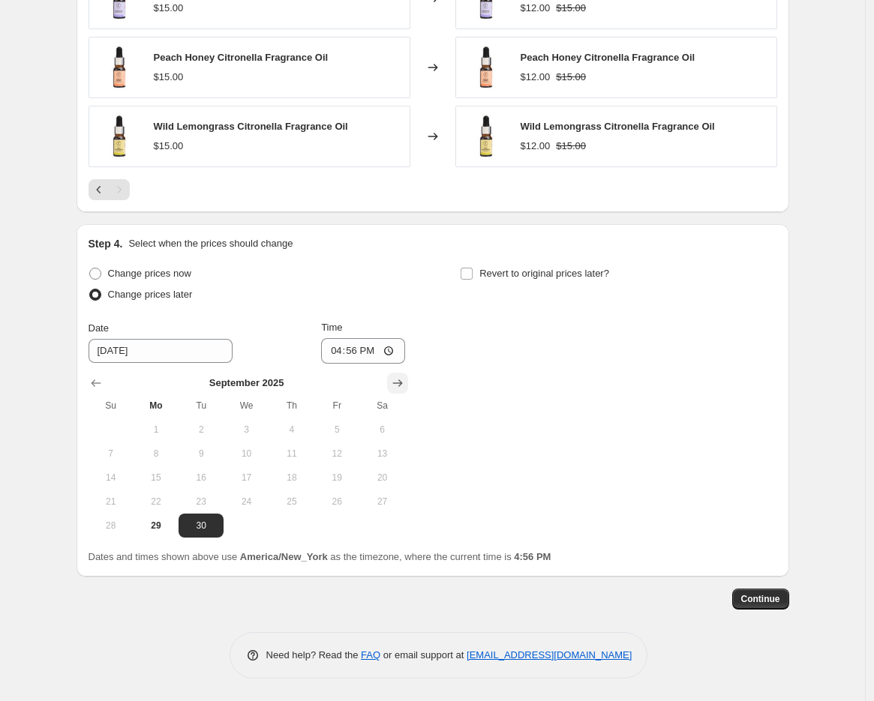
click at [404, 383] on icon "Show next month, October 2025" at bounding box center [397, 383] width 15 height 15
click at [251, 424] on span "1" at bounding box center [246, 430] width 33 height 12
type input "10/1/2025"
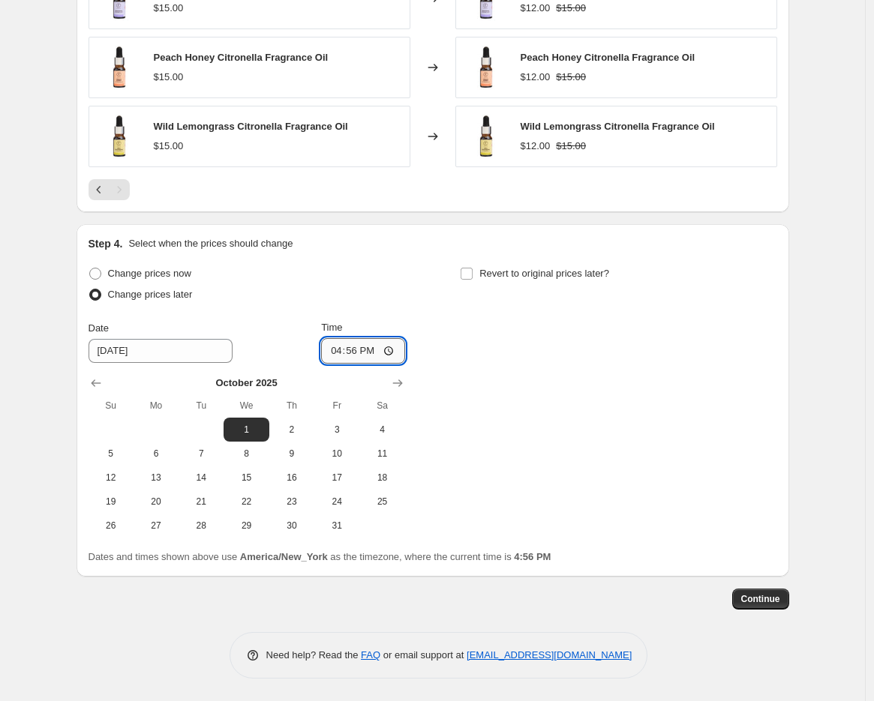
click at [333, 347] on input "16:56" at bounding box center [363, 351] width 84 height 26
type input "08:00"
click at [473, 273] on input "Revert to original prices later?" at bounding box center [467, 274] width 12 height 12
checkbox input "true"
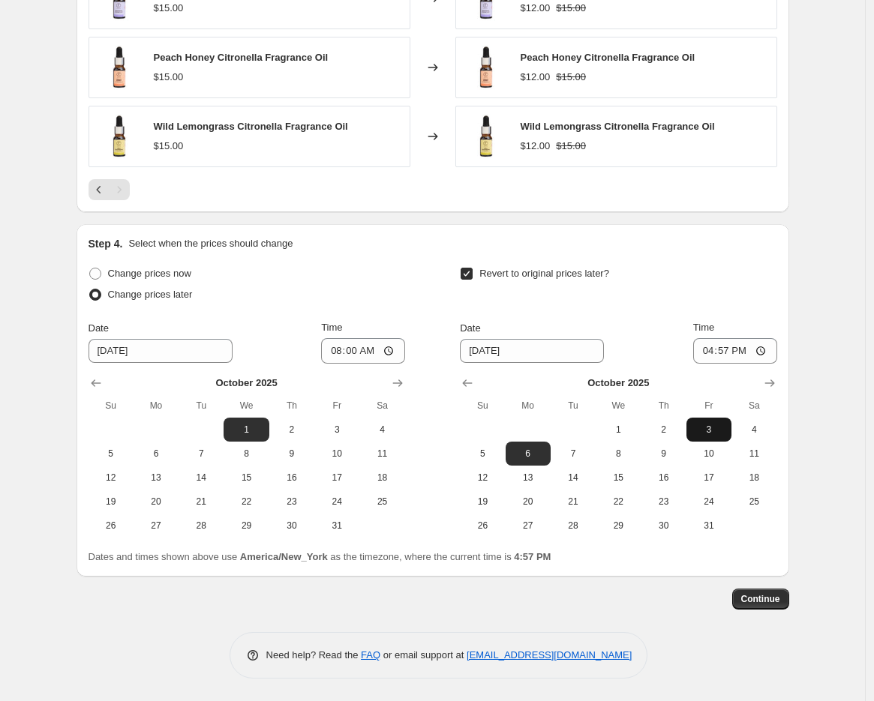
drag, startPoint x: 662, startPoint y: 452, endPoint x: 695, endPoint y: 425, distance: 43.1
click at [662, 450] on span "9" at bounding box center [663, 454] width 33 height 12
type input "10/9/2025"
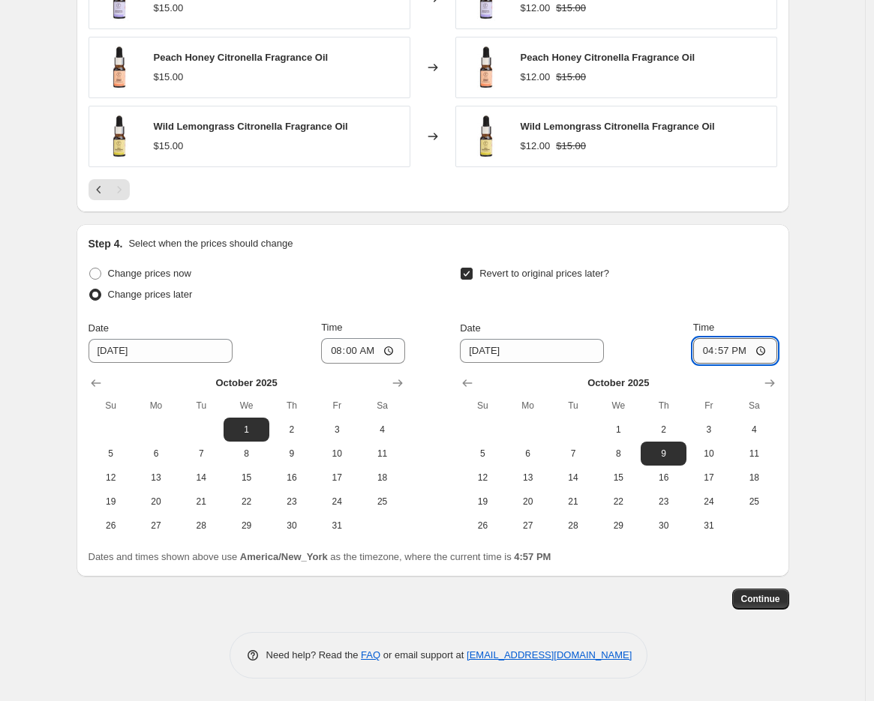
click at [713, 347] on input "16:57" at bounding box center [735, 351] width 84 height 26
type input "07:59"
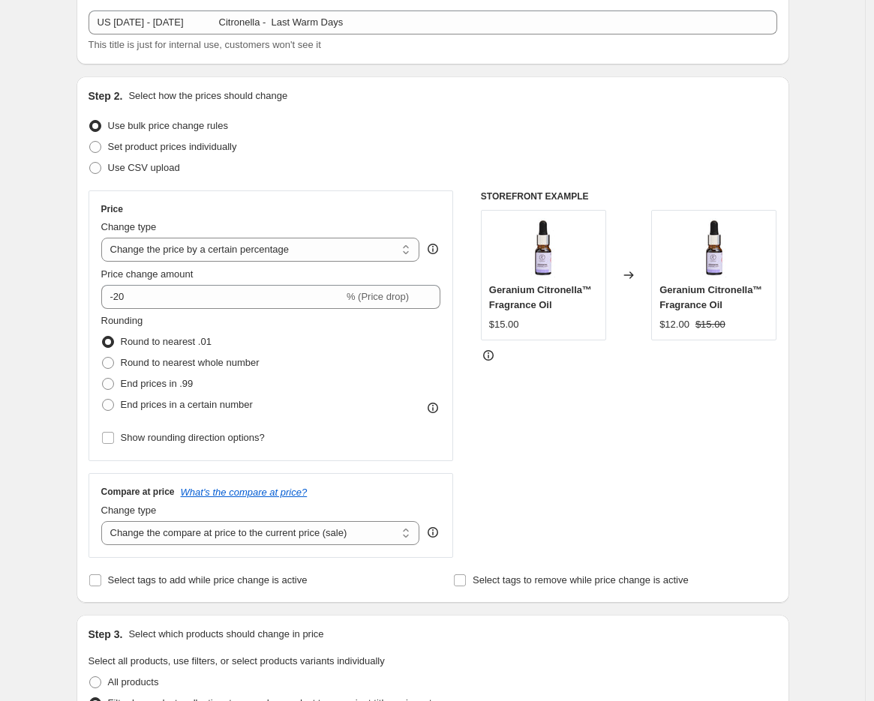
scroll to position [0, 0]
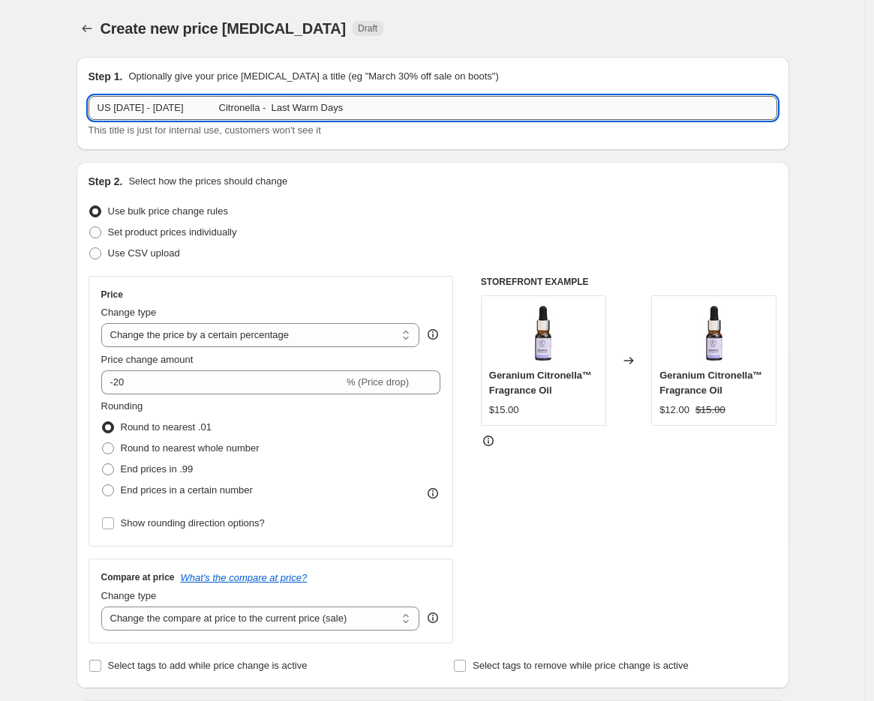
drag, startPoint x: 363, startPoint y: 107, endPoint x: 118, endPoint y: 107, distance: 245.3
click at [118, 107] on input "US October 1st - 8th Citronella - Last Warm Days" at bounding box center [433, 108] width 689 height 24
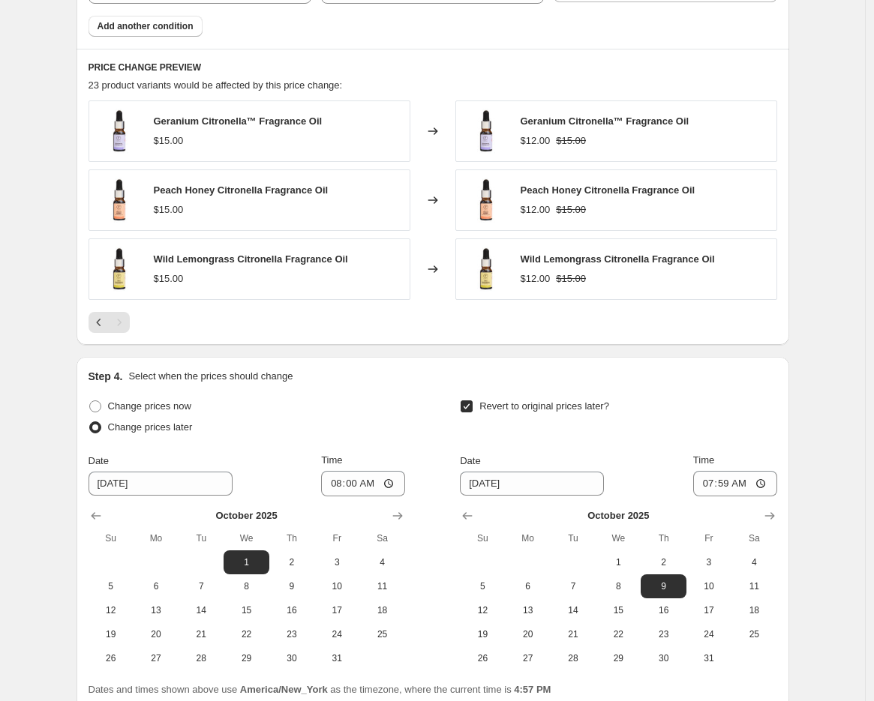
scroll to position [1086, 0]
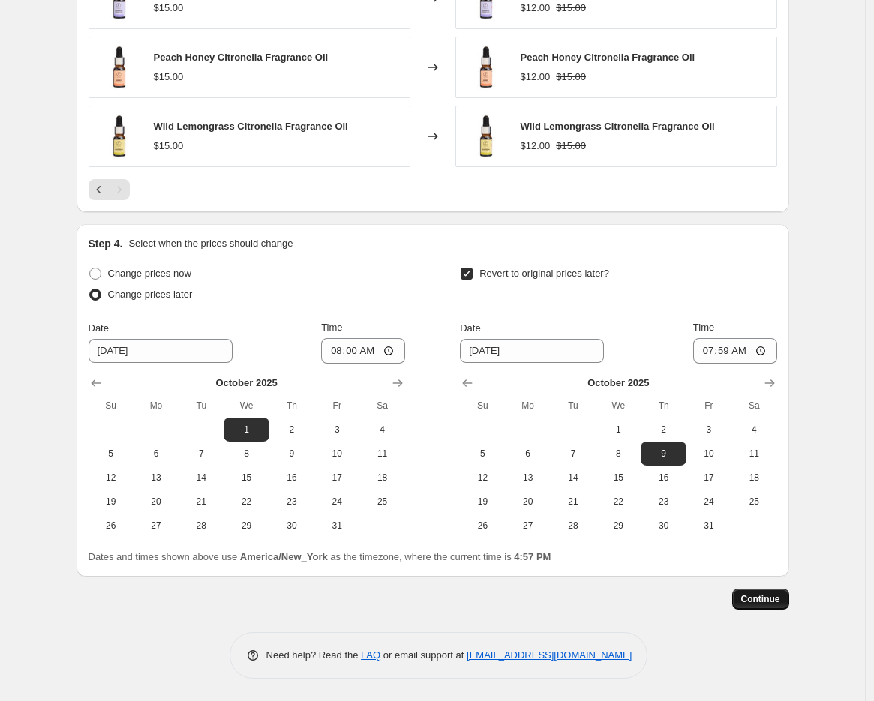
click at [777, 599] on span "Continue" at bounding box center [760, 599] width 39 height 12
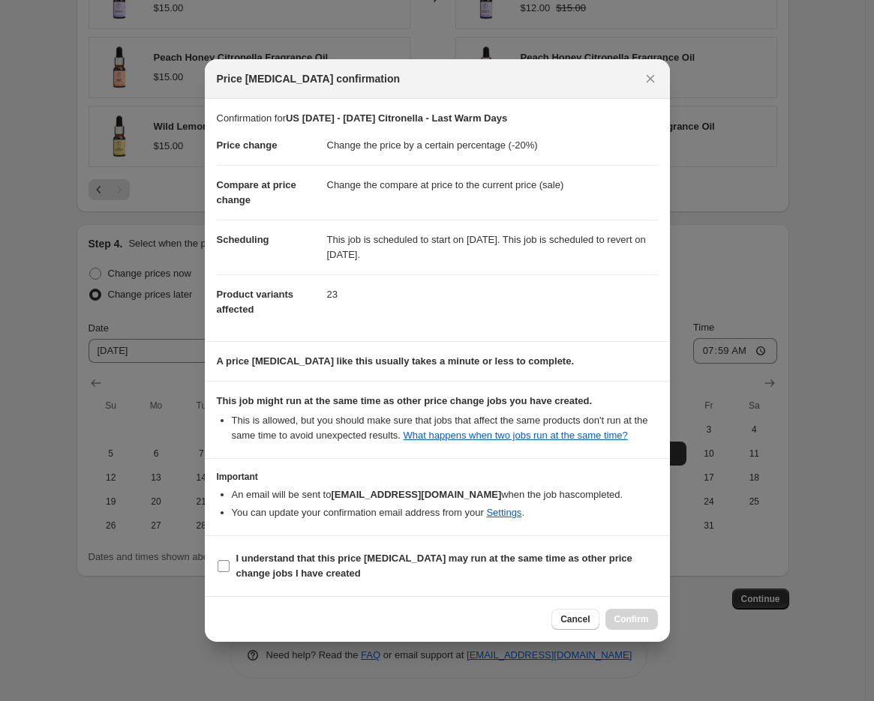
click at [529, 553] on b "I understand that this price change job may run at the same time as other price…" at bounding box center [434, 566] width 396 height 26
click at [230, 560] on input "I understand that this price change job may run at the same time as other price…" at bounding box center [224, 566] width 12 height 12
checkbox input "true"
click at [643, 622] on span "Confirm" at bounding box center [631, 620] width 35 height 12
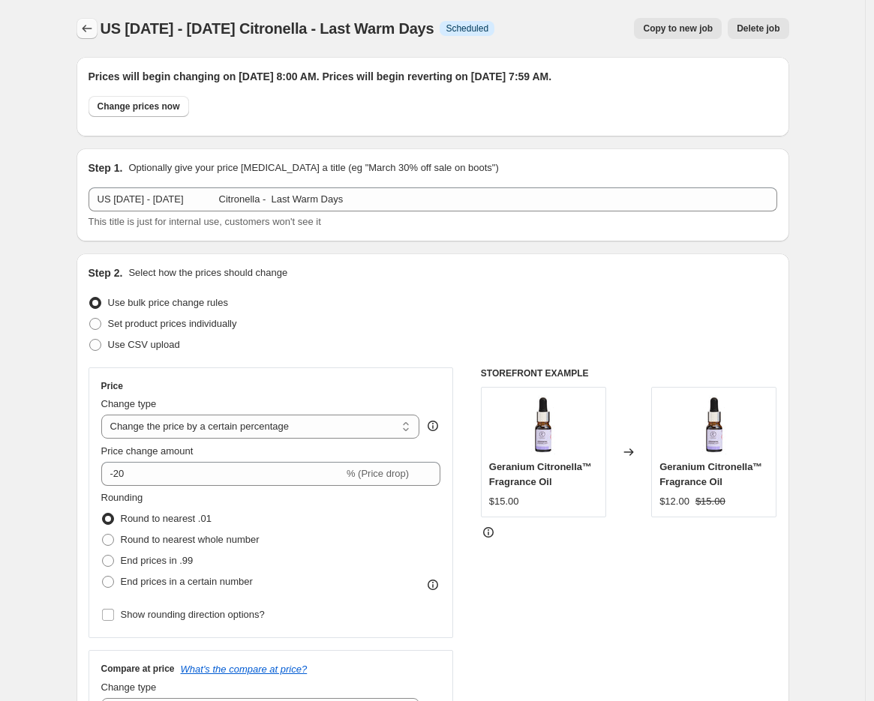
click at [92, 25] on icon "Price change jobs" at bounding box center [87, 28] width 15 height 15
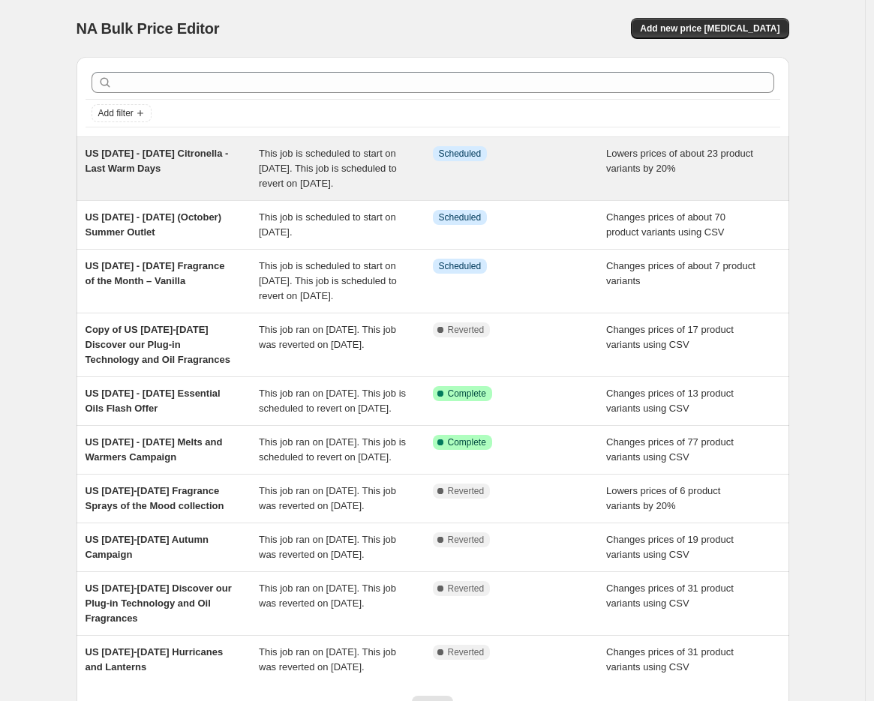
click at [125, 156] on span "US October 1st - 8th Citronella - Last Warm Days" at bounding box center [157, 161] width 143 height 26
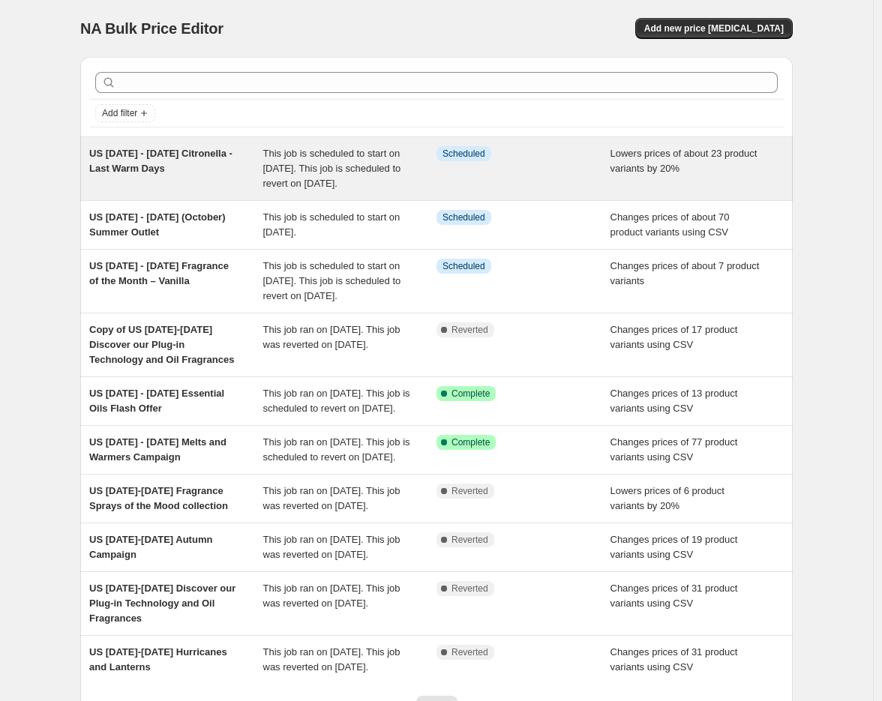
select select "percentage"
select select "collection"
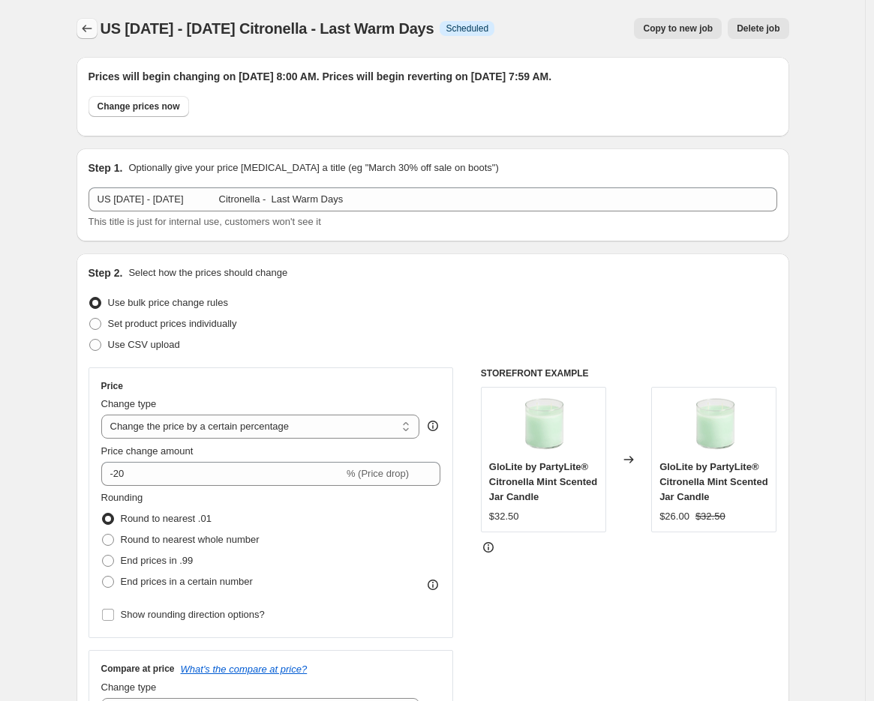
click at [80, 27] on button "Price change jobs" at bounding box center [87, 28] width 21 height 21
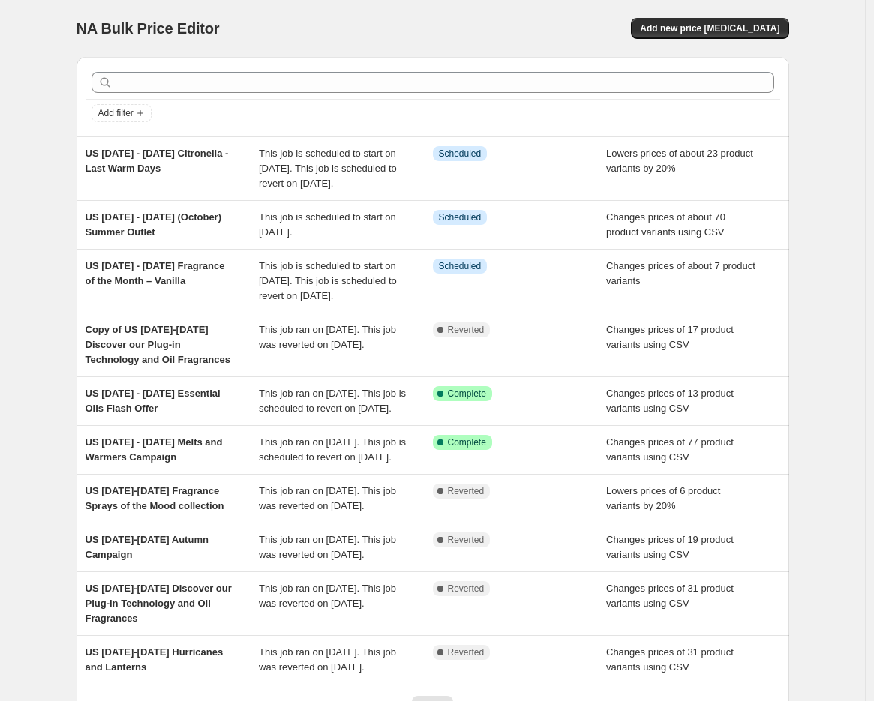
click at [146, 238] on span "US October 1st - 31st (October) Summer Outlet" at bounding box center [154, 225] width 137 height 26
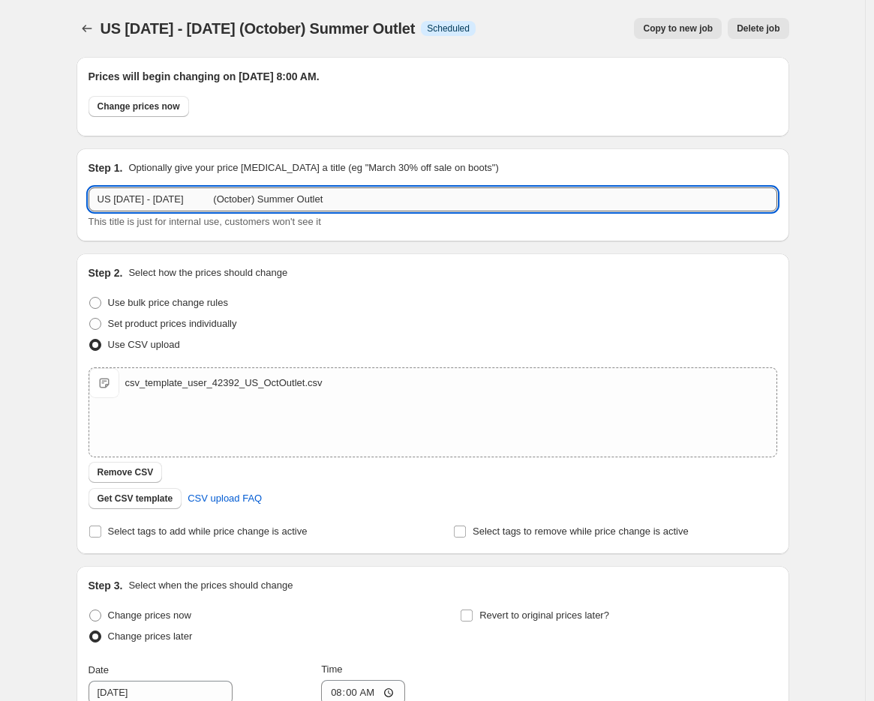
drag, startPoint x: 389, startPoint y: 189, endPoint x: 118, endPoint y: 192, distance: 270.9
click at [118, 192] on input "US October 1st - 31st (October) Summer Outlet" at bounding box center [433, 200] width 689 height 24
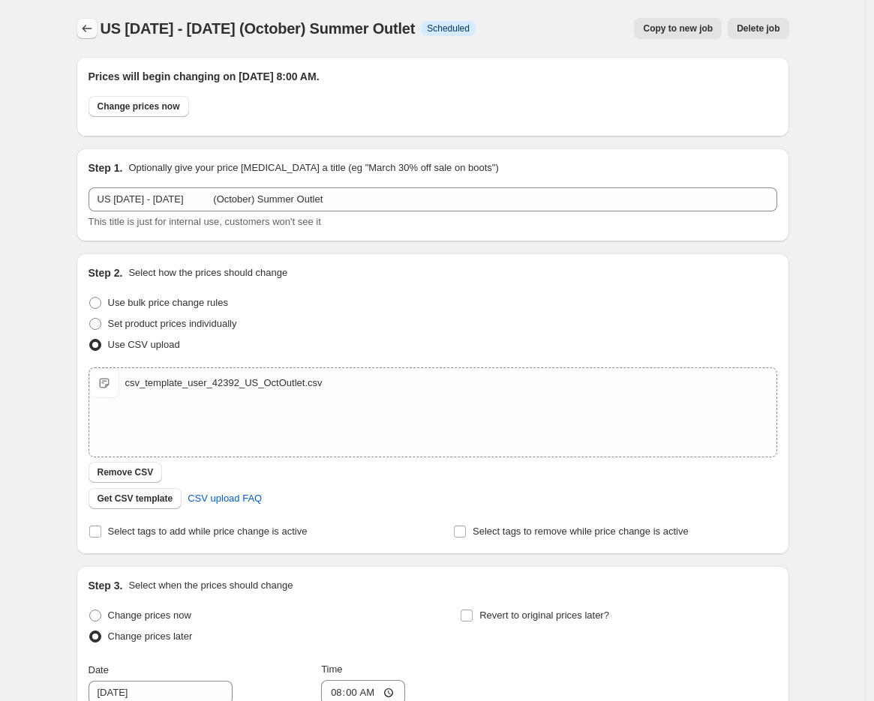
click at [88, 25] on icon "Price change jobs" at bounding box center [87, 28] width 15 height 15
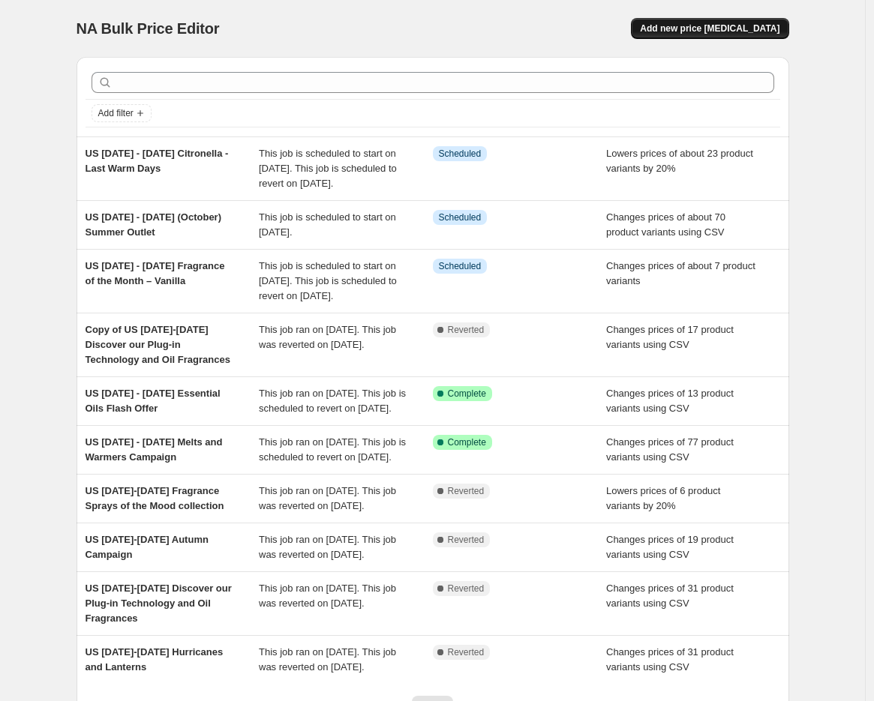
click at [717, 27] on span "Add new price change job" at bounding box center [710, 29] width 140 height 12
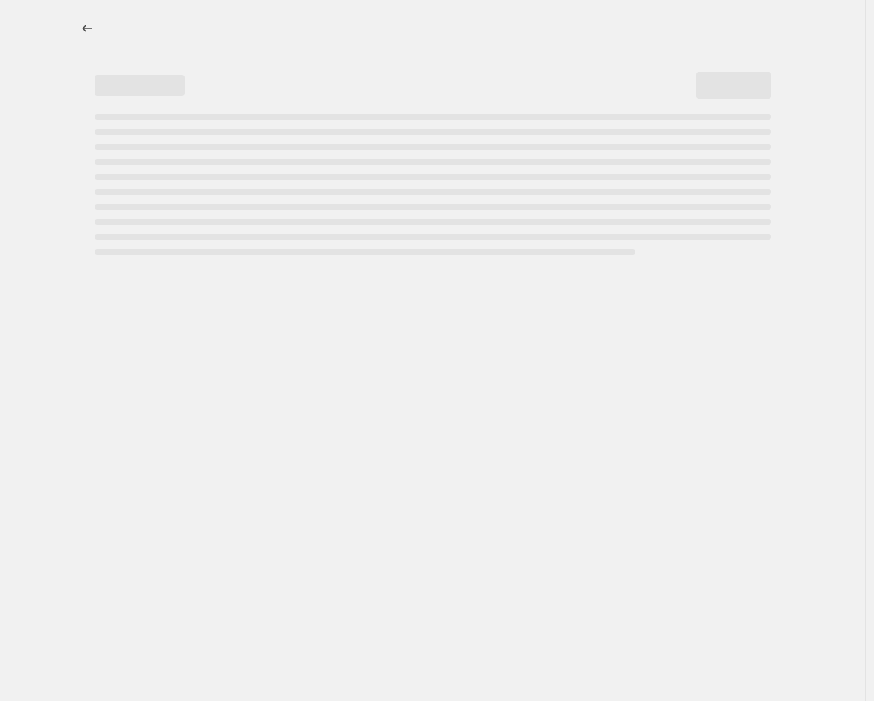
select select "percentage"
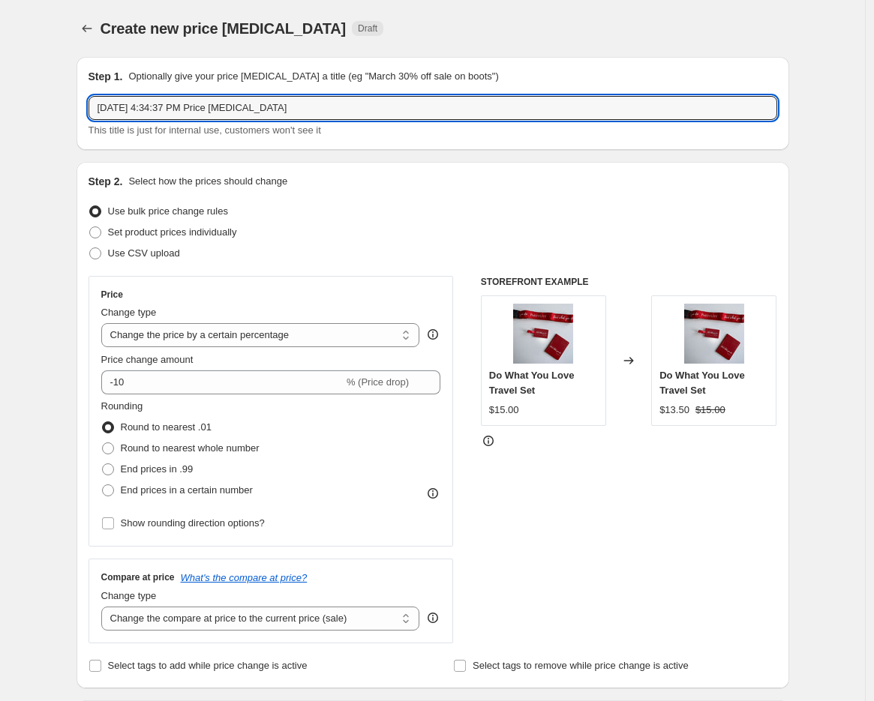
drag, startPoint x: 318, startPoint y: 107, endPoint x: -146, endPoint y: 98, distance: 463.7
click at [0, 98] on html "Home Settings Plans Skip to content Create new price change job. This page is r…" at bounding box center [437, 350] width 874 height 701
type input "US"
click at [90, 29] on icon "Price change jobs" at bounding box center [87, 28] width 15 height 15
